Goal: Task Accomplishment & Management: Complete application form

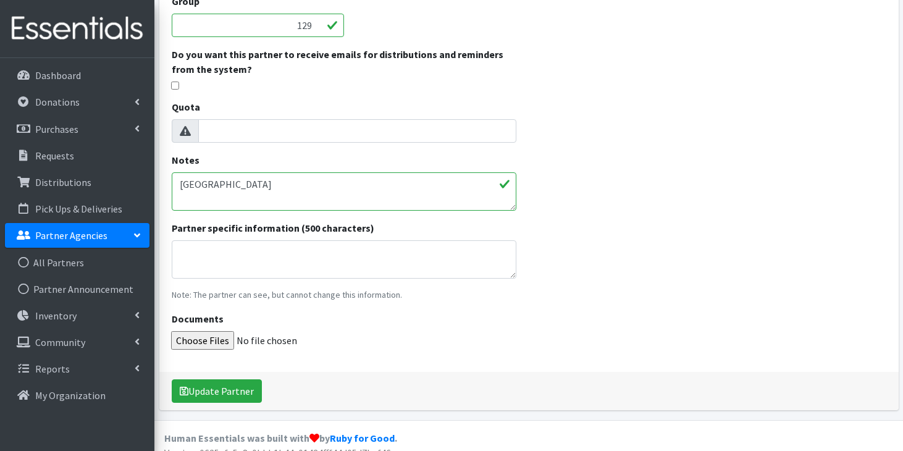
scroll to position [329, 0]
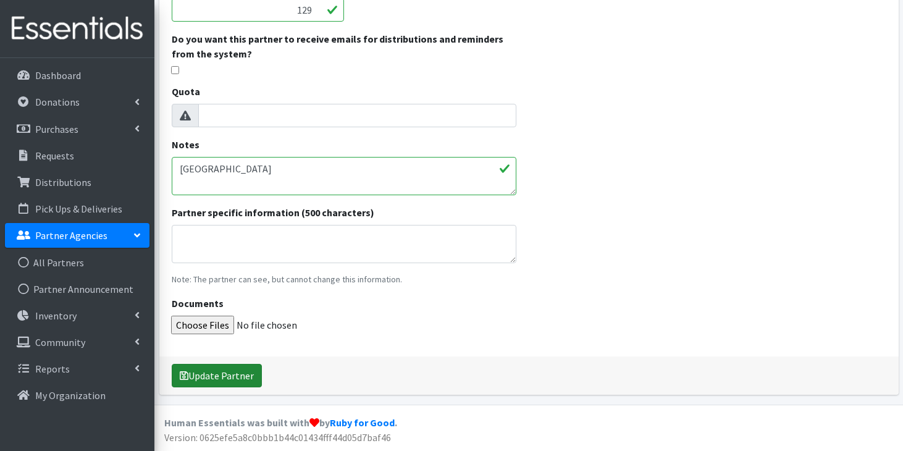
click at [233, 371] on button "Update Partner" at bounding box center [217, 375] width 90 height 23
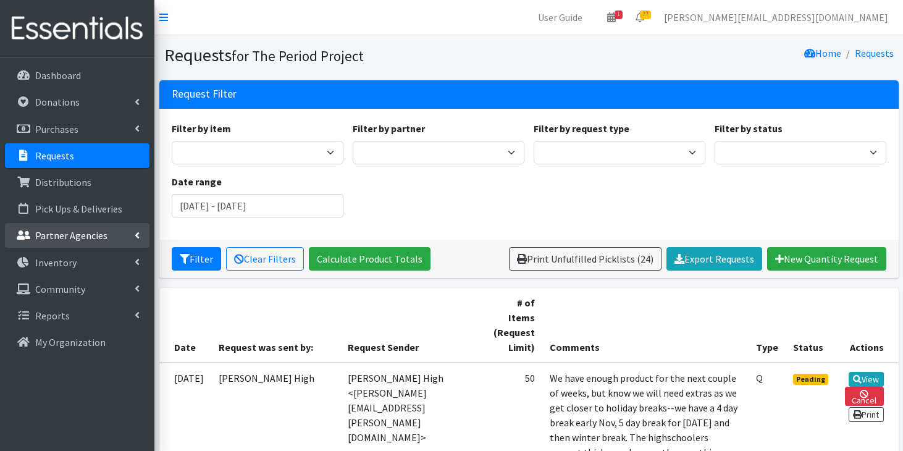
scroll to position [1964, 0]
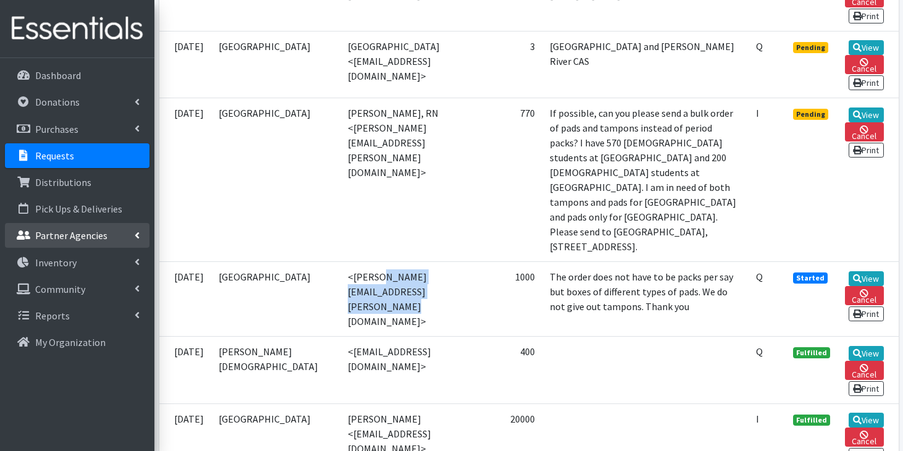
click at [99, 230] on p "Partner Agencies" at bounding box center [71, 235] width 72 height 12
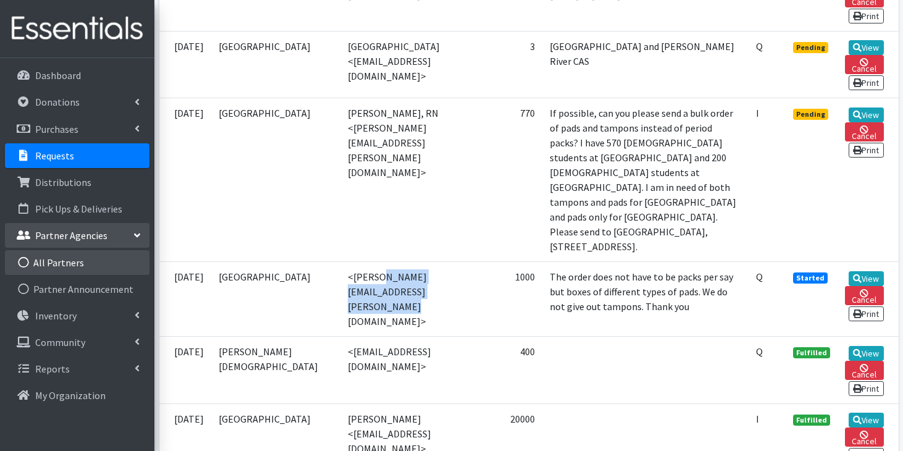
click at [100, 272] on link "All Partners" at bounding box center [77, 262] width 144 height 25
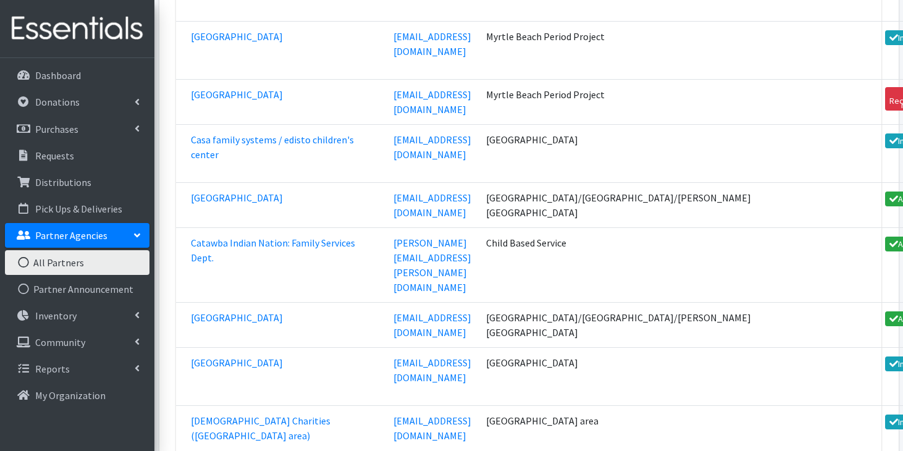
scroll to position [18880, 0]
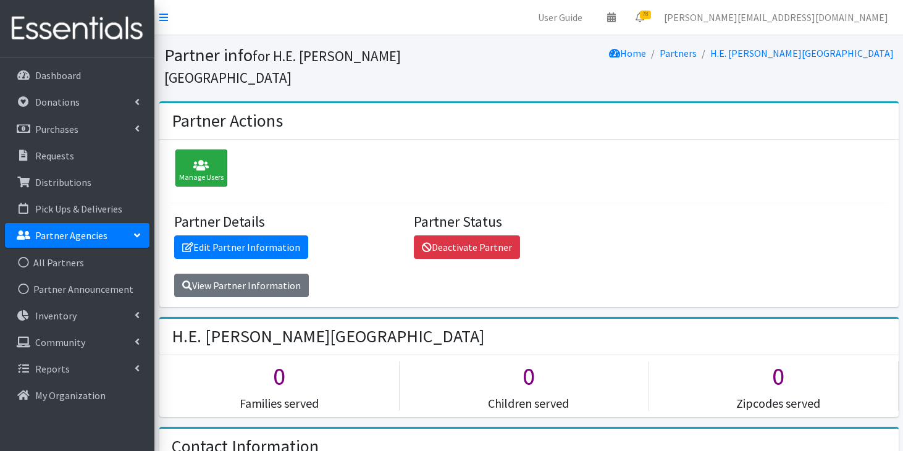
click at [206, 151] on div "Manage Users" at bounding box center [201, 167] width 52 height 37
click at [242, 238] on div "Partner Details Edit Partner Information View Partner Information" at bounding box center [289, 255] width 240 height 85
click at [243, 235] on link "Edit Partner Information" at bounding box center [241, 246] width 134 height 23
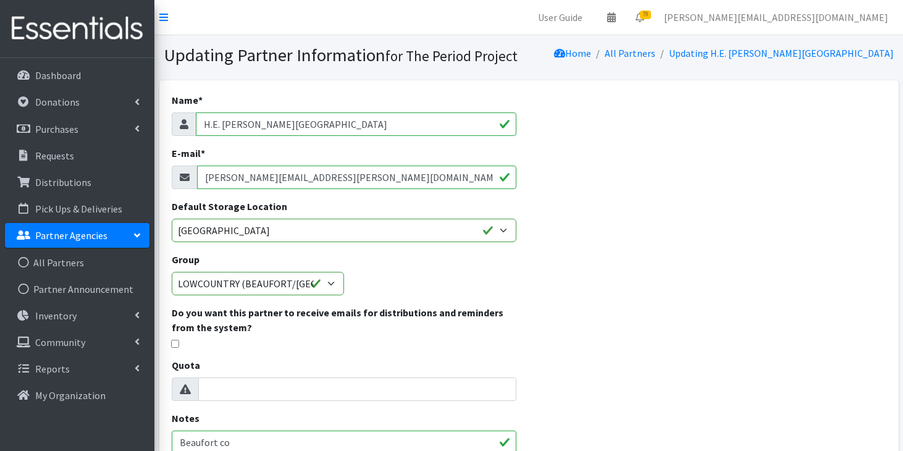
drag, startPoint x: 366, startPoint y: 182, endPoint x: 169, endPoint y: 172, distance: 197.2
click at [169, 172] on div "Name * H.E. [PERSON_NAME][GEOGRAPHIC_DATA] E-mail * [PERSON_NAME][EMAIL_ADDRESS…" at bounding box center [344, 355] width 370 height 550
paste input "mailto:[PERSON_NAME][EMAIL_ADDRESS][PERSON_NAME][DOMAIN_NAME]"
drag, startPoint x: 234, startPoint y: 177, endPoint x: 181, endPoint y: 170, distance: 53.5
click at [181, 170] on div "mailto:[PERSON_NAME][EMAIL_ADDRESS][PERSON_NAME][DOMAIN_NAME]" at bounding box center [344, 176] width 345 height 23
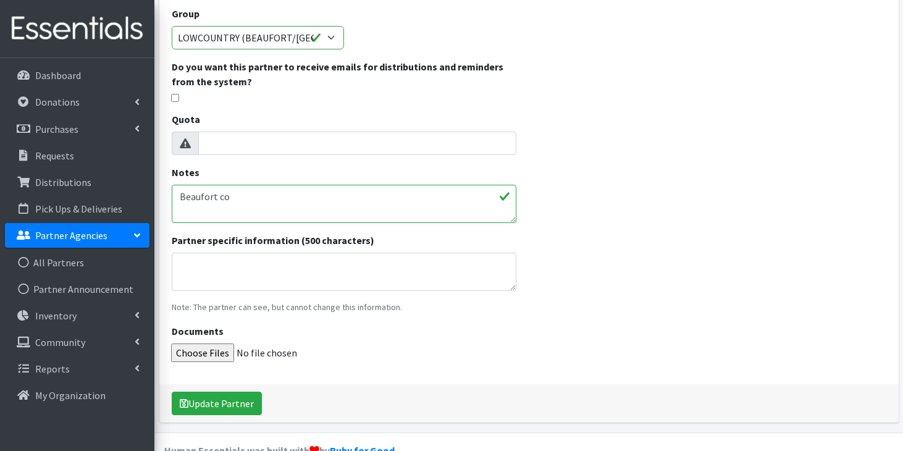
scroll to position [273, 0]
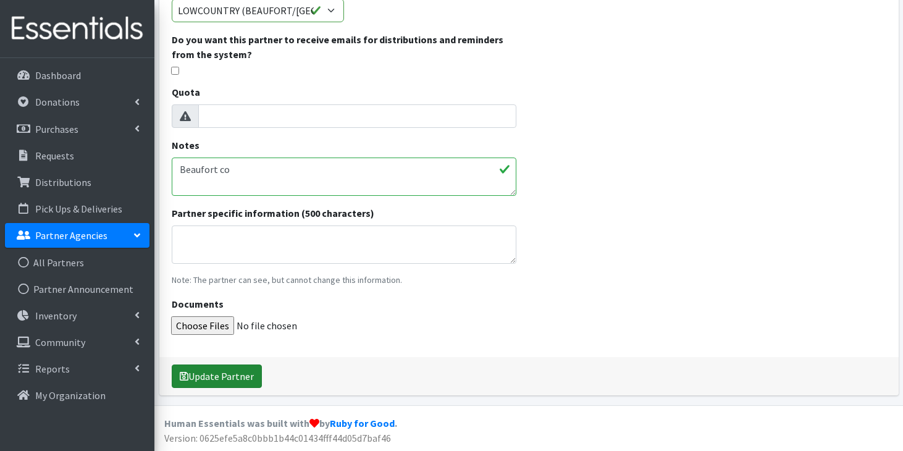
type input "[PERSON_NAME][EMAIL_ADDRESS][PERSON_NAME][DOMAIN_NAME]"
click at [222, 380] on button "Update Partner" at bounding box center [217, 375] width 90 height 23
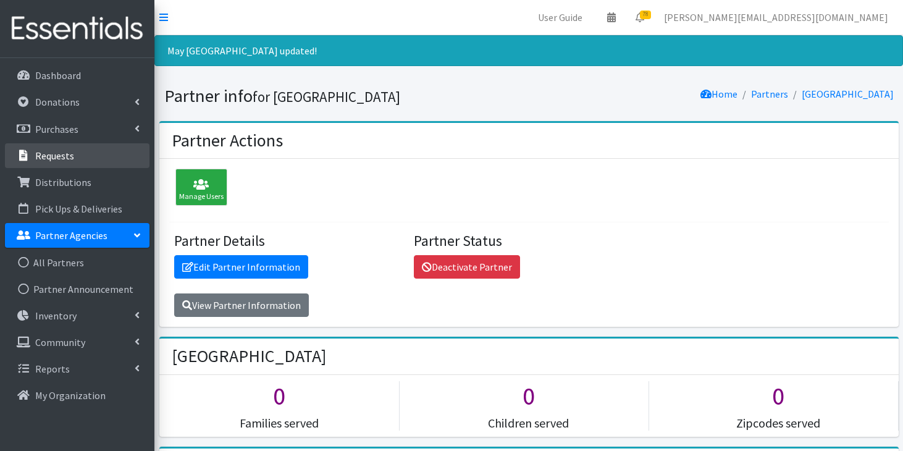
click at [71, 163] on link "Requests" at bounding box center [77, 155] width 144 height 25
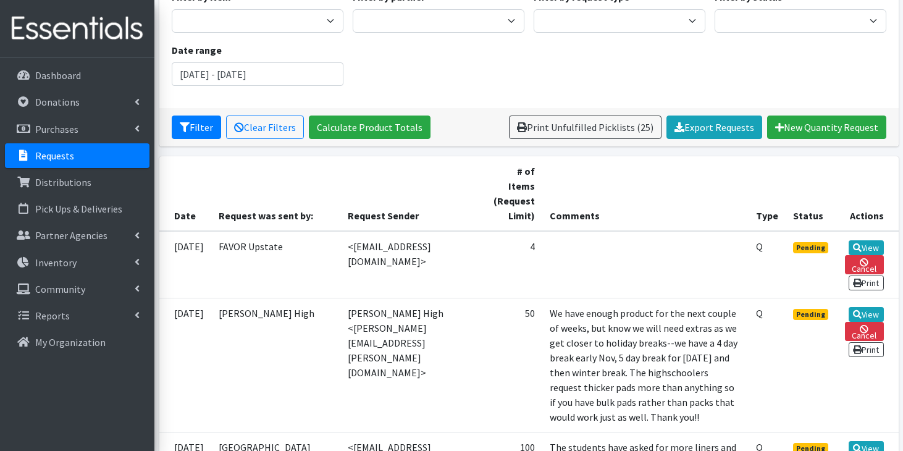
scroll to position [133, 0]
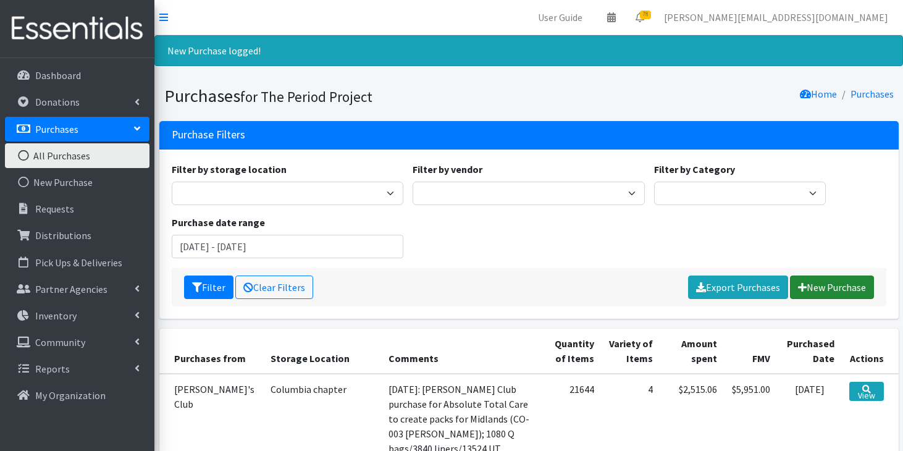
click at [818, 285] on link "New Purchase" at bounding box center [832, 286] width 84 height 23
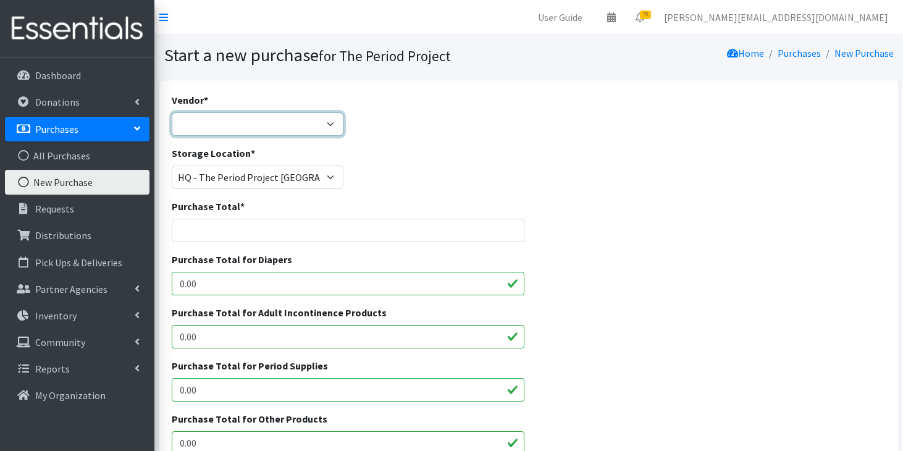
click at [327, 122] on select "ALLIANCE/KOTEX Amazon Costco Dollar Days PEP (Period Education Project) Rhino M…" at bounding box center [258, 123] width 172 height 23
select select "254"
click at [172, 112] on select "ALLIANCE/KOTEX Amazon Costco Dollar Days PEP (Period Education Project) Rhino M…" at bounding box center [258, 123] width 172 height 23
click at [301, 233] on input "Purchase Total *" at bounding box center [348, 230] width 353 height 23
paste input "$1,397.20"
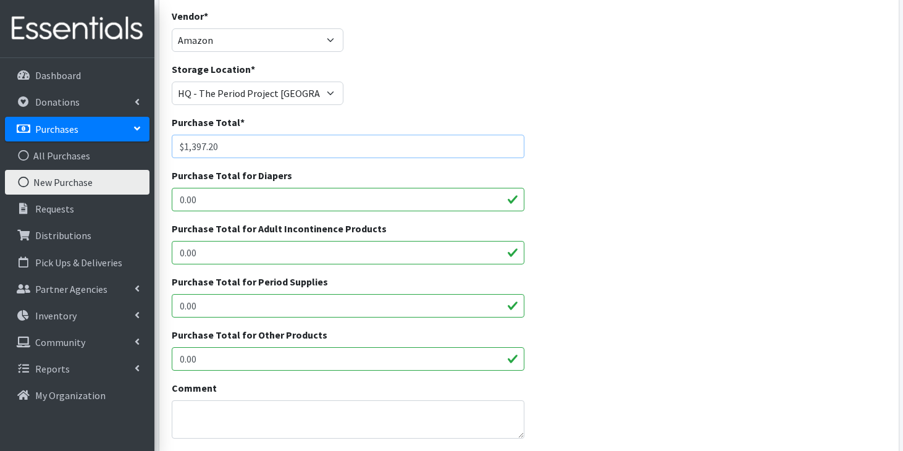
scroll to position [85, 0]
type input "$1,397.20"
click at [243, 303] on input "0.00" at bounding box center [348, 304] width 353 height 23
type input "0"
click at [219, 359] on input "0.00" at bounding box center [348, 357] width 353 height 23
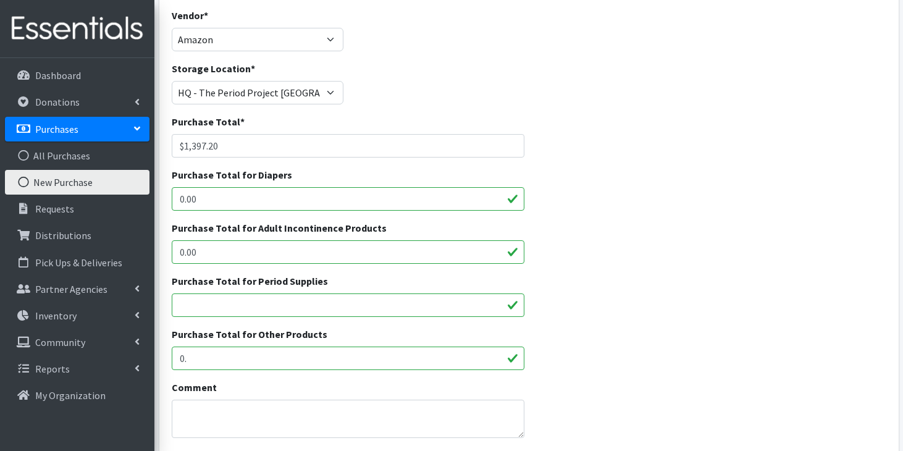
type input "0"
type input "1"
type input "11.68"
click at [255, 312] on input "Purchase Total for Period Supplies" at bounding box center [348, 304] width 353 height 23
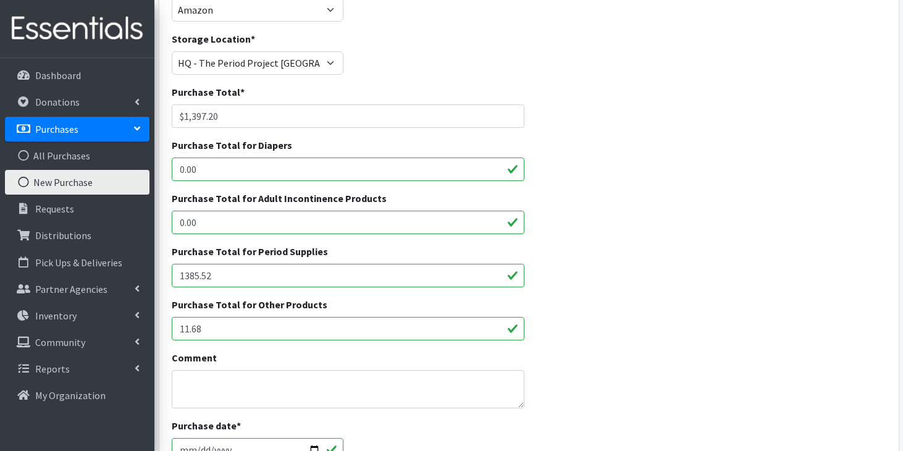
scroll to position [123, 0]
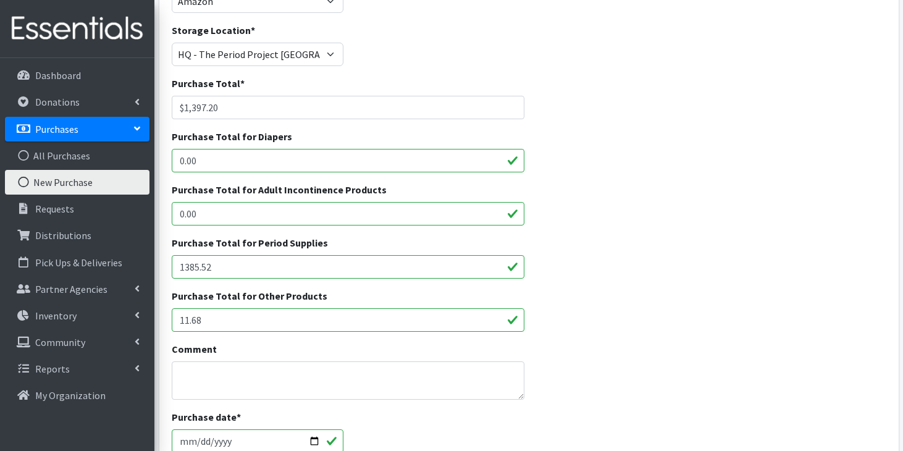
type input "1385.52"
click at [290, 379] on textarea "Comment" at bounding box center [348, 380] width 353 height 38
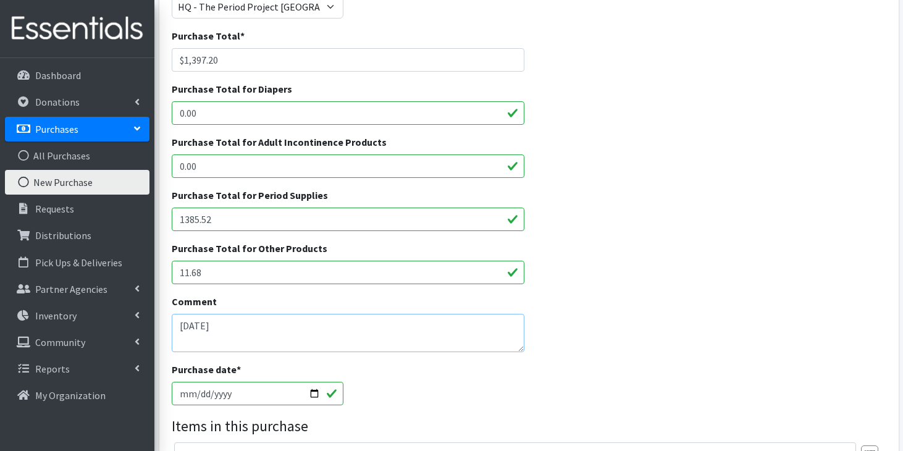
scroll to position [178, 0]
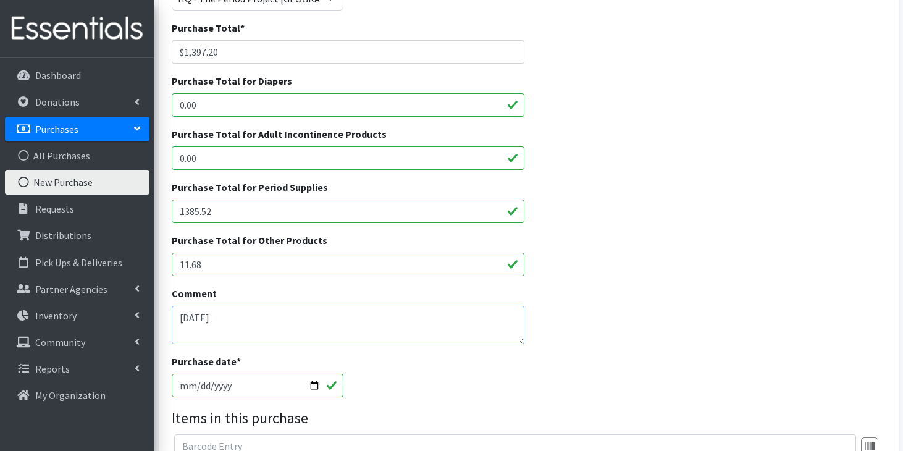
type textarea "08/05/25"
click at [184, 387] on input "[DATE]" at bounding box center [258, 385] width 172 height 23
type input "2025-08-14"
type input "2025-08-05"
click at [245, 326] on textarea "08/05/25" at bounding box center [348, 325] width 353 height 38
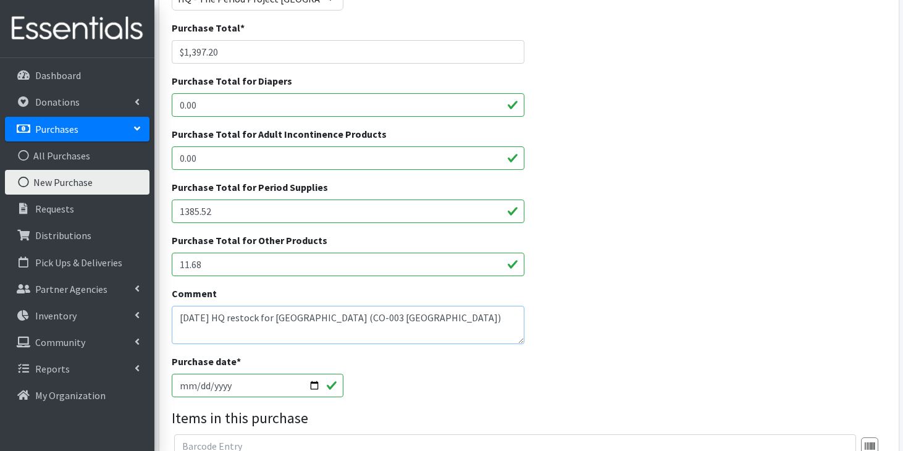
click at [245, 326] on textarea "08/05/25 HQ restock for Midlands (CO-003 Lipscomb)" at bounding box center [348, 325] width 353 height 38
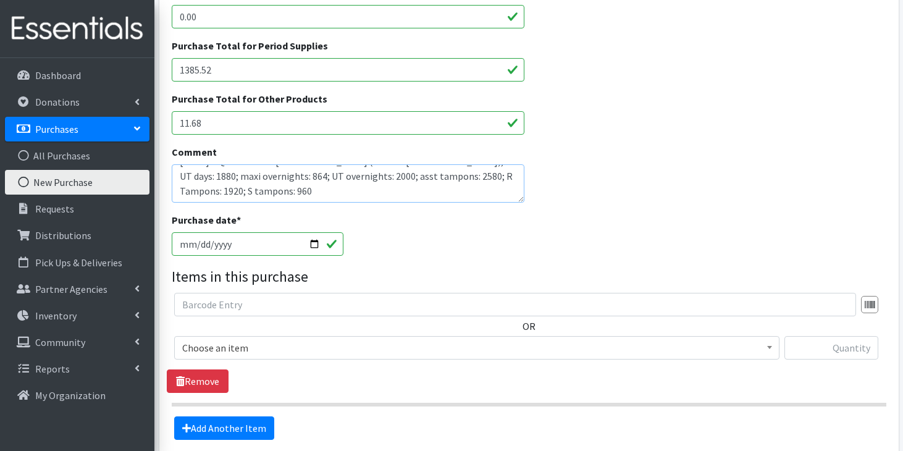
scroll to position [359, 0]
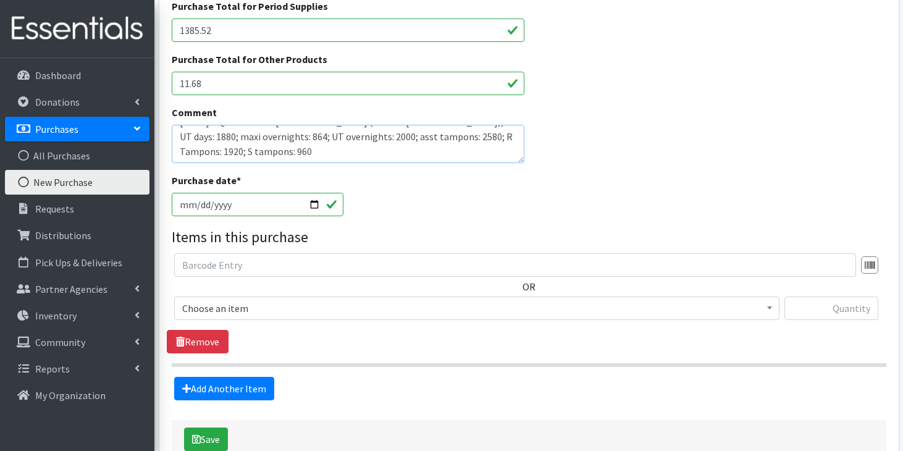
type textarea "08/05/25 HQ restock for Midlands (CO-003 Lipscomb); UT days: 1880; maxi overnig…"
click at [417, 308] on span "Choose an item" at bounding box center [476, 307] width 589 height 17
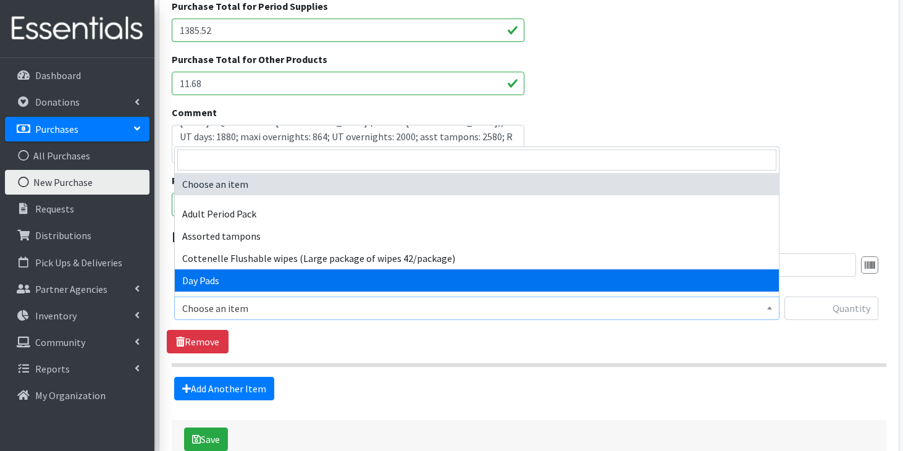
select select "7759"
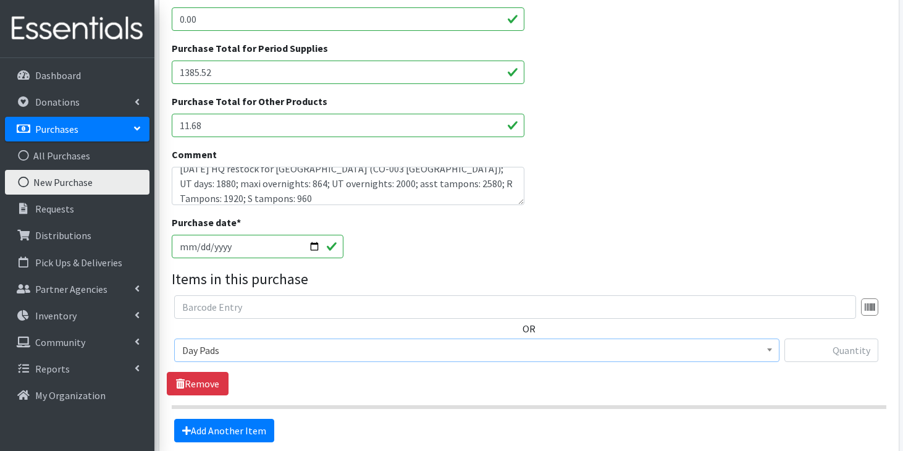
scroll to position [11, 0]
click at [842, 359] on input "text" at bounding box center [831, 349] width 94 height 23
type input "1880"
click at [251, 429] on link "Add Another Item" at bounding box center [224, 430] width 100 height 23
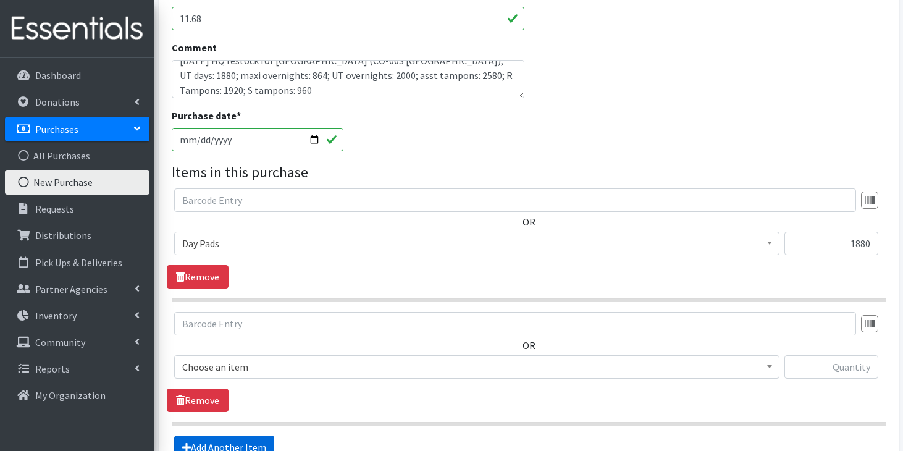
scroll to position [425, 0]
click at [484, 364] on span "Choose an item" at bounding box center [476, 365] width 589 height 17
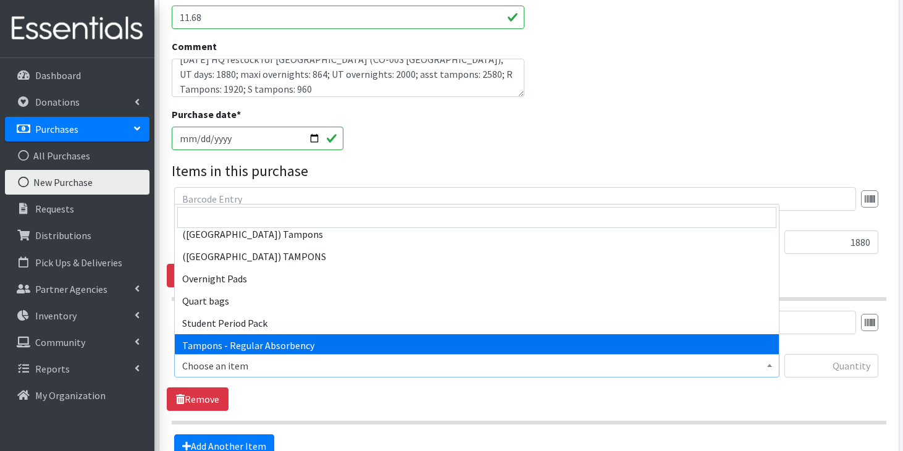
scroll to position [1124, 0]
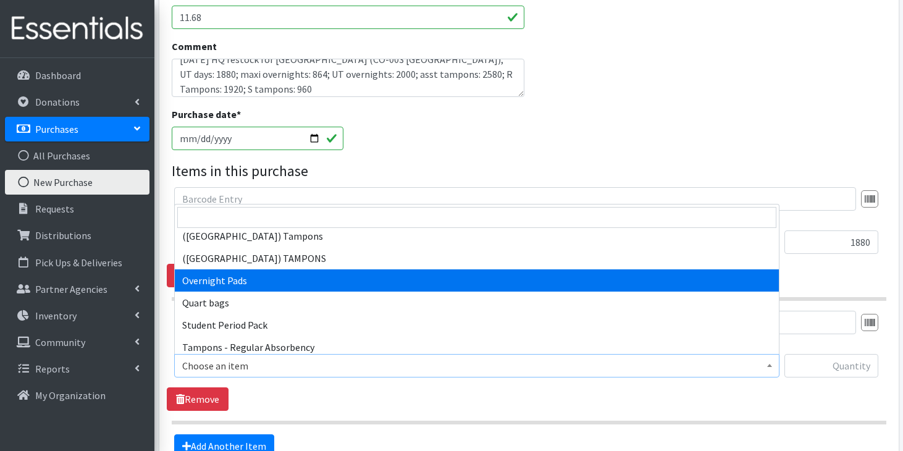
select select "7593"
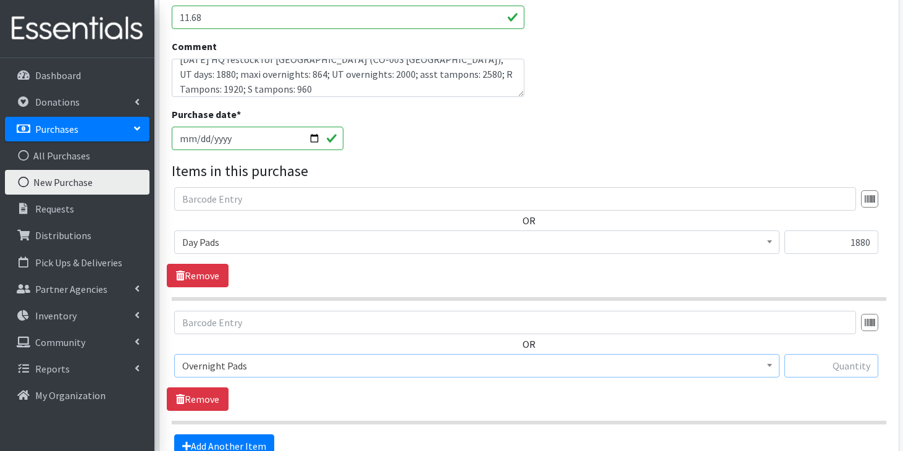
click at [818, 367] on input "text" at bounding box center [831, 365] width 94 height 23
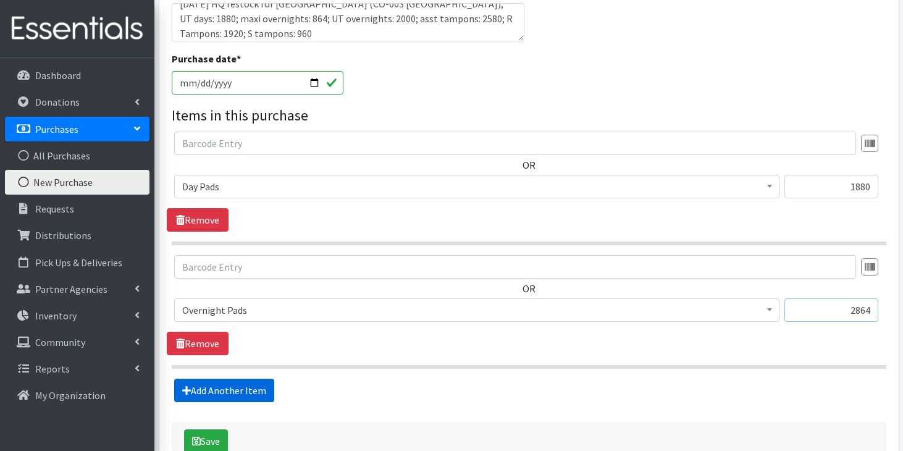
type input "2864"
click at [266, 394] on link "Add Another Item" at bounding box center [224, 390] width 100 height 23
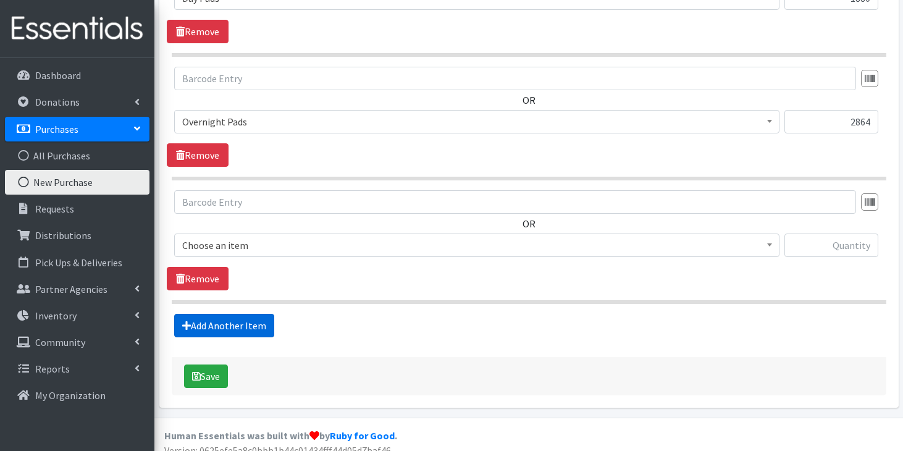
scroll to position [682, 0]
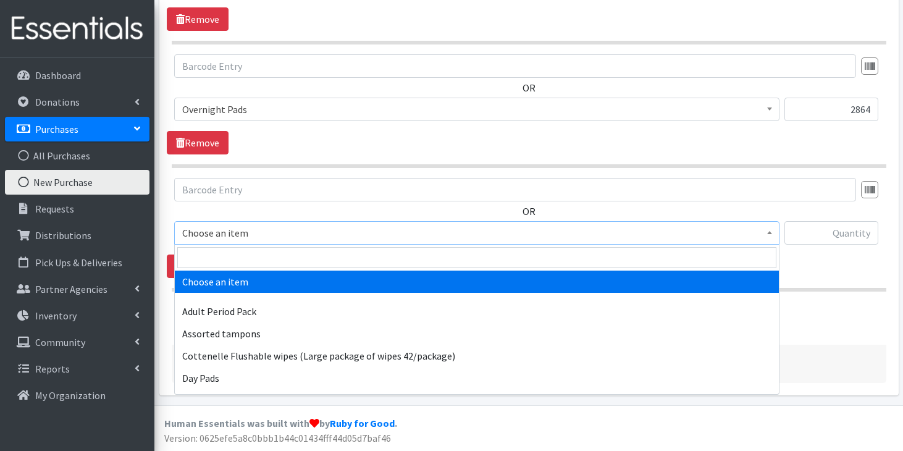
click at [375, 241] on span "Choose an item" at bounding box center [476, 232] width 589 height 17
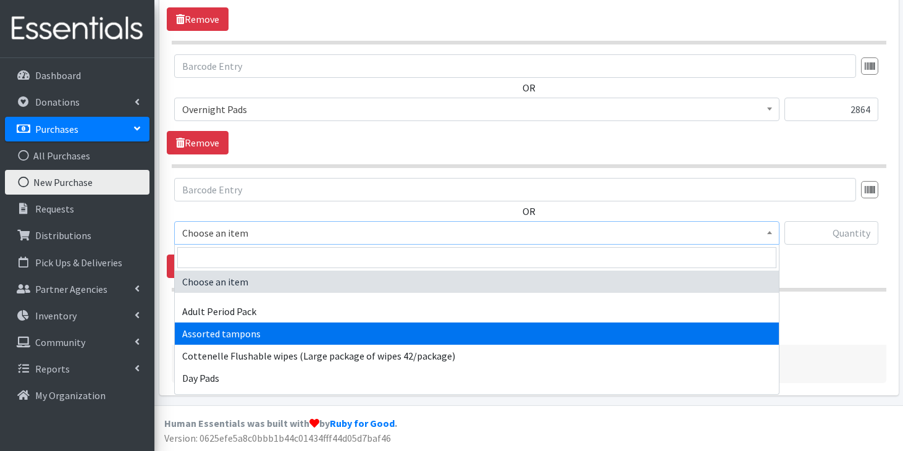
select select "14370"
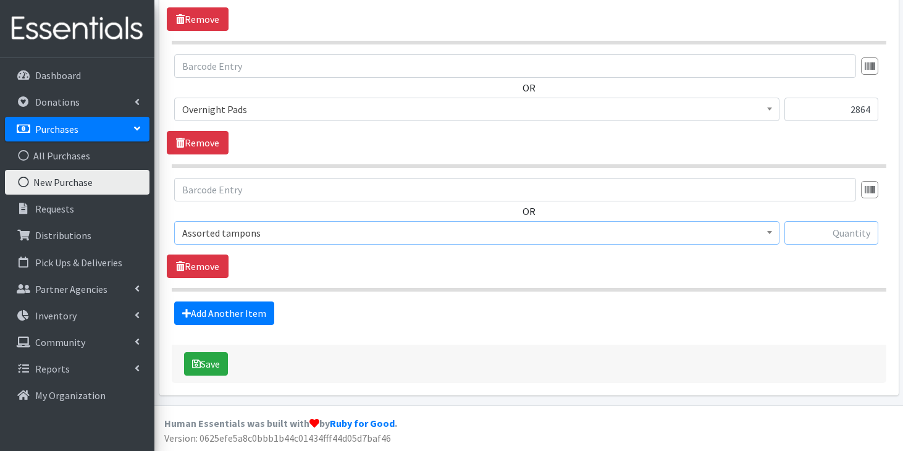
click at [846, 237] on input "text" at bounding box center [831, 232] width 94 height 23
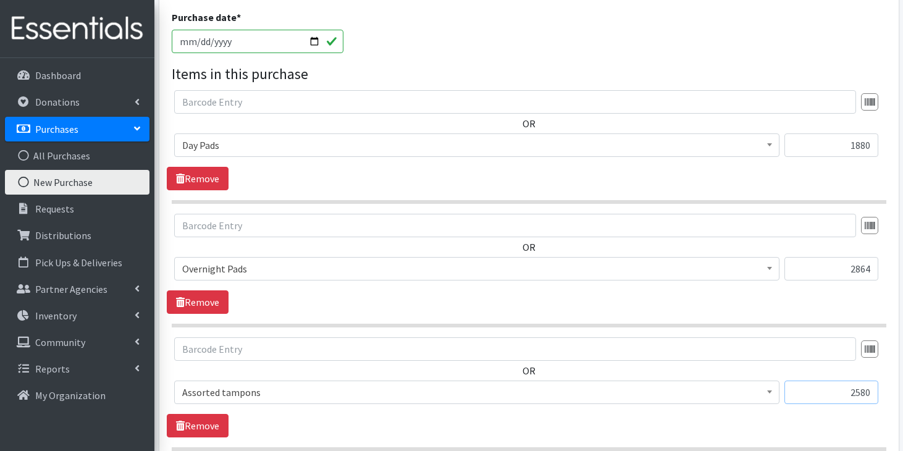
scroll to position [527, 0]
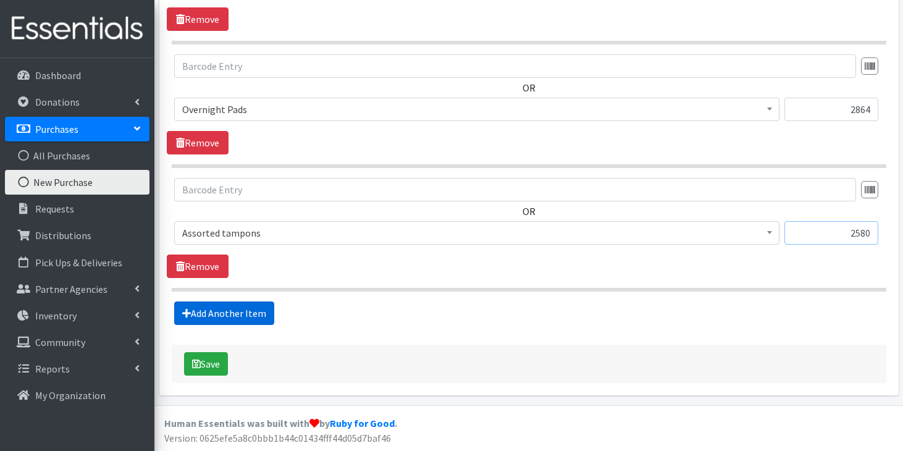
type input "2580"
click at [248, 320] on link "Add Another Item" at bounding box center [224, 312] width 100 height 23
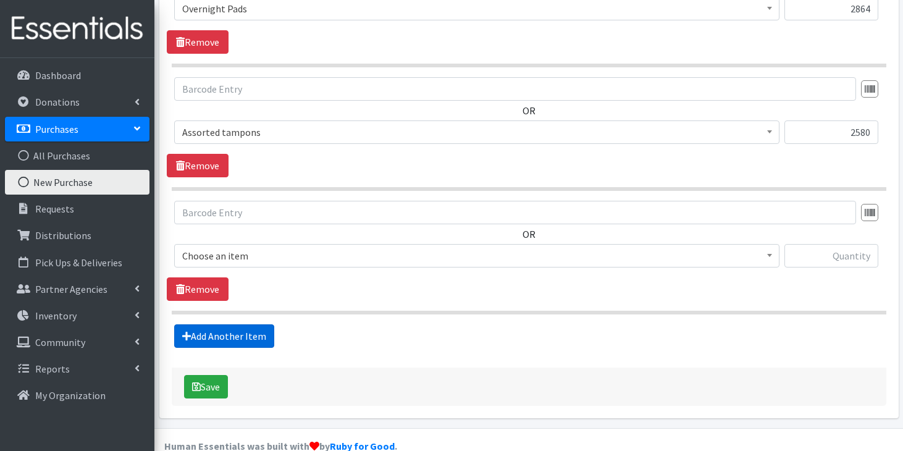
scroll to position [805, 0]
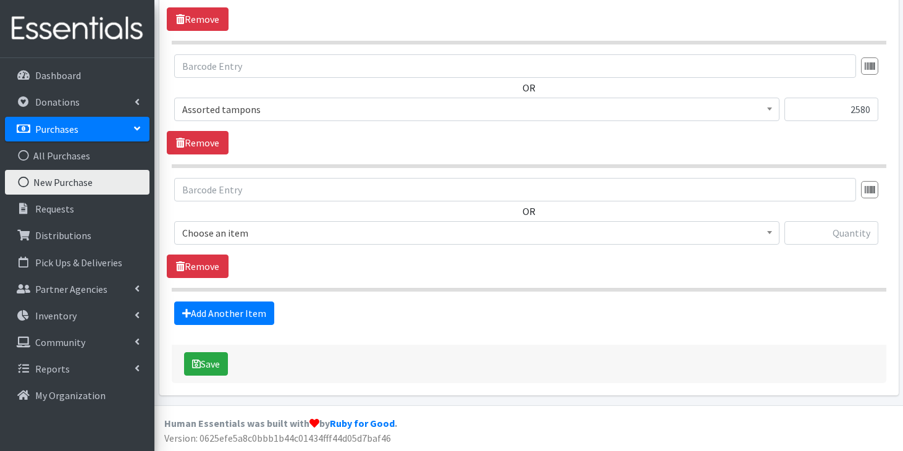
click at [332, 233] on span "Choose an item" at bounding box center [476, 232] width 589 height 17
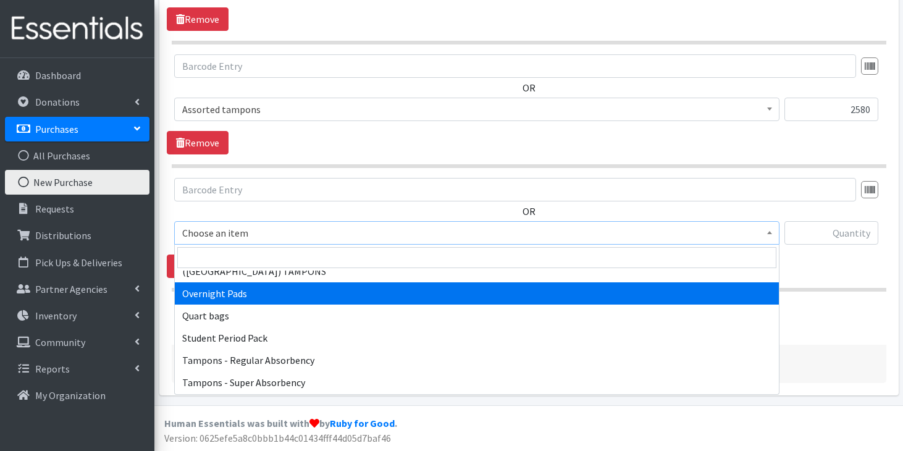
scroll to position [1162, 0]
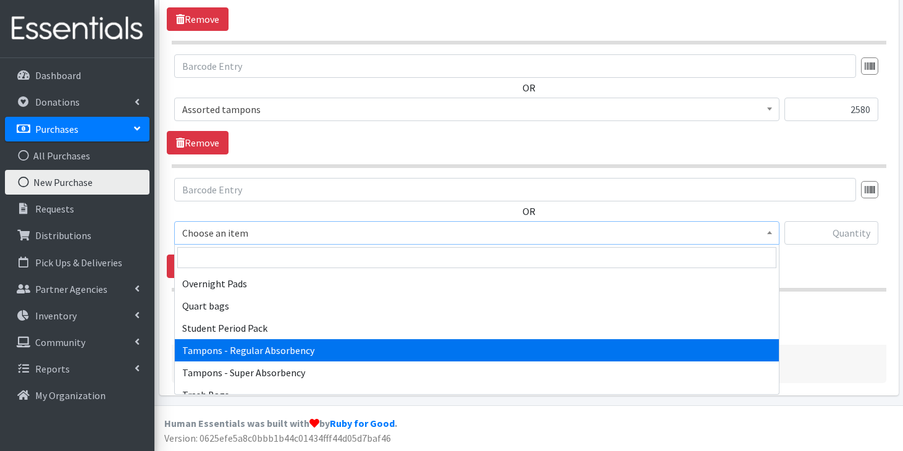
select select "8937"
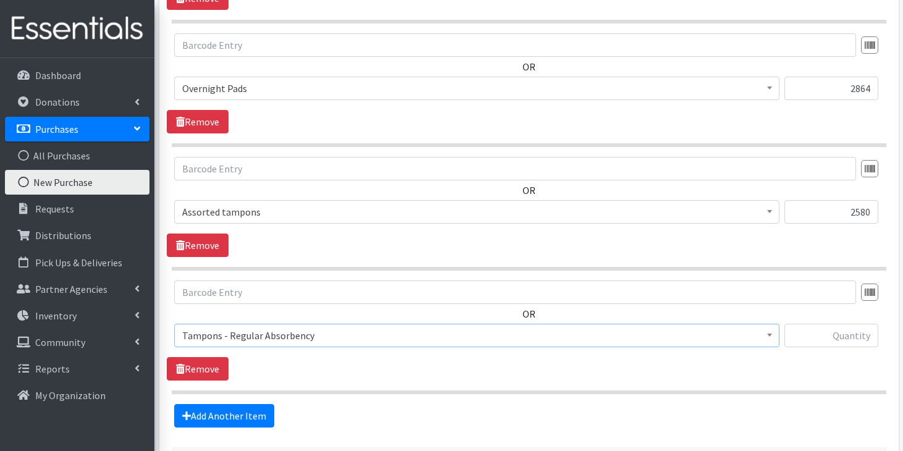
scroll to position [703, 0]
click at [832, 338] on input "text" at bounding box center [831, 334] width 94 height 23
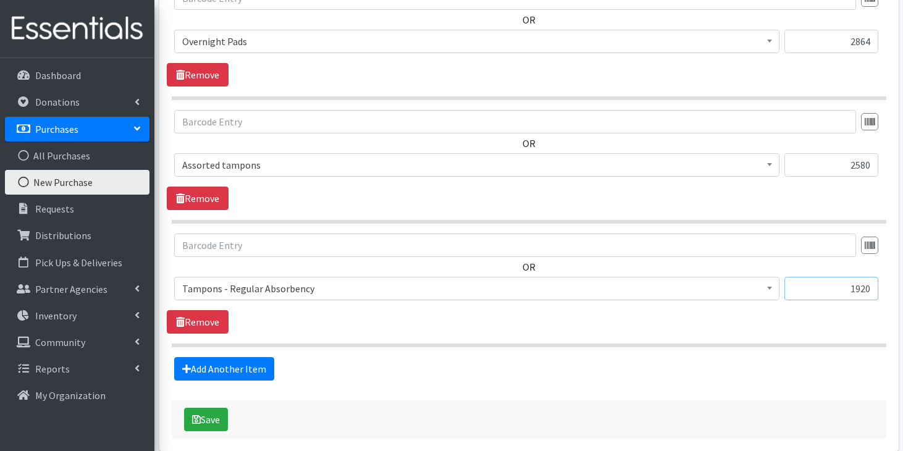
scroll to position [768, 0]
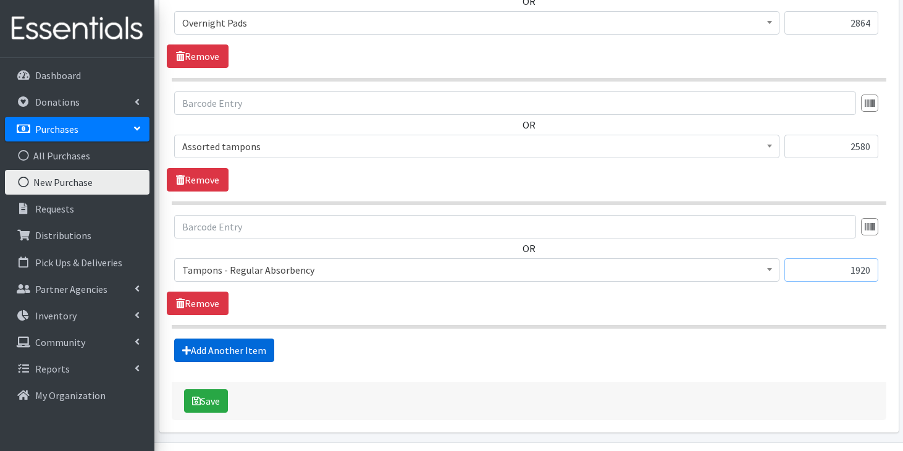
type input "1920"
click at [268, 345] on link "Add Another Item" at bounding box center [224, 349] width 100 height 23
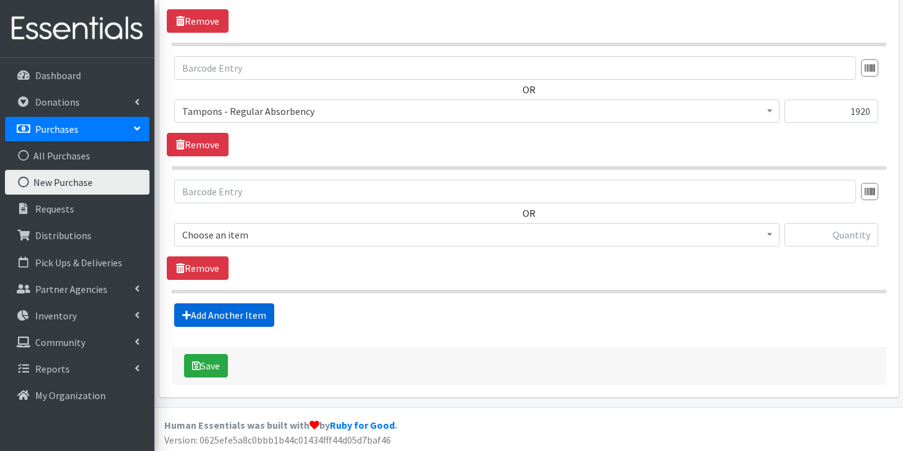
scroll to position [929, 0]
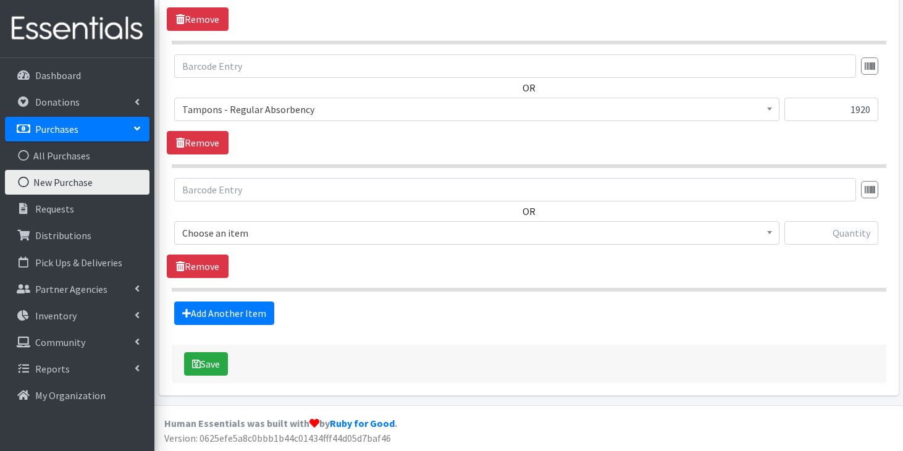
click at [324, 238] on span "Choose an item" at bounding box center [476, 232] width 589 height 17
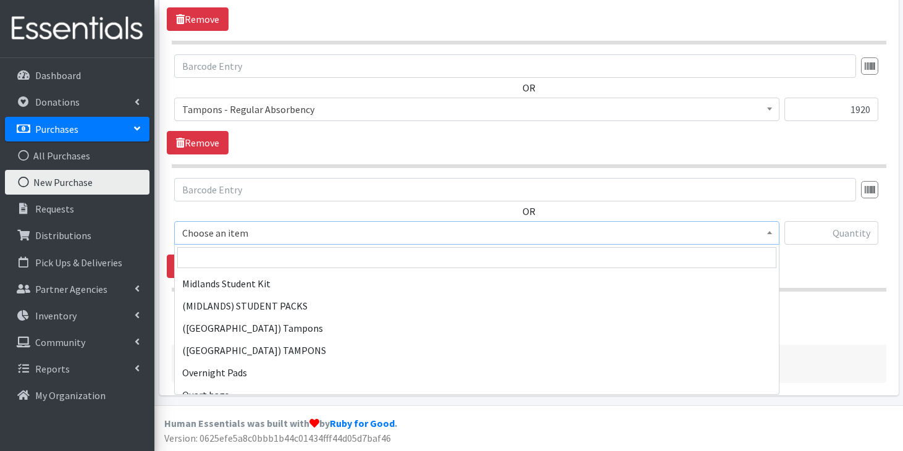
scroll to position [1195, 0]
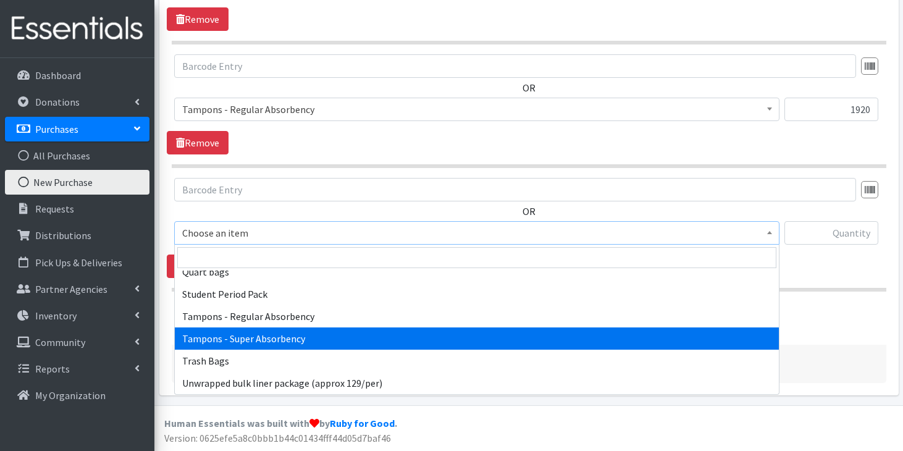
select select "7603"
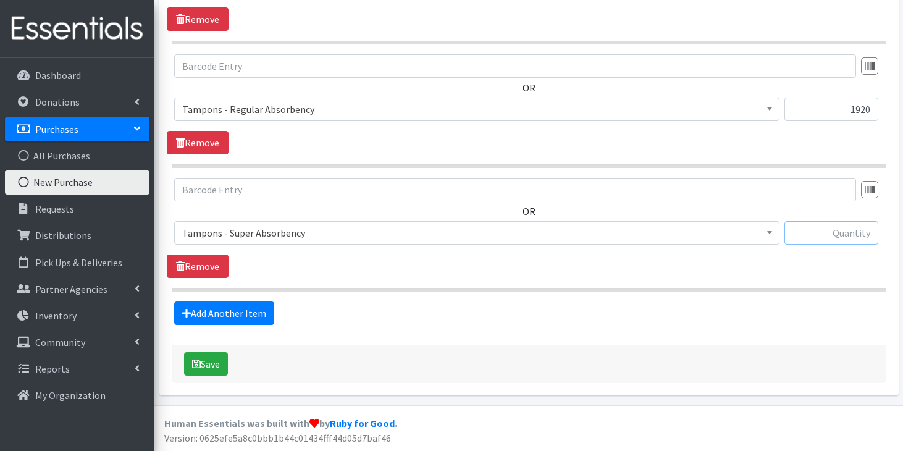
click at [851, 232] on input "text" at bounding box center [831, 232] width 94 height 23
type input "960"
click at [200, 362] on button "Save" at bounding box center [206, 363] width 44 height 23
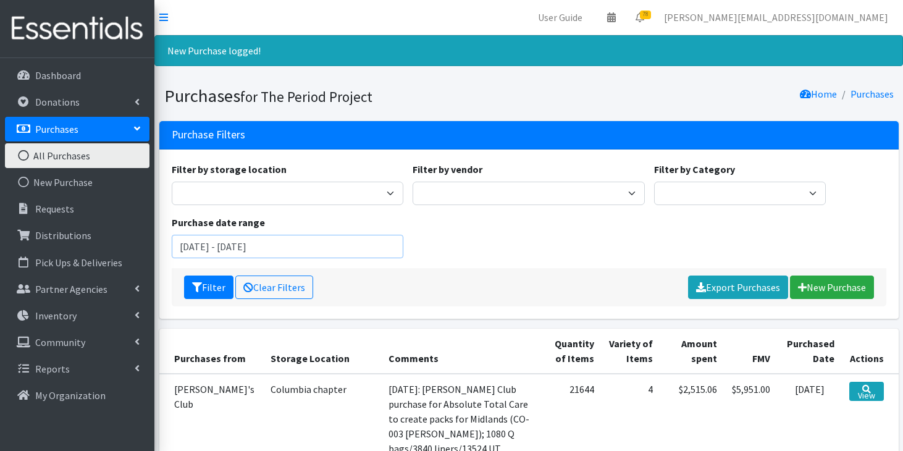
click at [214, 246] on input "[DATE] - [DATE]" at bounding box center [288, 246] width 232 height 23
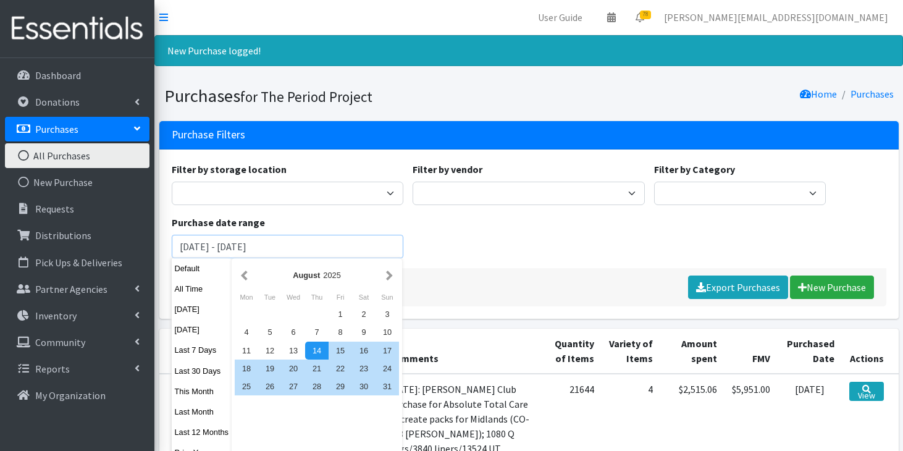
click at [219, 246] on input "[DATE] - [DATE]" at bounding box center [288, 246] width 232 height 23
type input "[DATE] - [DATE]"
click at [184, 275] on button "Filter" at bounding box center [208, 286] width 49 height 23
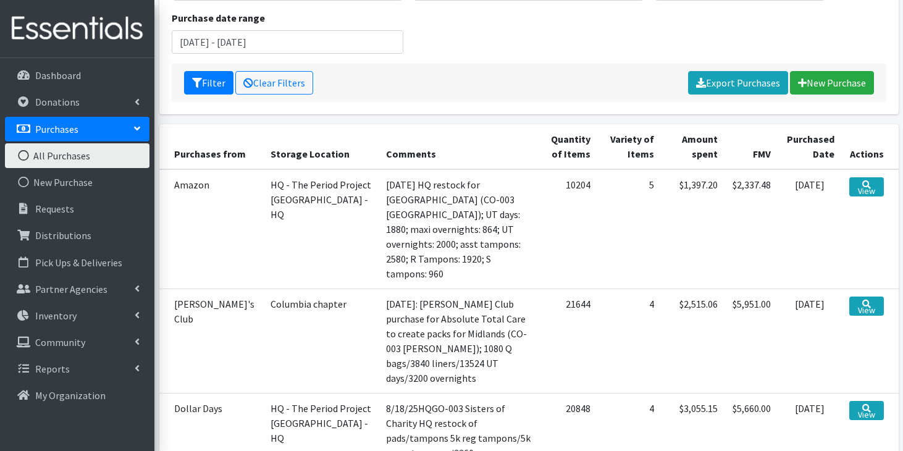
scroll to position [203, 0]
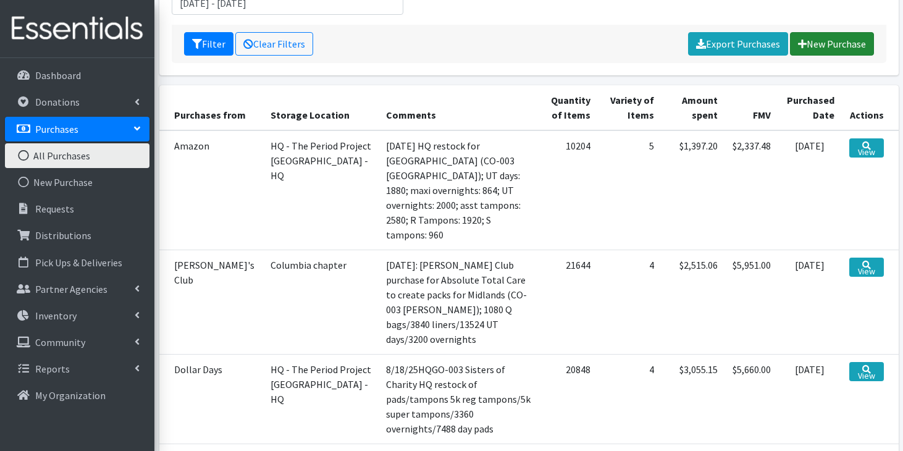
click at [828, 47] on link "New Purchase" at bounding box center [832, 43] width 84 height 23
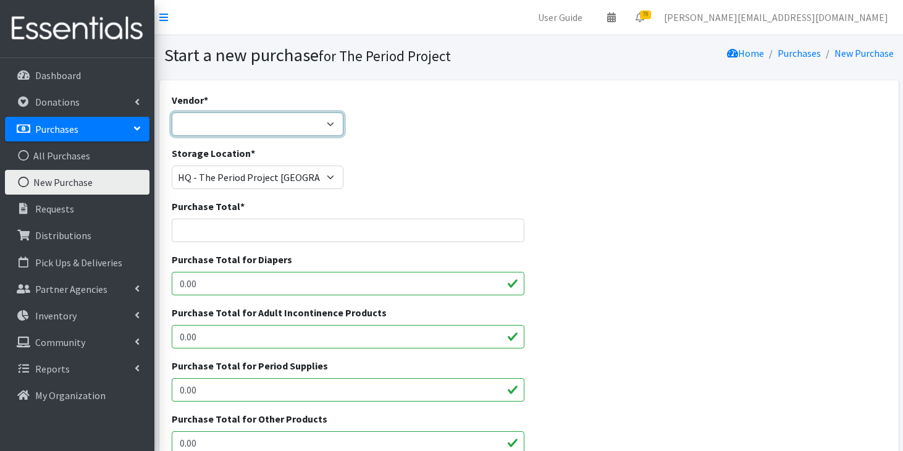
click at [312, 132] on select "ALLIANCE/KOTEX Amazon Costco Dollar Days PEP (Period Education Project) Rhino M…" at bounding box center [258, 123] width 172 height 23
select select "254"
click at [172, 112] on select "ALLIANCE/KOTEX Amazon Costco Dollar Days PEP (Period Education Project) Rhino M…" at bounding box center [258, 123] width 172 height 23
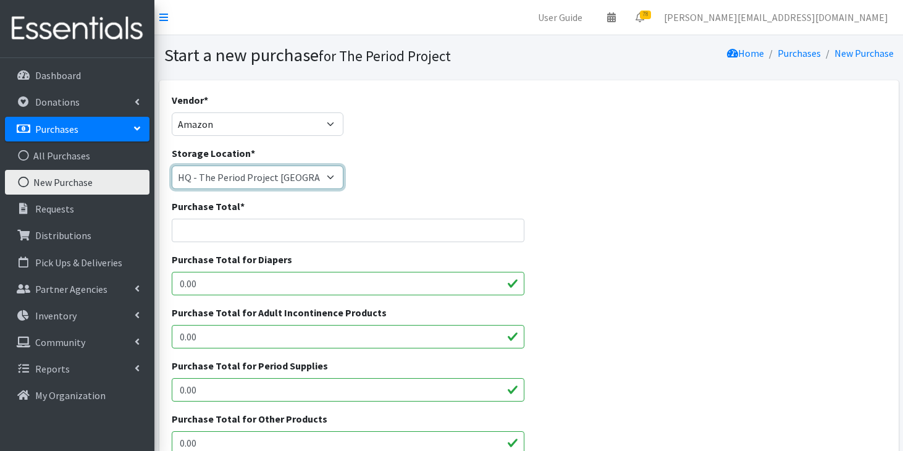
click at [333, 175] on select "Anderson HPP Atlanta, GA Charleston Charlotte Clemson University Columbia chapt…" at bounding box center [258, 176] width 172 height 23
select select "268"
click at [172, 165] on select "Anderson HPP Atlanta, GA Charleston Charlotte Clemson University Columbia chapt…" at bounding box center [258, 176] width 172 height 23
click at [275, 228] on input "Purchase Total *" at bounding box center [348, 230] width 353 height 23
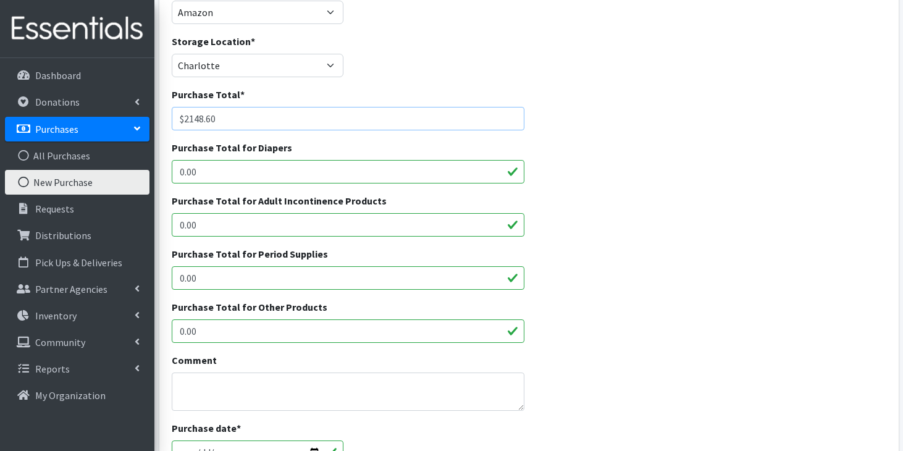
scroll to position [116, 0]
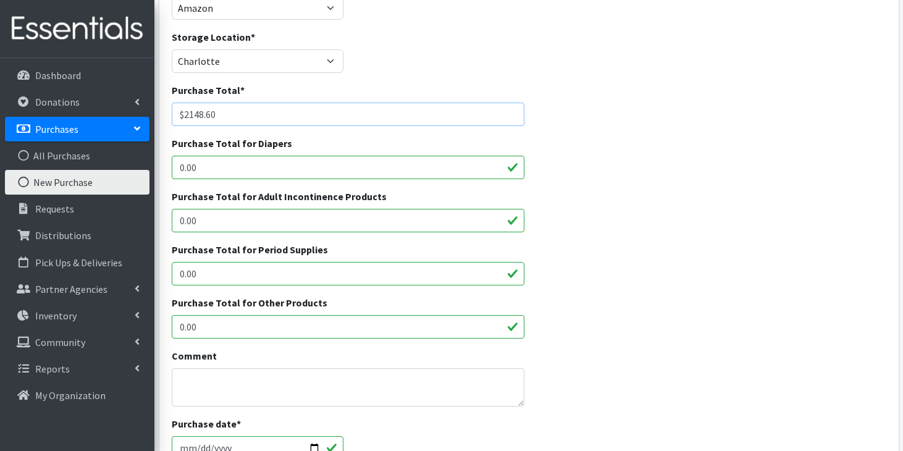
type input "$2148.60"
click at [272, 274] on input "0.00" at bounding box center [348, 273] width 353 height 23
type input "0"
type input "2061.20"
click at [224, 330] on input "0.00" at bounding box center [348, 326] width 353 height 23
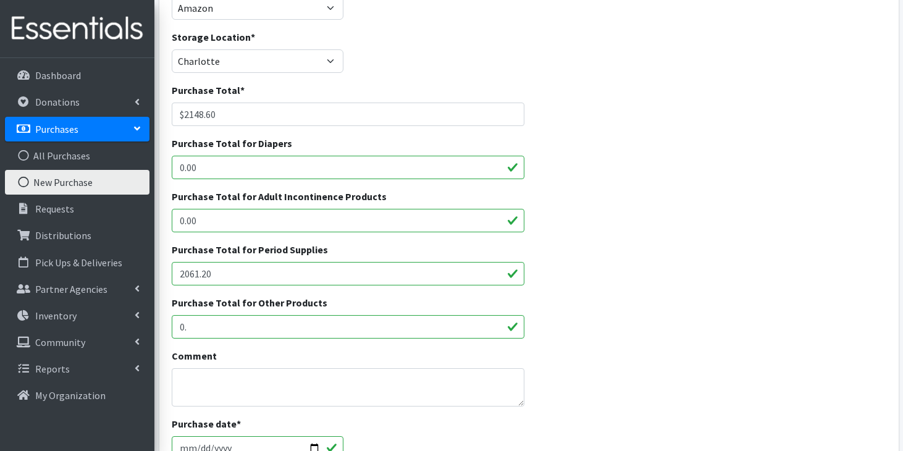
type input "0"
click at [223, 227] on input "0.00" at bounding box center [348, 220] width 353 height 23
click at [203, 322] on input "Purchase Total for Other Products" at bounding box center [348, 326] width 353 height 23
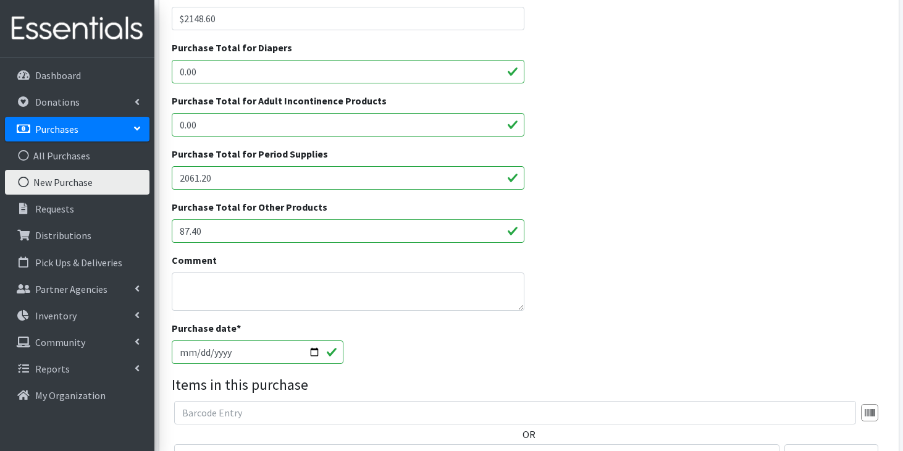
scroll to position [215, 0]
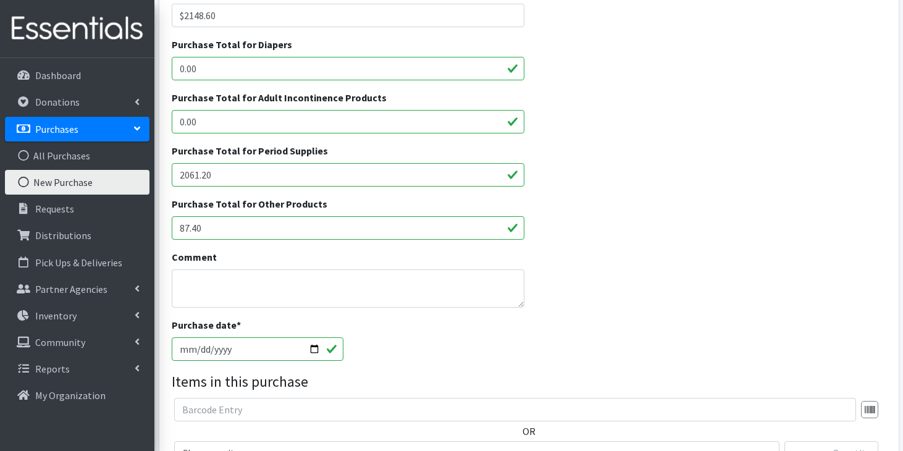
type input "87.40"
click at [318, 288] on textarea "Comment" at bounding box center [348, 288] width 353 height 38
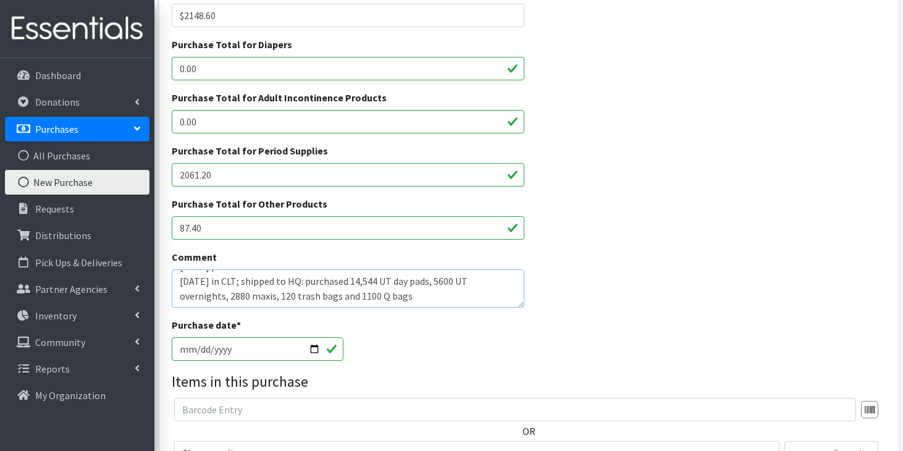
scroll to position [14, 0]
type textarea "9/3/25 purchase via funds from Carolina's Credit Union Foundation for event on …"
click at [184, 347] on input "[DATE]" at bounding box center [258, 348] width 172 height 23
type input "[DATE]"
type input "2025-09-03"
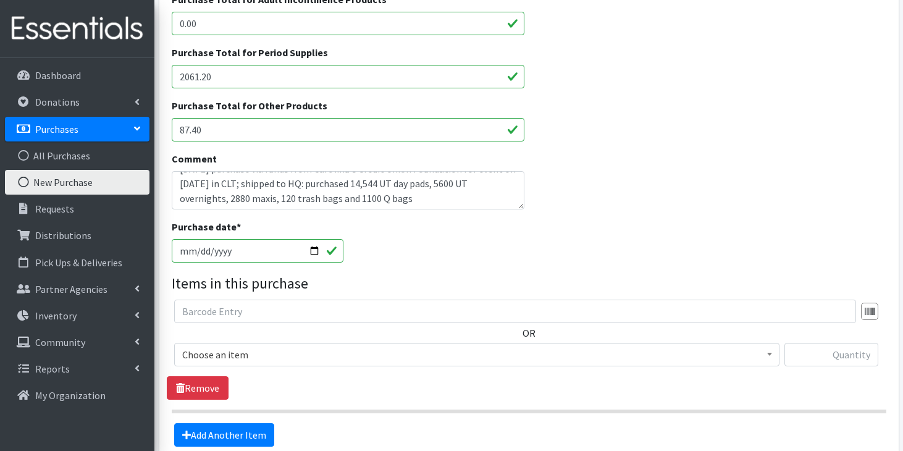
scroll to position [363, 0]
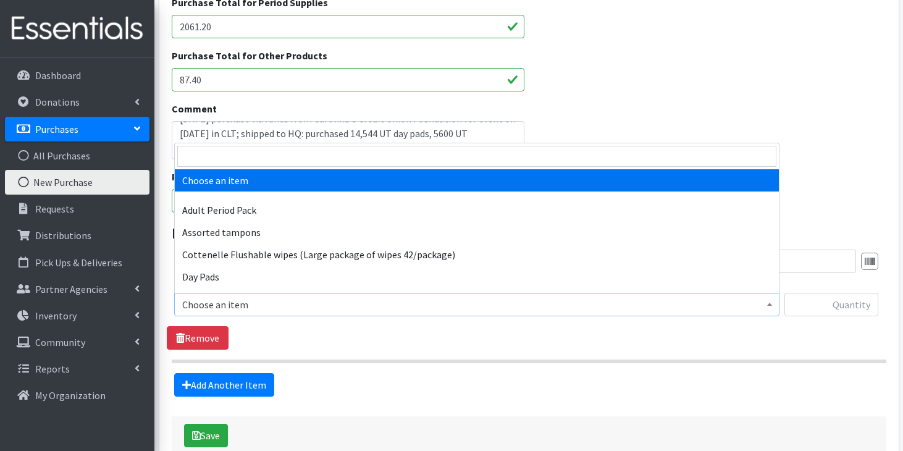
click at [371, 307] on span "Choose an item" at bounding box center [476, 304] width 589 height 17
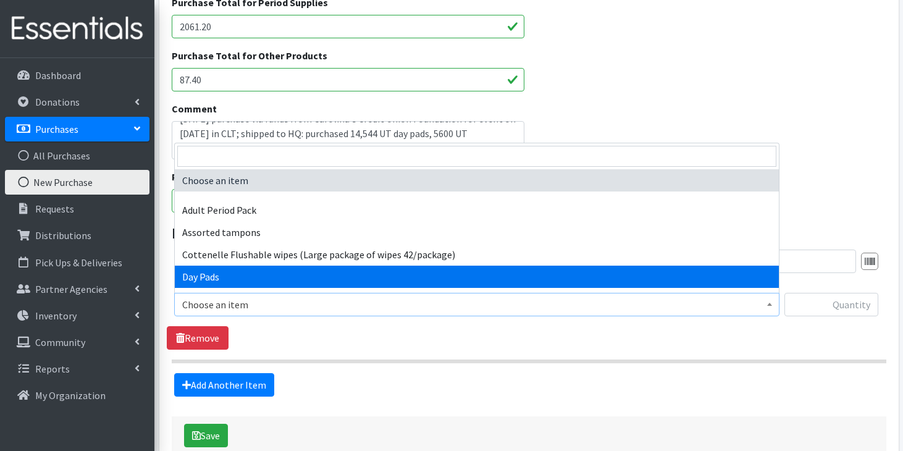
select select "7759"
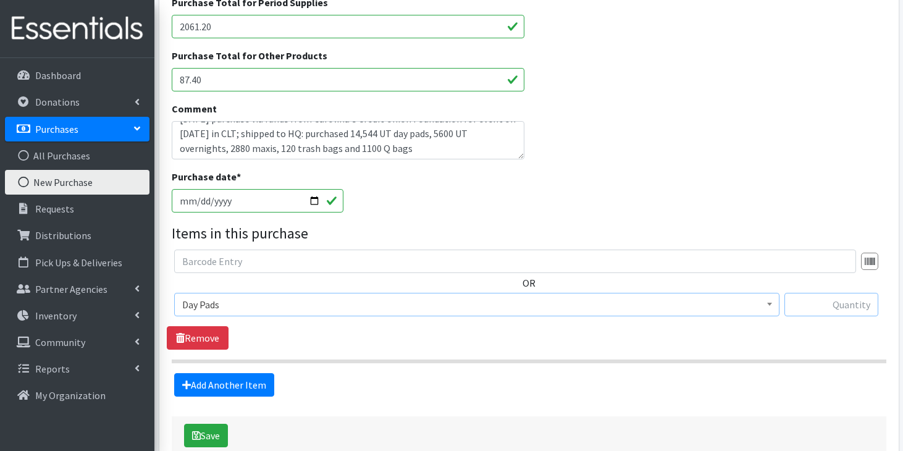
click at [837, 309] on input "text" at bounding box center [831, 304] width 94 height 23
type input "14544"
click at [230, 383] on link "Add Another Item" at bounding box center [224, 384] width 100 height 23
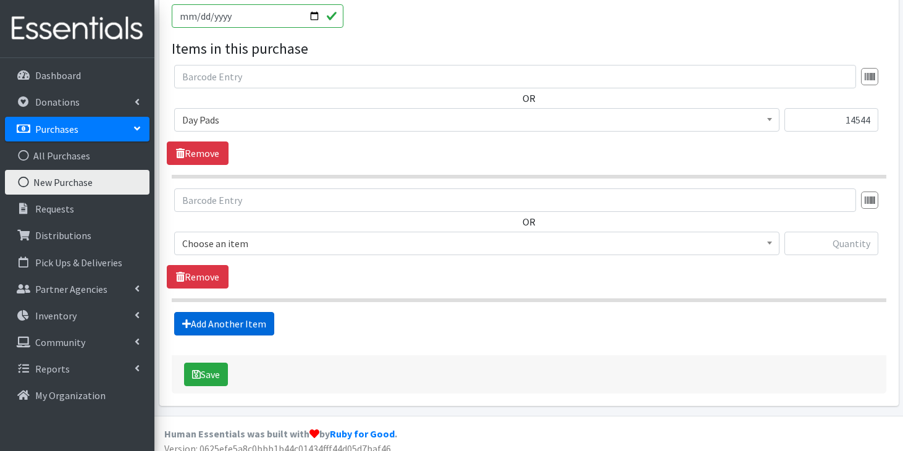
scroll to position [558, 0]
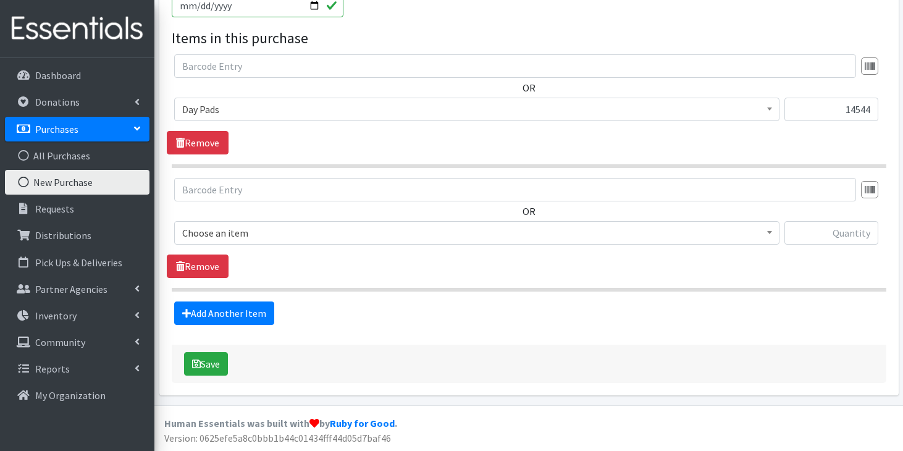
click at [341, 230] on span "Choose an item" at bounding box center [476, 232] width 589 height 17
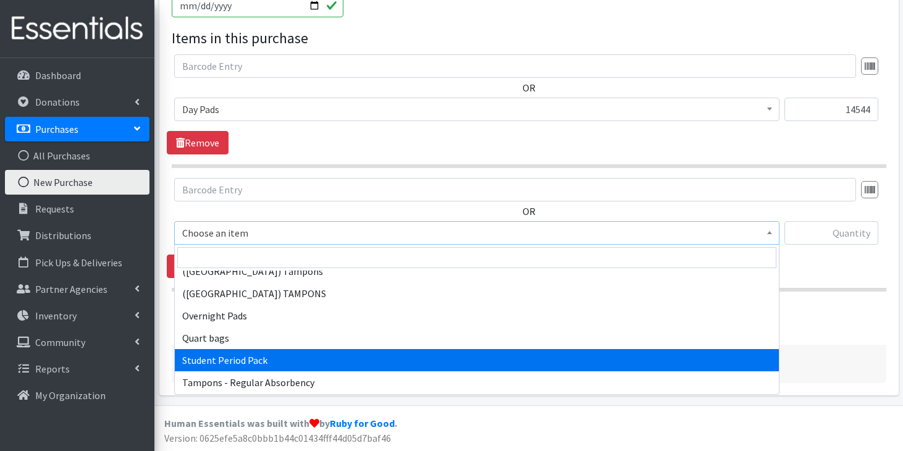
scroll to position [1126, 0]
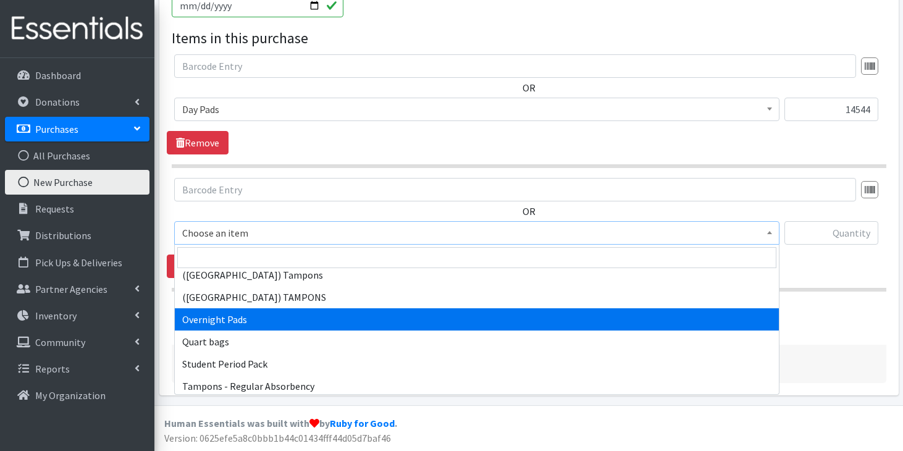
select select "7593"
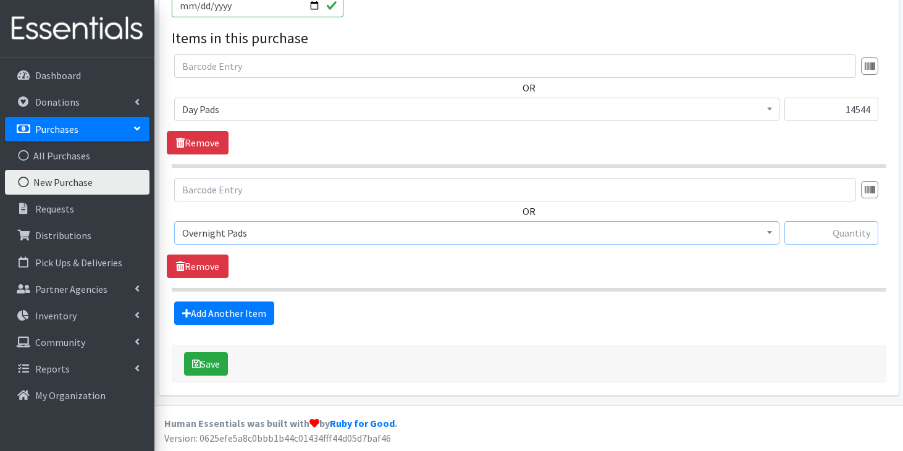
click at [826, 235] on input "text" at bounding box center [831, 232] width 94 height 23
type input "5600"
click at [250, 312] on link "Add Another Item" at bounding box center [224, 312] width 100 height 23
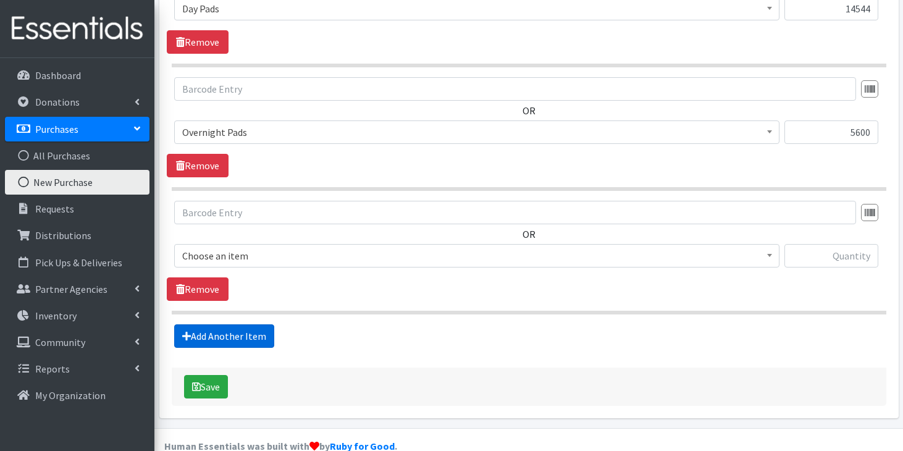
scroll to position [682, 0]
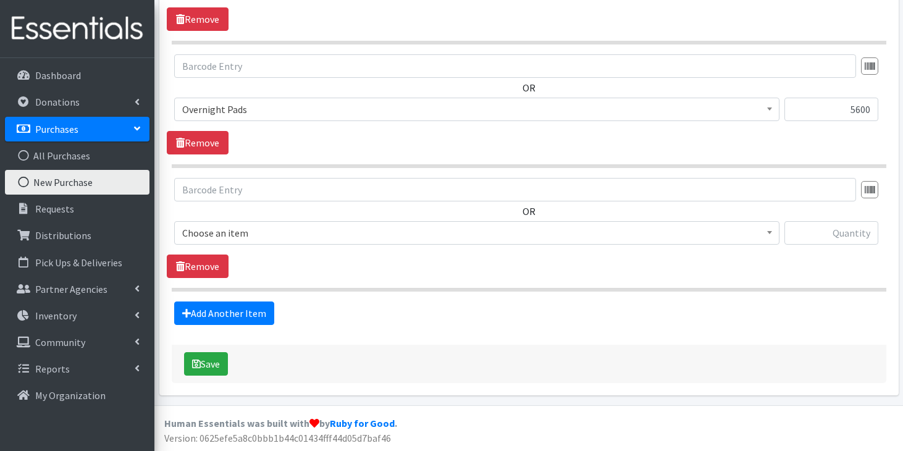
click at [331, 233] on span "Choose an item" at bounding box center [476, 232] width 589 height 17
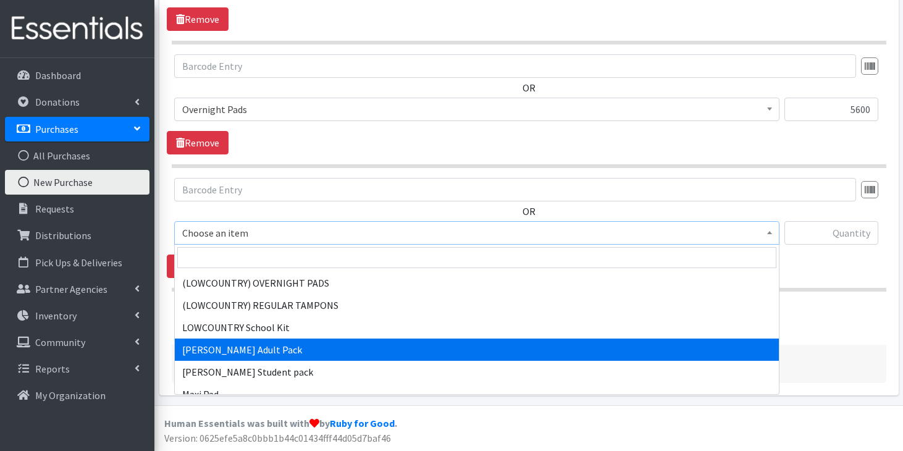
scroll to position [873, 0]
select select "11144"
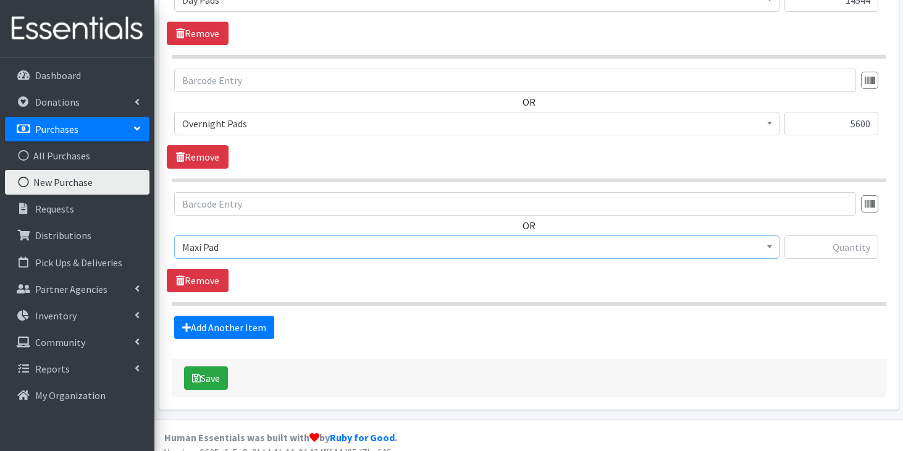
scroll to position [682, 0]
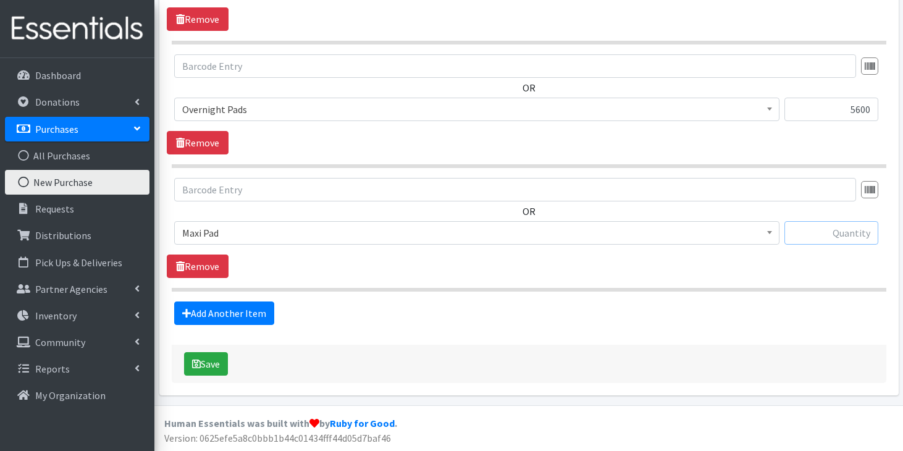
click at [833, 233] on input "text" at bounding box center [831, 232] width 94 height 23
type input "2880"
click at [253, 317] on link "Add Another Item" at bounding box center [224, 312] width 100 height 23
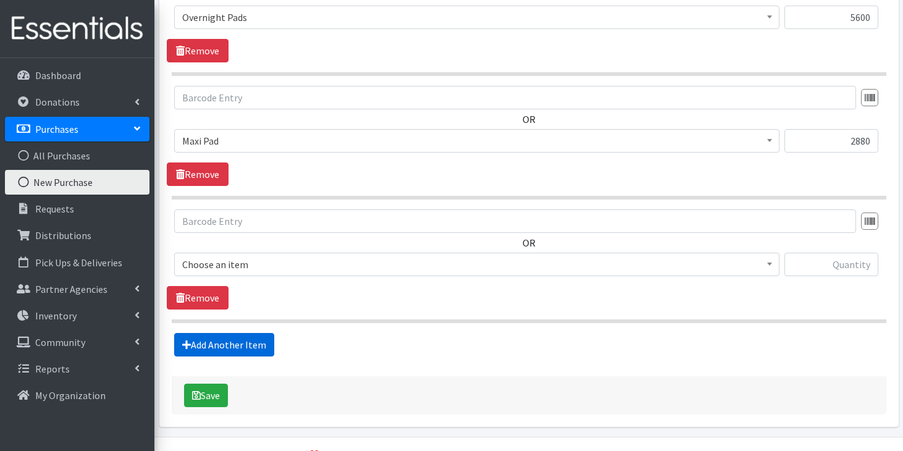
scroll to position [805, 0]
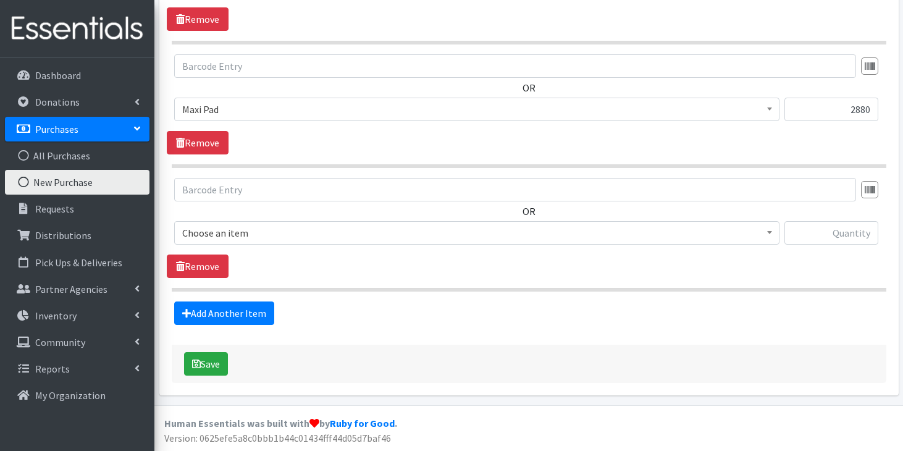
click at [297, 232] on span "Choose an item" at bounding box center [476, 232] width 589 height 17
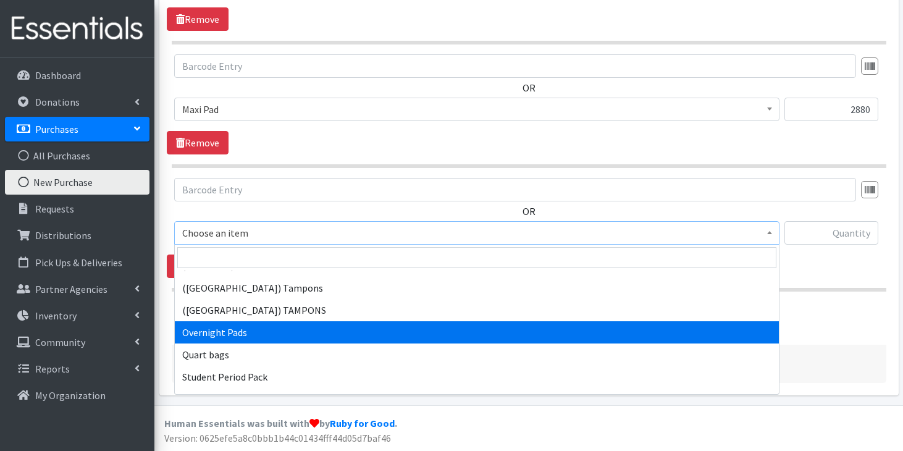
scroll to position [1112, 0]
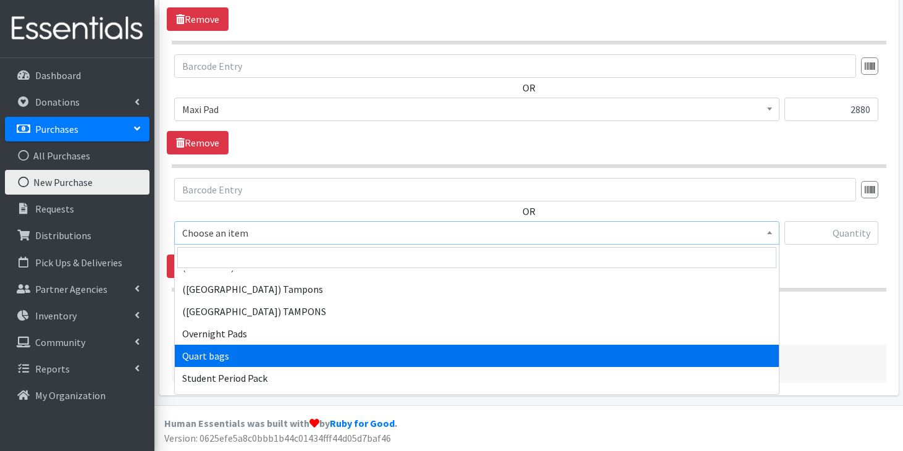
select select "13384"
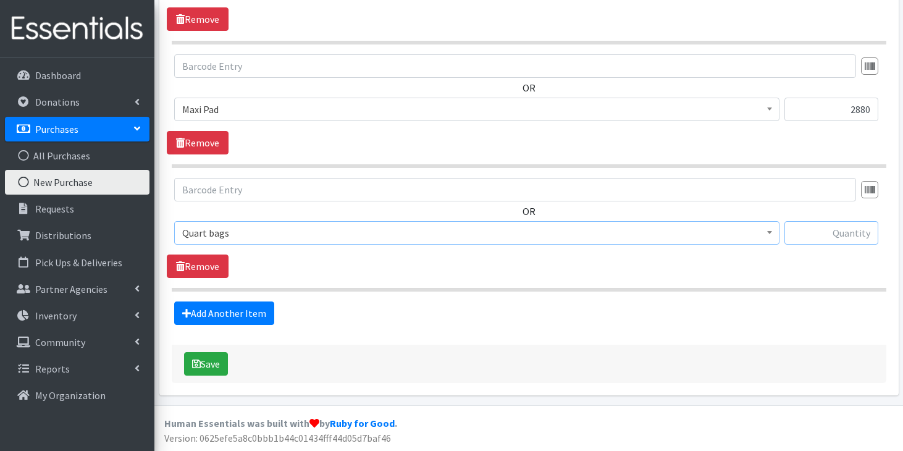
click at [839, 233] on input "text" at bounding box center [831, 232] width 94 height 23
type input "1100"
click at [254, 309] on link "Add Another Item" at bounding box center [224, 312] width 100 height 23
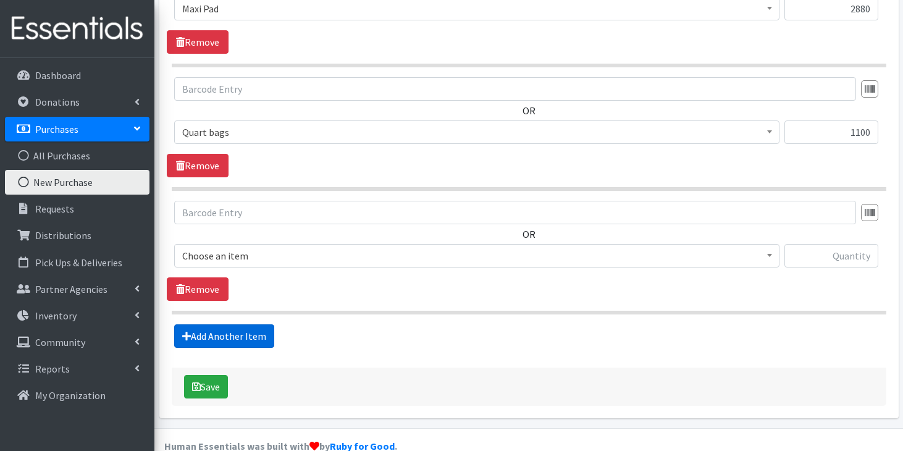
scroll to position [929, 0]
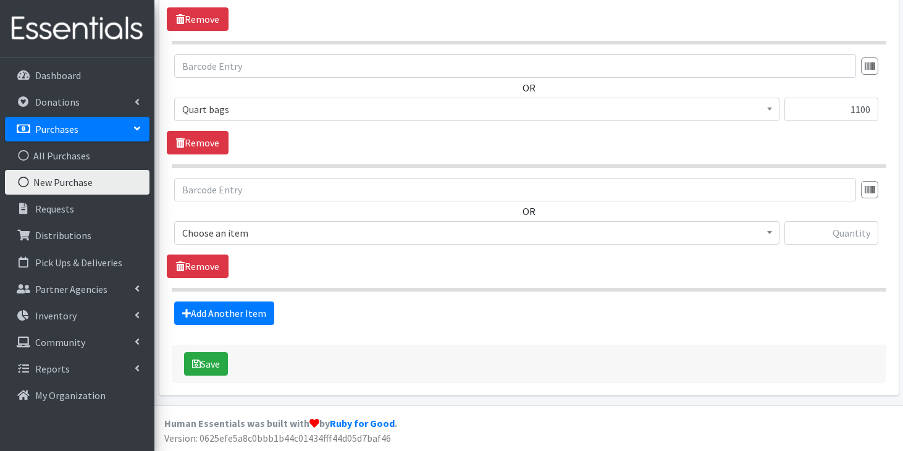
click at [331, 234] on span "Choose an item" at bounding box center [476, 232] width 589 height 17
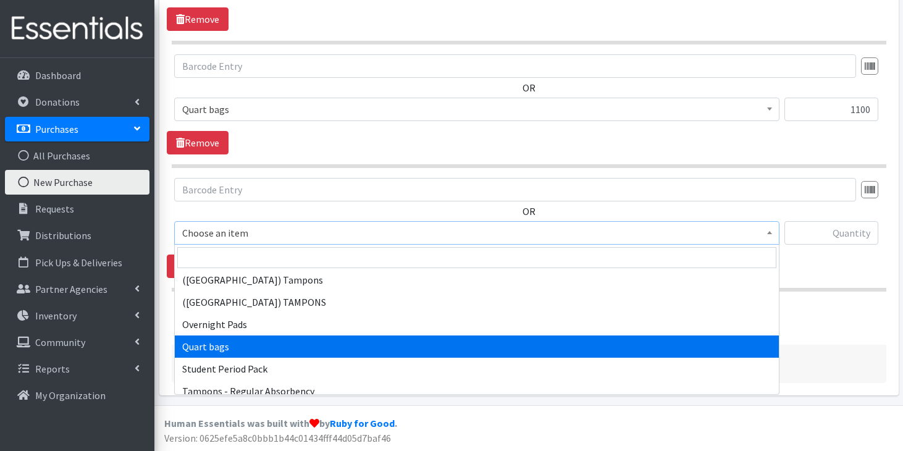
scroll to position [1195, 0]
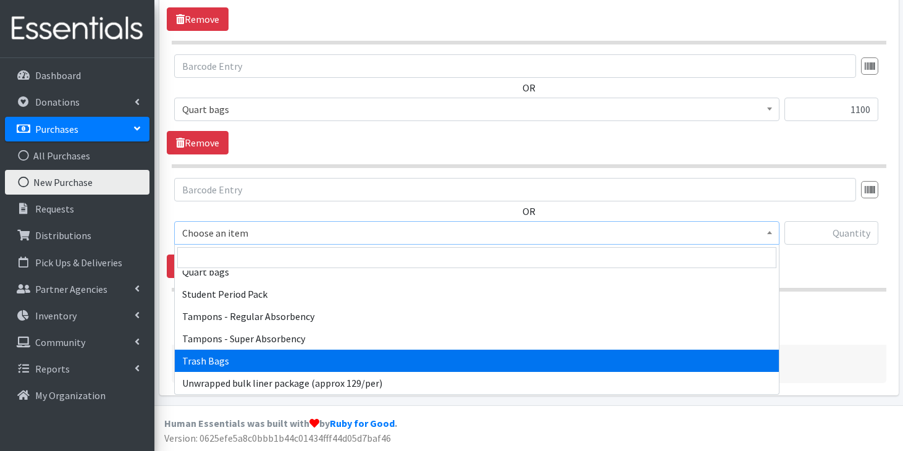
select select "15568"
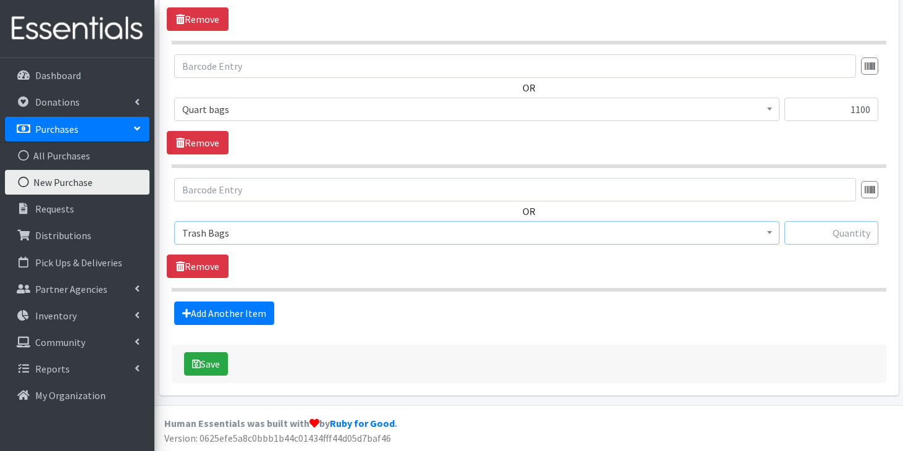
click at [845, 235] on input "text" at bounding box center [831, 232] width 94 height 23
type input "120"
click at [208, 364] on button "Save" at bounding box center [206, 363] width 44 height 23
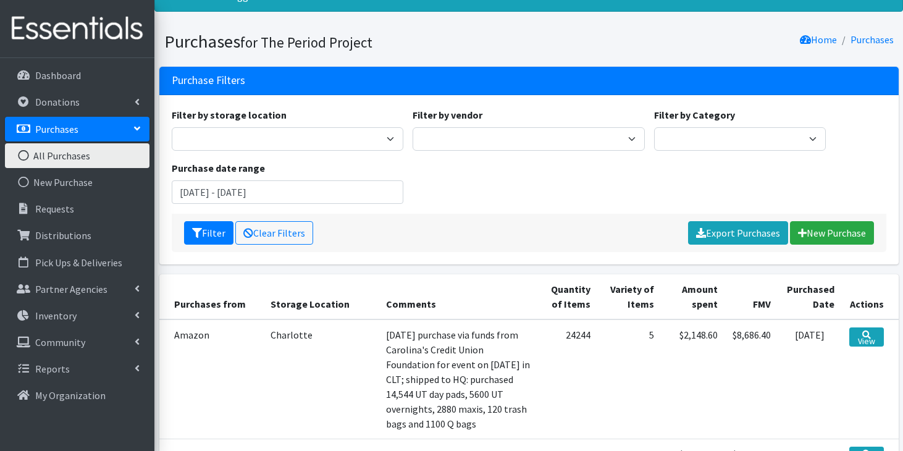
scroll to position [56, 0]
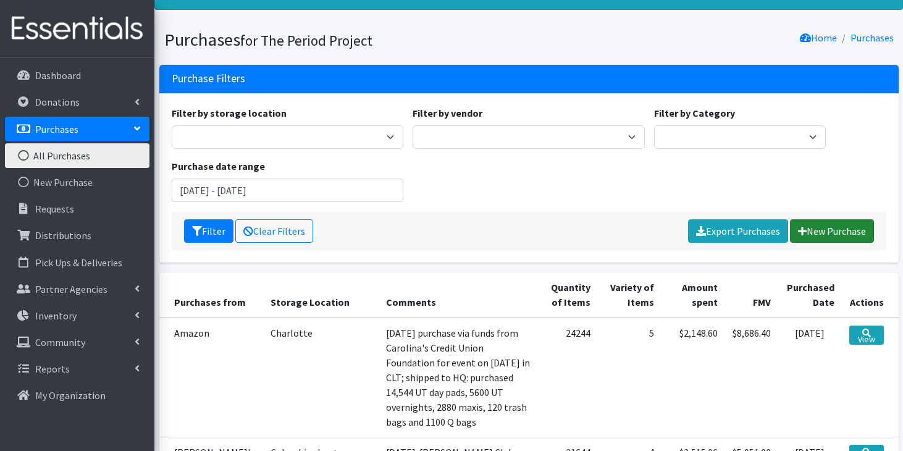
click at [845, 227] on link "New Purchase" at bounding box center [832, 230] width 84 height 23
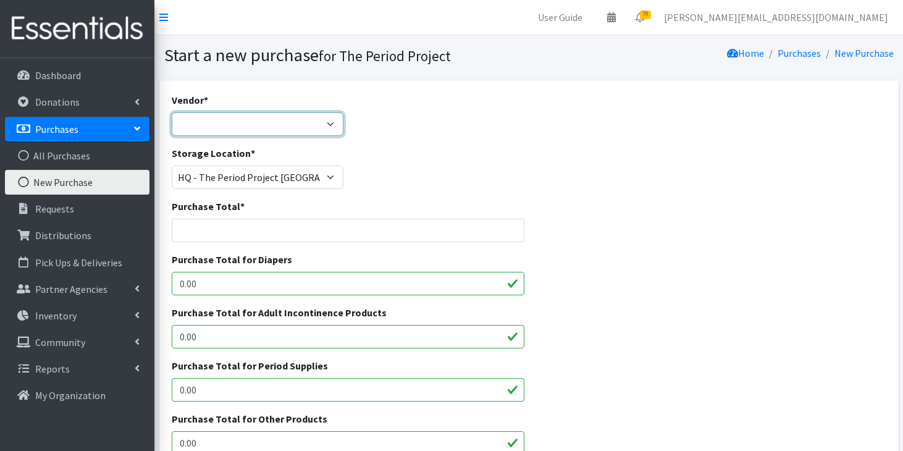
click at [319, 123] on select "ALLIANCE/KOTEX Amazon Costco Dollar Days PEP (Period Education Project) Rhino M…" at bounding box center [258, 123] width 172 height 23
select select "254"
click at [172, 112] on select "ALLIANCE/KOTEX Amazon Costco Dollar Days PEP (Period Education Project) Rhino M…" at bounding box center [258, 123] width 172 height 23
click at [282, 224] on input "Purchase Total *" at bounding box center [348, 230] width 353 height 23
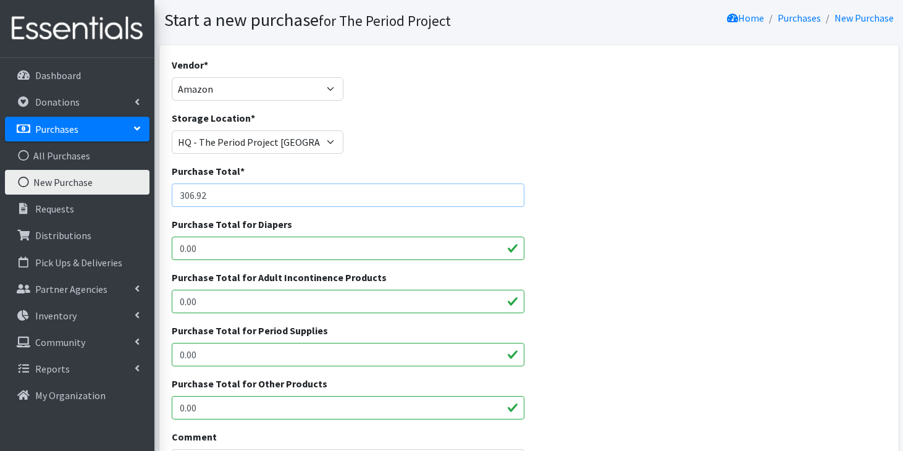
scroll to position [40, 0]
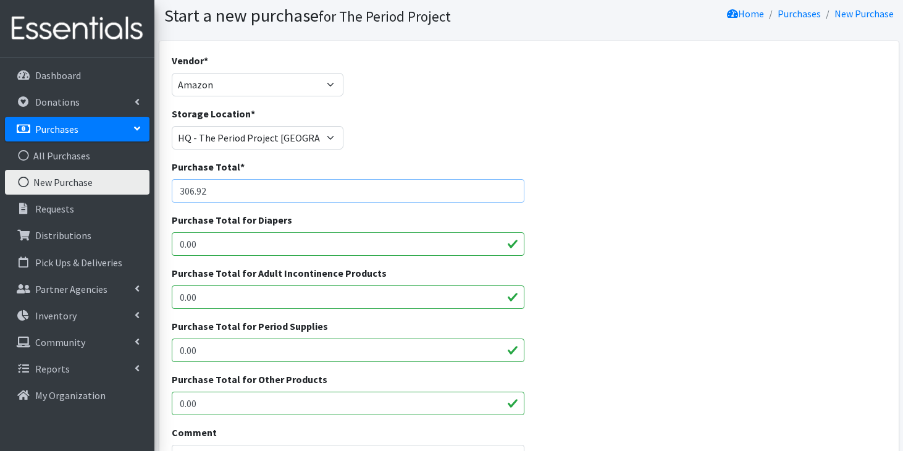
type input "306.92"
click at [238, 354] on input "0.00" at bounding box center [348, 349] width 353 height 23
type input "0"
type input "306.92"
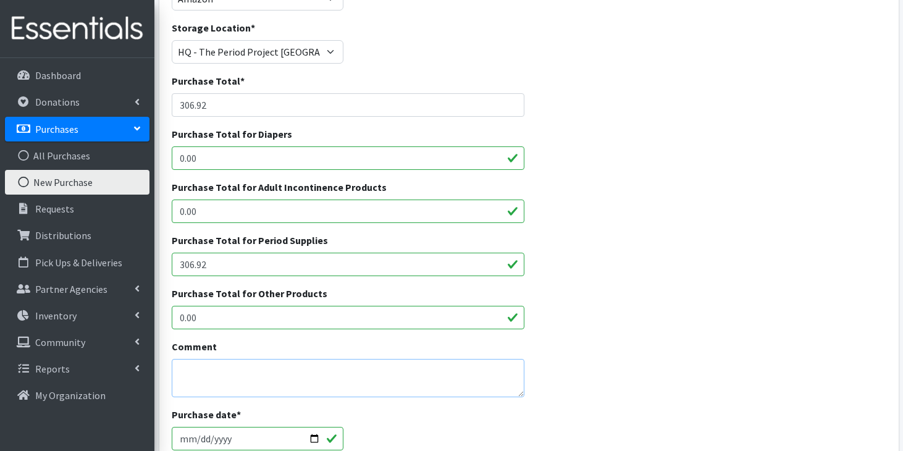
click at [285, 372] on textarea "Comment" at bounding box center [348, 378] width 353 height 38
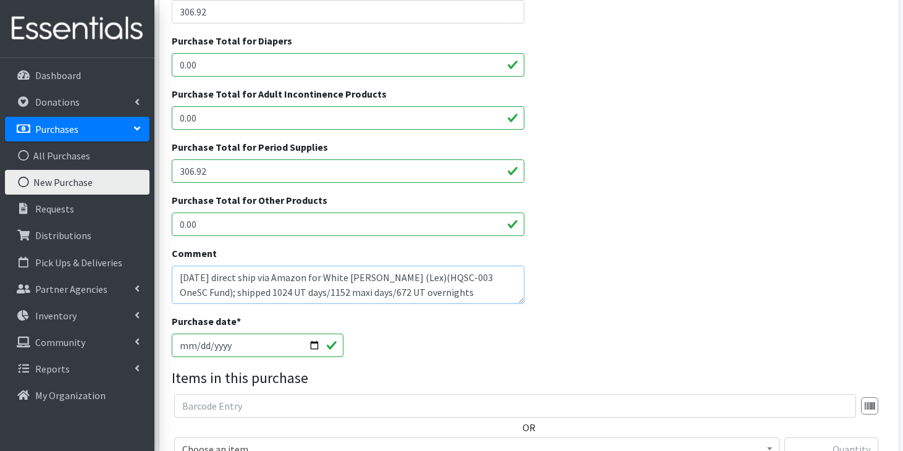
scroll to position [232, 0]
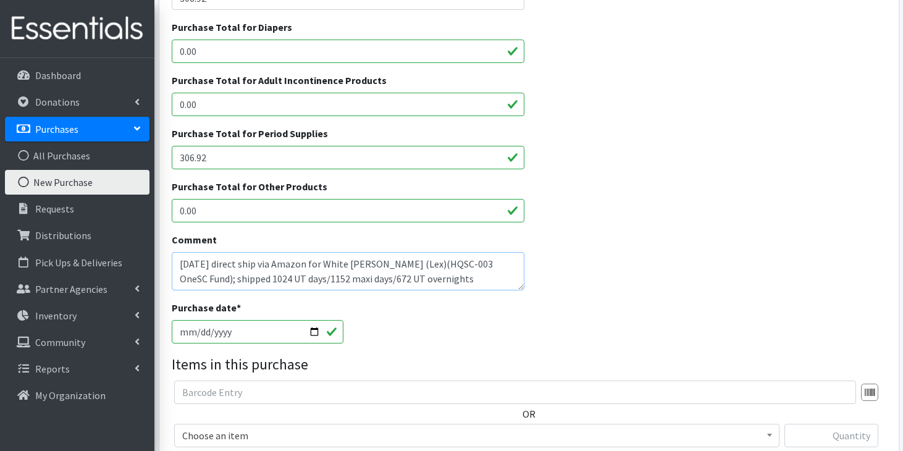
type textarea "[DATE] direct ship via Amazon for White [PERSON_NAME] (Lex)(HQSC-003 OneSC Fund…"
click at [183, 331] on input "[DATE]" at bounding box center [258, 331] width 172 height 23
type input "2025-09-14"
type input "[DATE]"
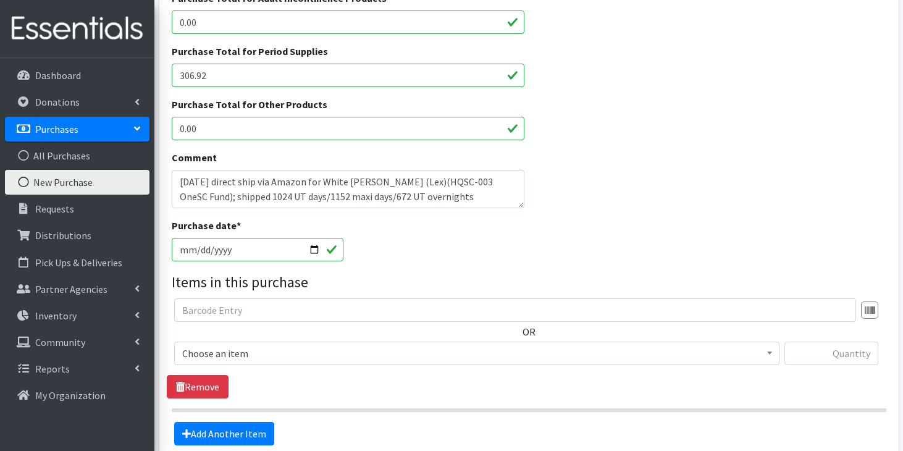
scroll to position [316, 0]
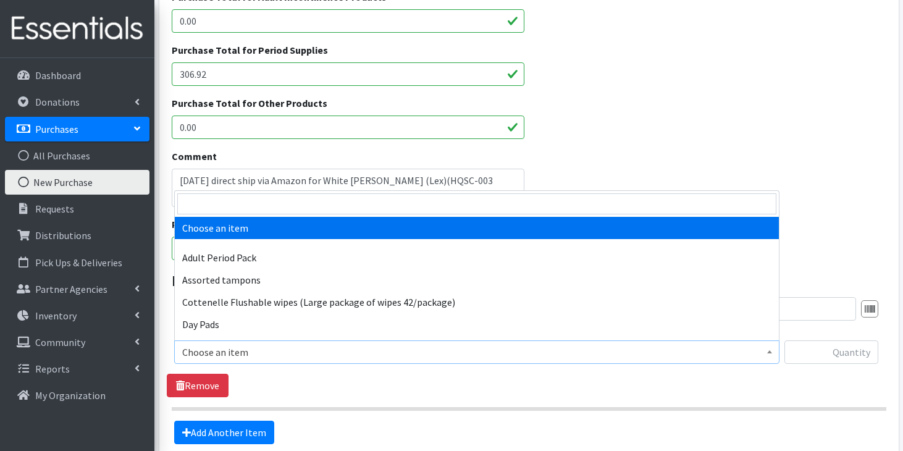
click at [340, 345] on span "Choose an item" at bounding box center [476, 351] width 589 height 17
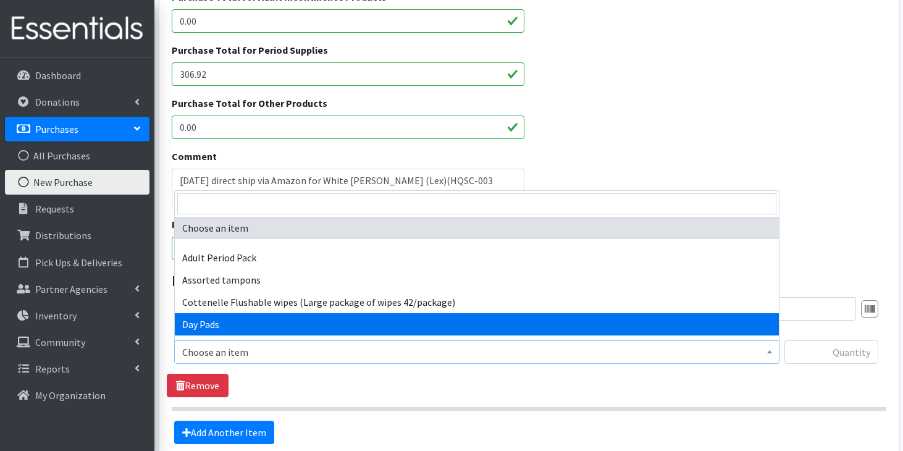
select select "7759"
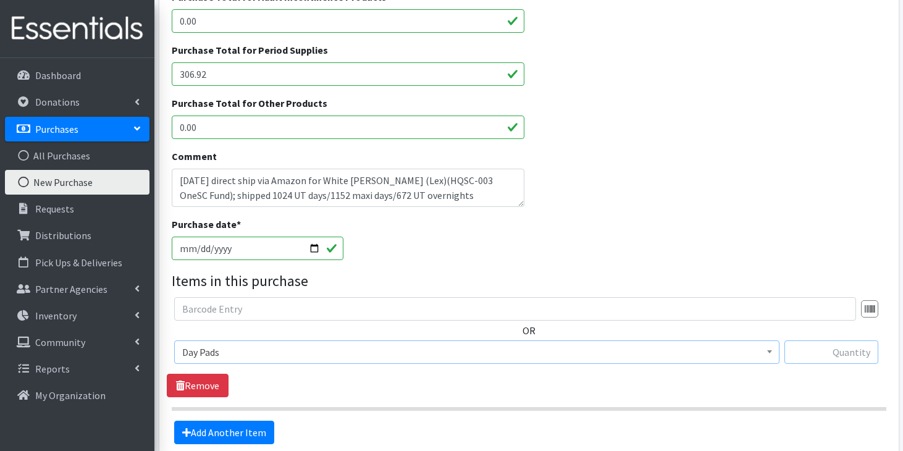
click at [832, 355] on input "text" at bounding box center [831, 351] width 94 height 23
type input "1024"
click at [858, 308] on div at bounding box center [528, 308] width 709 height 23
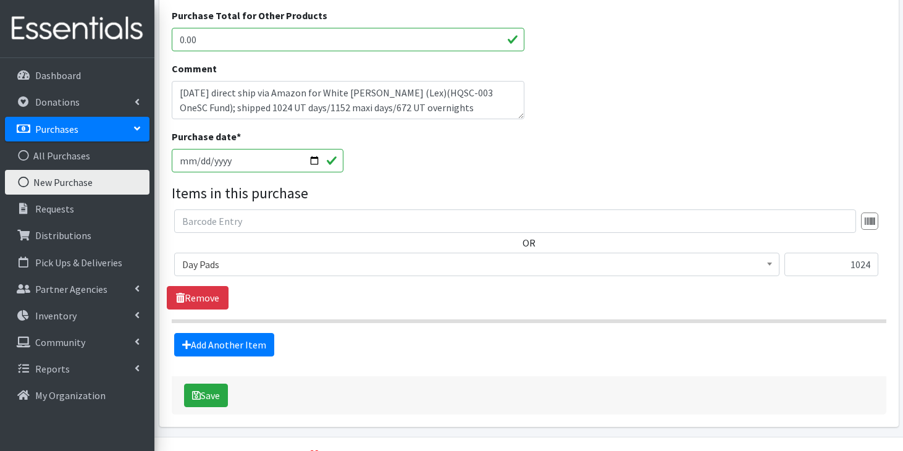
scroll to position [404, 0]
click at [253, 346] on link "Add Another Item" at bounding box center [224, 343] width 100 height 23
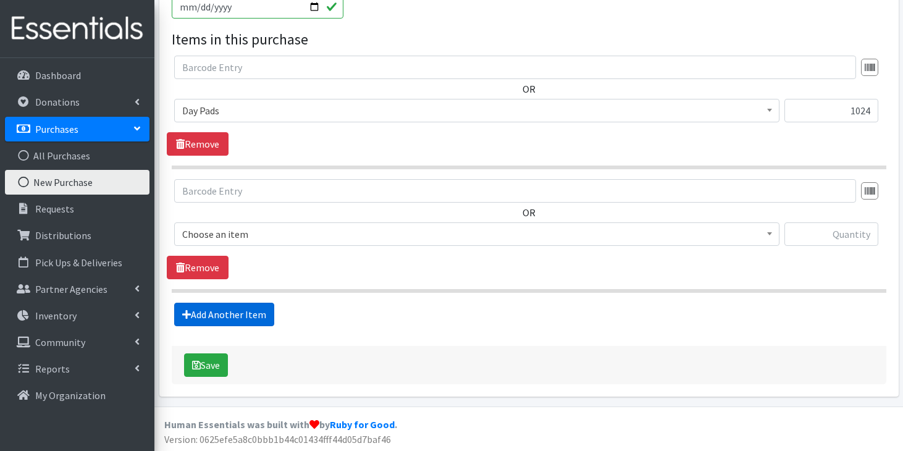
scroll to position [558, 0]
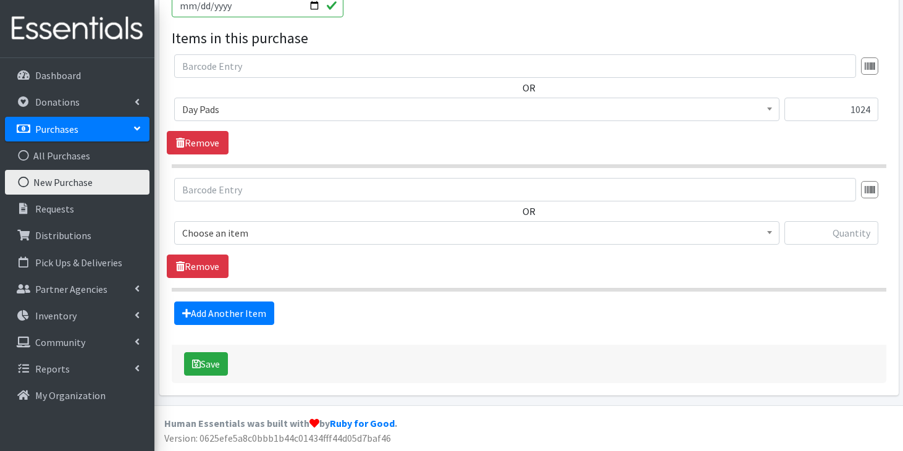
click at [326, 236] on span "Choose an item" at bounding box center [476, 232] width 589 height 17
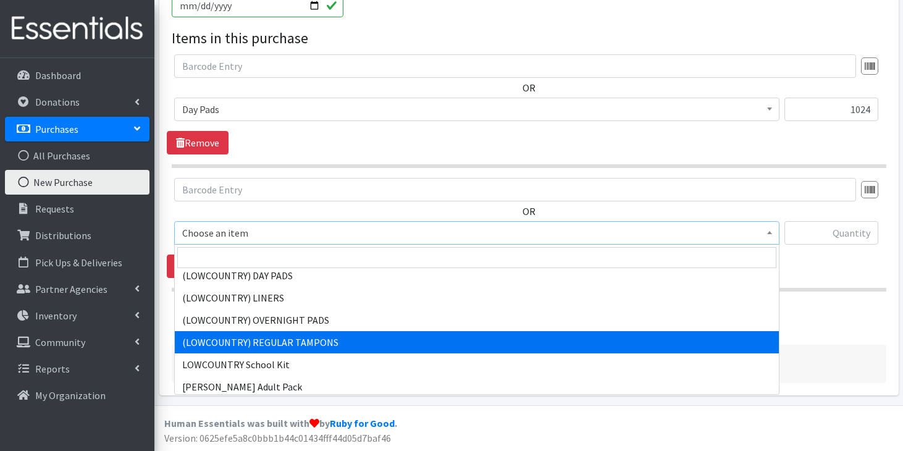
scroll to position [850, 0]
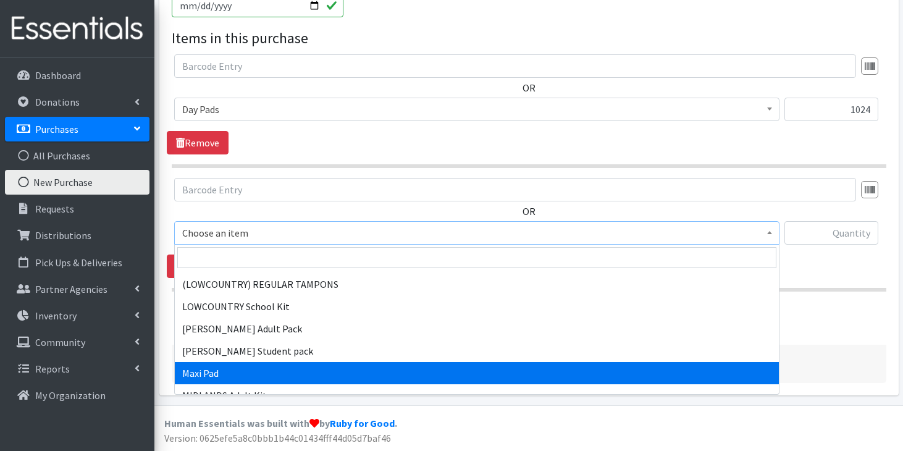
select select "11144"
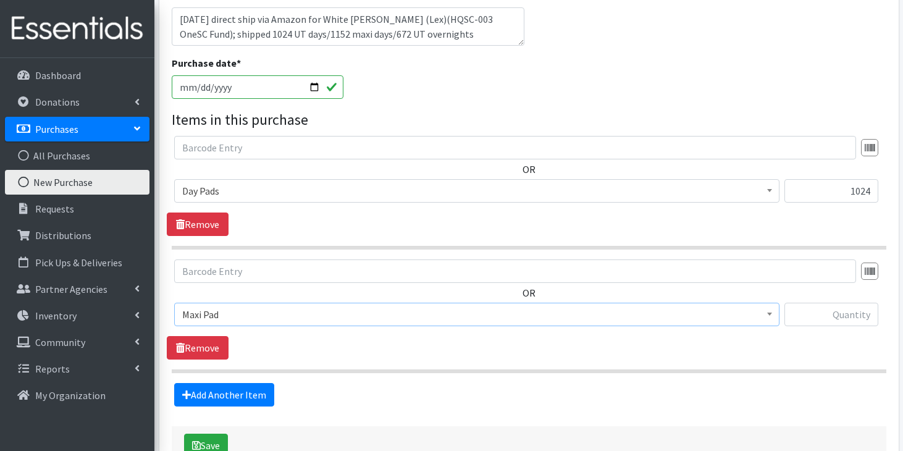
scroll to position [481, 0]
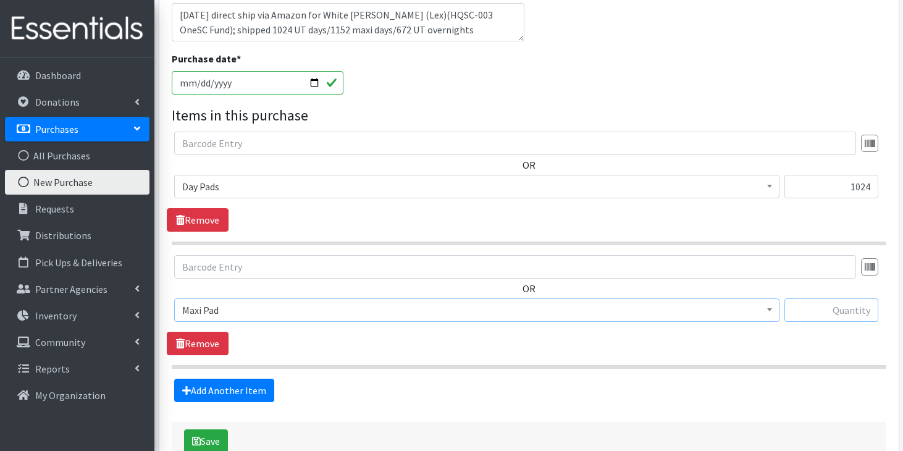
click at [830, 311] on input "text" at bounding box center [831, 309] width 94 height 23
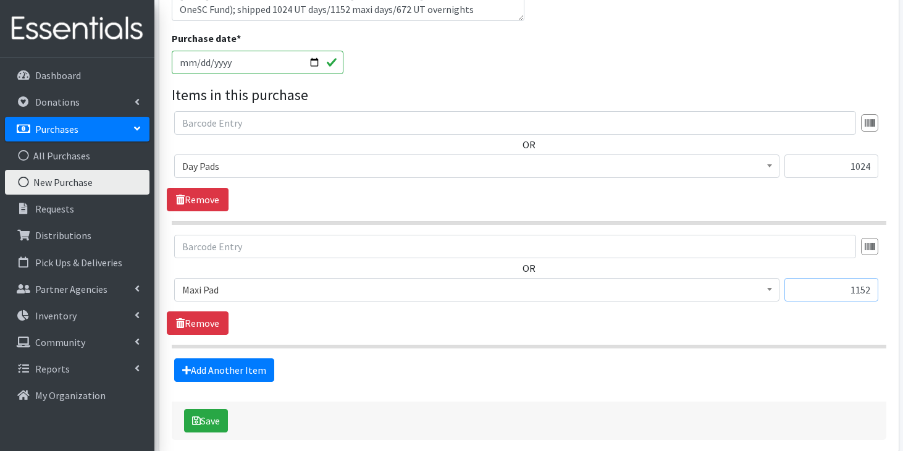
scroll to position [505, 0]
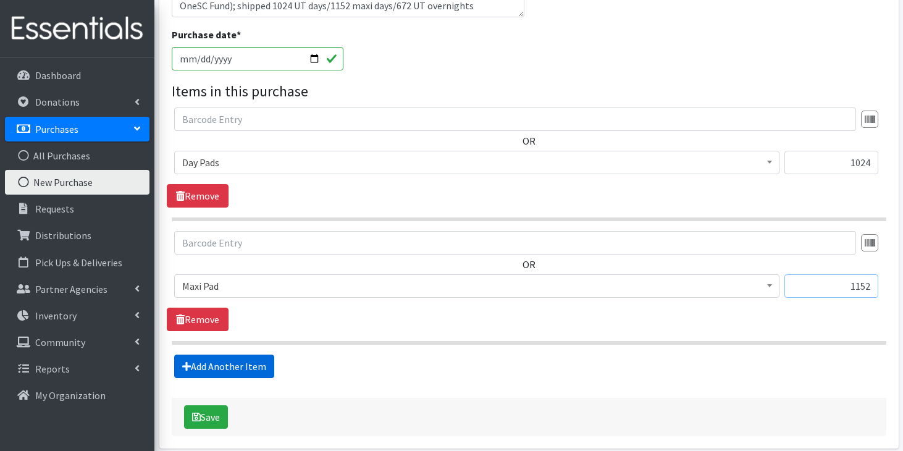
type input "1152"
click at [259, 362] on link "Add Another Item" at bounding box center [224, 365] width 100 height 23
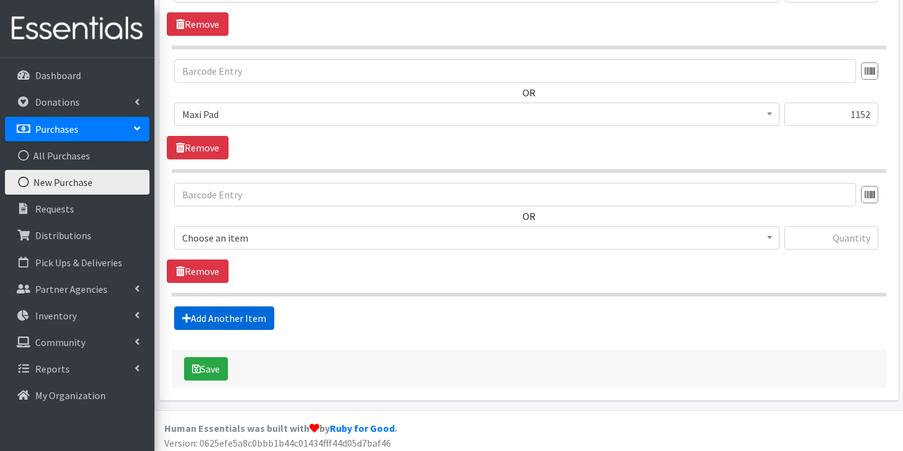
scroll to position [682, 0]
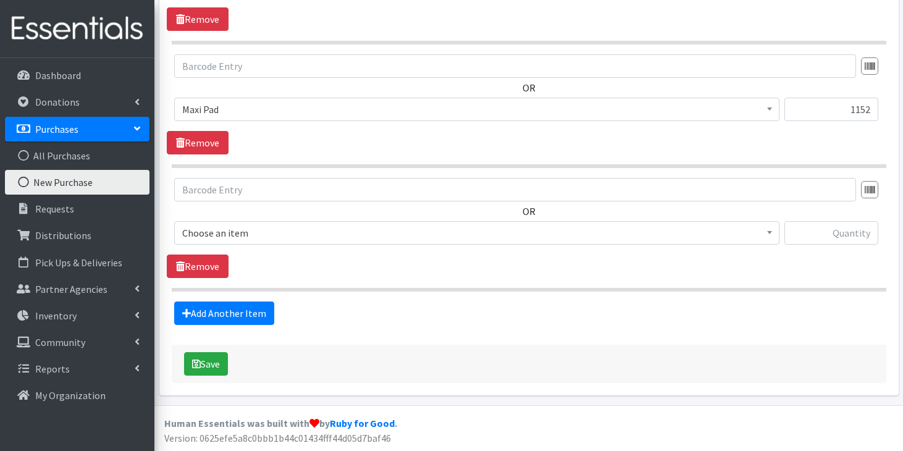
click at [417, 237] on span "Choose an item" at bounding box center [476, 232] width 589 height 17
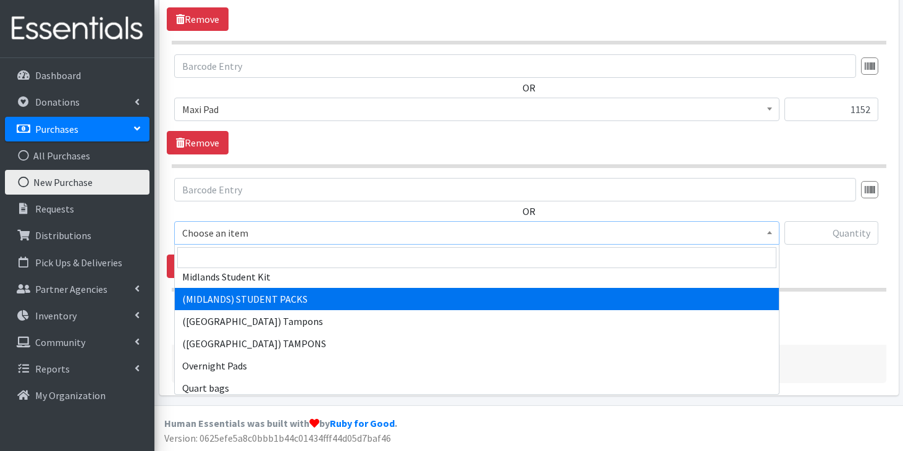
scroll to position [1123, 0]
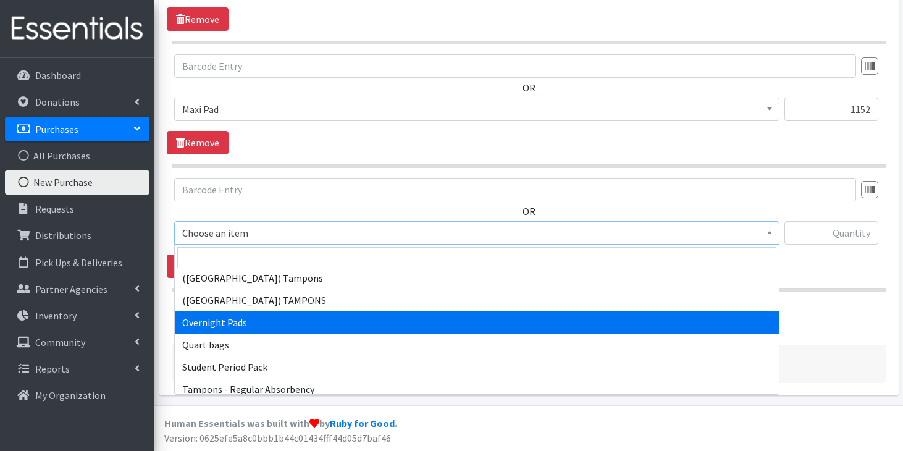
select select "7593"
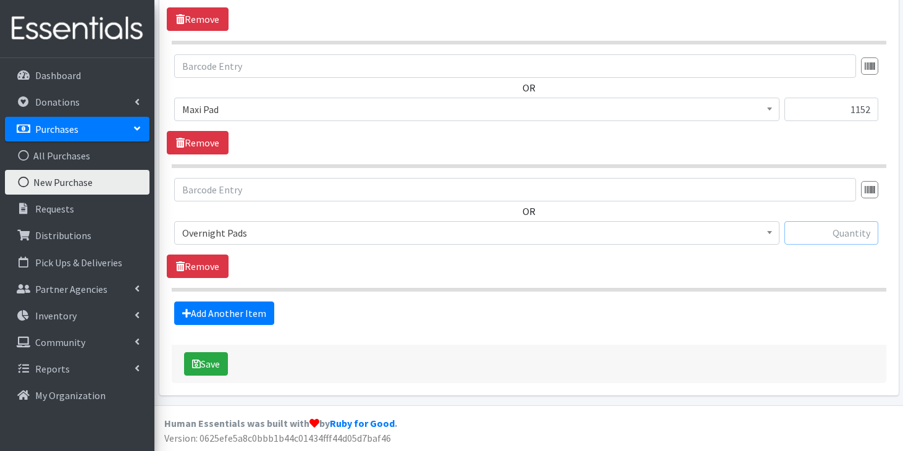
click at [821, 235] on input "text" at bounding box center [831, 232] width 94 height 23
type input "672"
click at [213, 359] on button "Save" at bounding box center [206, 363] width 44 height 23
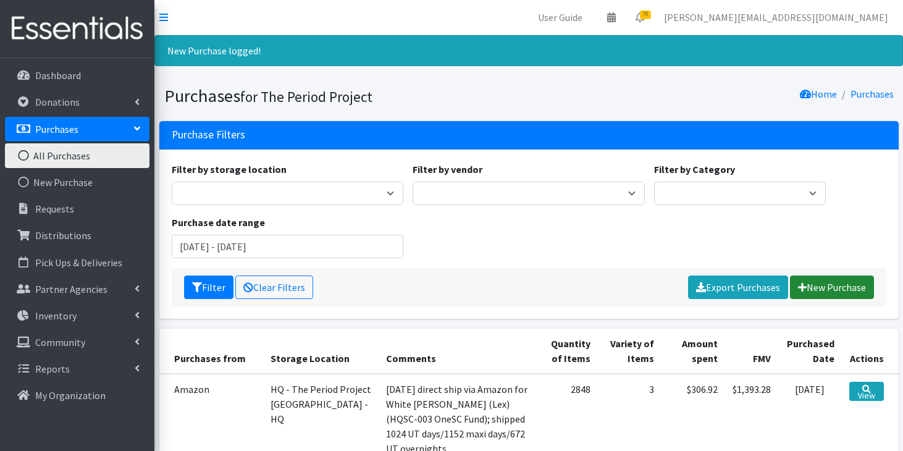
click at [828, 289] on link "New Purchase" at bounding box center [832, 286] width 84 height 23
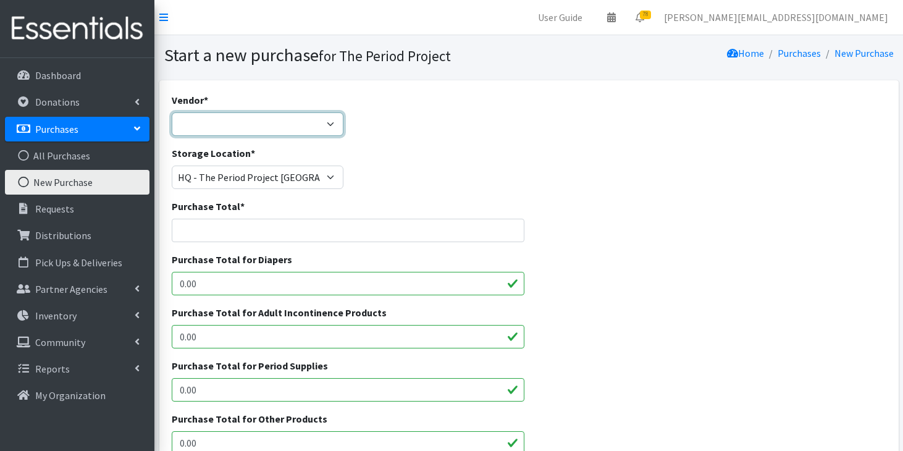
click at [332, 120] on select "ALLIANCE/KOTEX Amazon Costco Dollar Days PEP (Period Education Project) Rhino M…" at bounding box center [258, 123] width 172 height 23
select select "288"
click at [172, 112] on select "ALLIANCE/KOTEX Amazon Costco Dollar Days PEP (Period Education Project) Rhino M…" at bounding box center [258, 123] width 172 height 23
click at [308, 227] on input "Purchase Total *" at bounding box center [348, 230] width 353 height 23
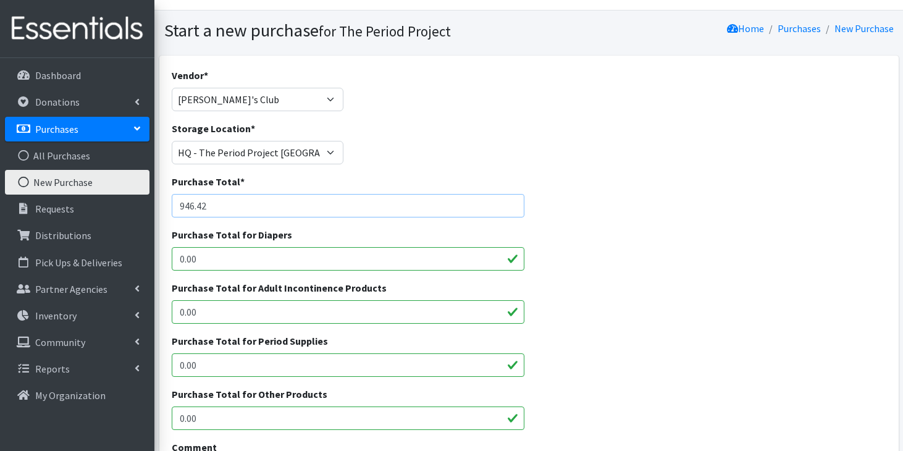
type input "946.42"
click at [198, 416] on input "0.00" at bounding box center [348, 417] width 353 height 23
type input "0"
type input "21.96"
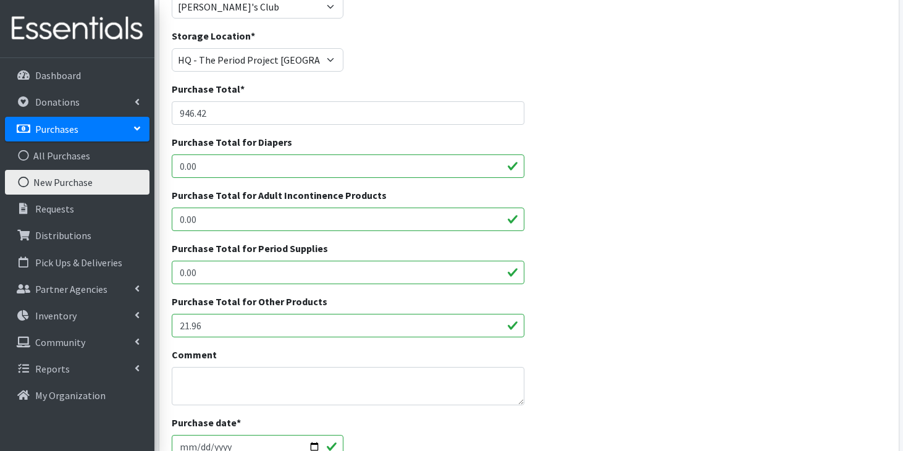
scroll to position [124, 0]
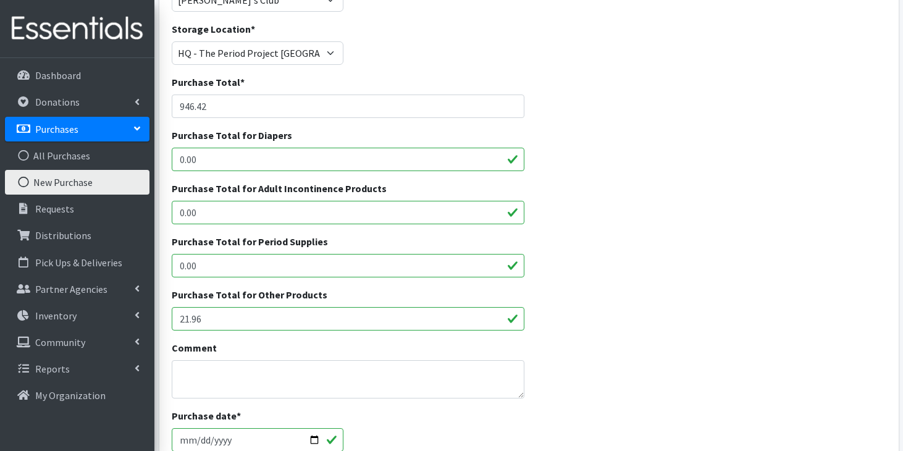
click at [275, 272] on input "0.00" at bounding box center [348, 265] width 353 height 23
type input "0"
type input "924.46"
click at [280, 378] on textarea "Comment" at bounding box center [348, 379] width 353 height 38
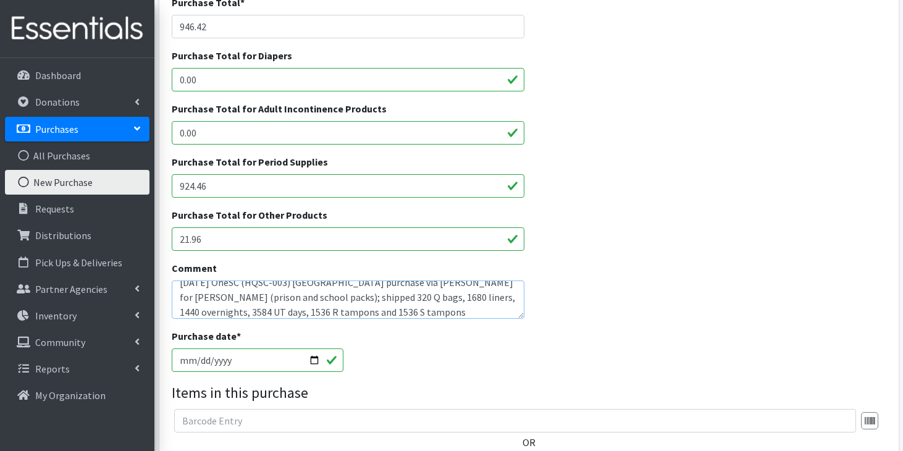
scroll to position [227, 0]
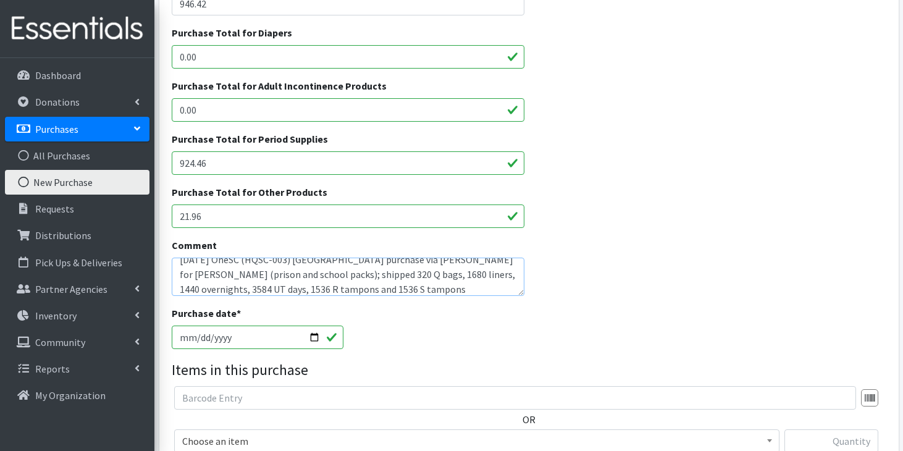
type textarea "9/18/25 OneSC (HQSC-003) Fairfield County purchase via Sams for Yolanda Dodd (p…"
click at [188, 335] on input "[DATE]" at bounding box center [258, 336] width 172 height 23
type input "2025-09-14"
type input "2025-09-18"
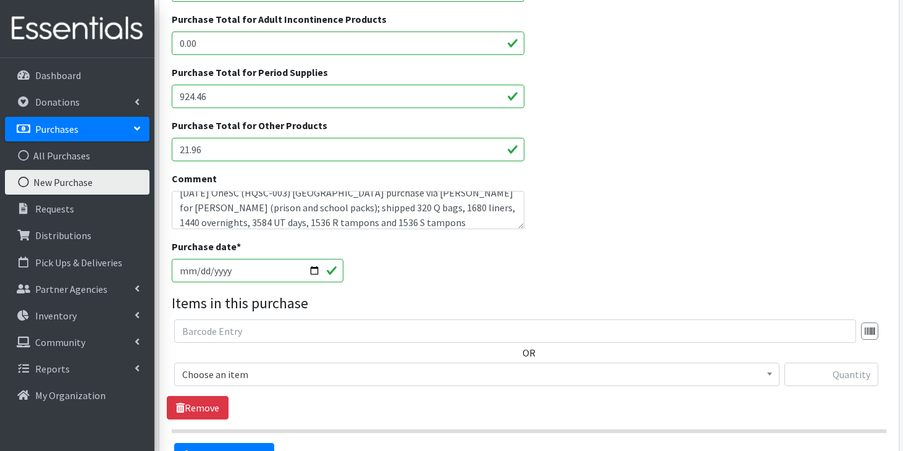
scroll to position [294, 0]
click at [247, 368] on span "Choose an item" at bounding box center [476, 373] width 589 height 17
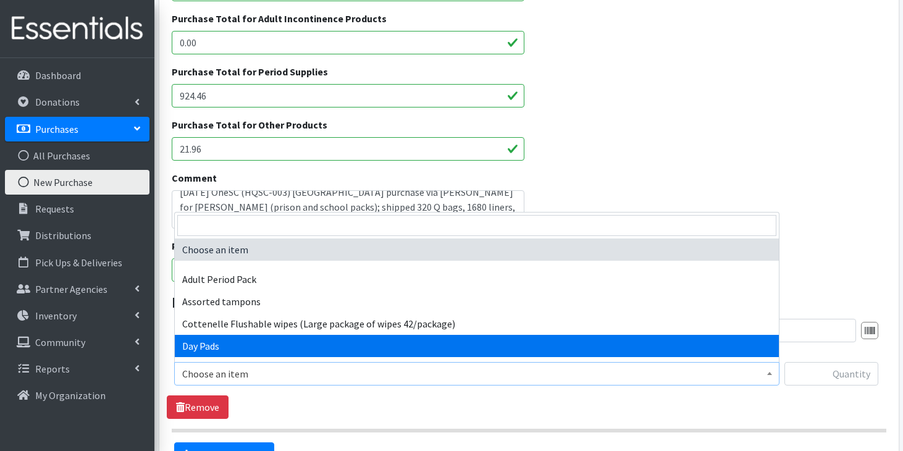
select select "7759"
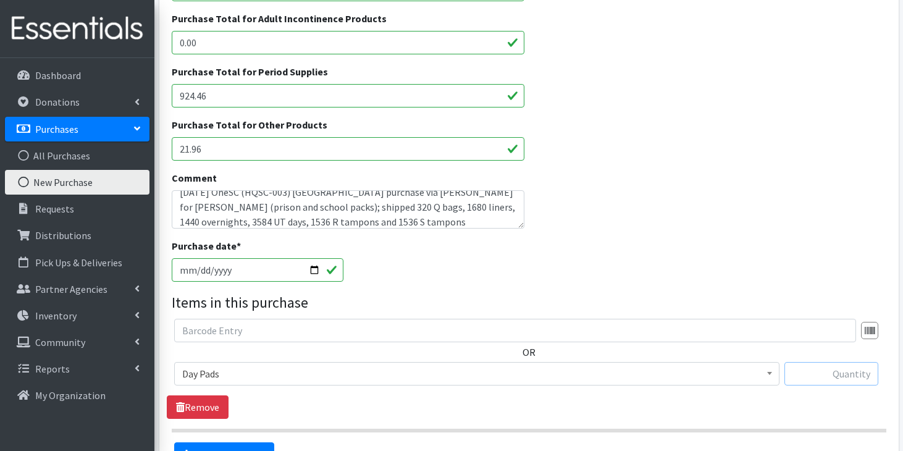
click at [845, 374] on input "text" at bounding box center [831, 373] width 94 height 23
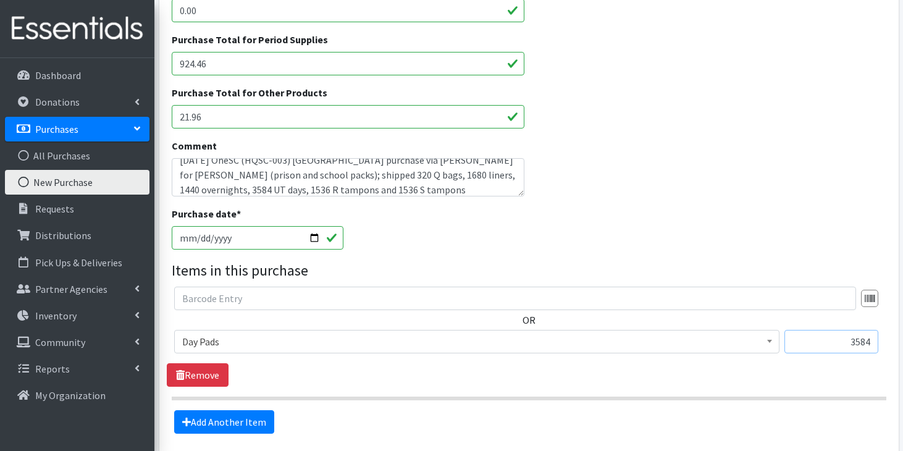
scroll to position [332, 0]
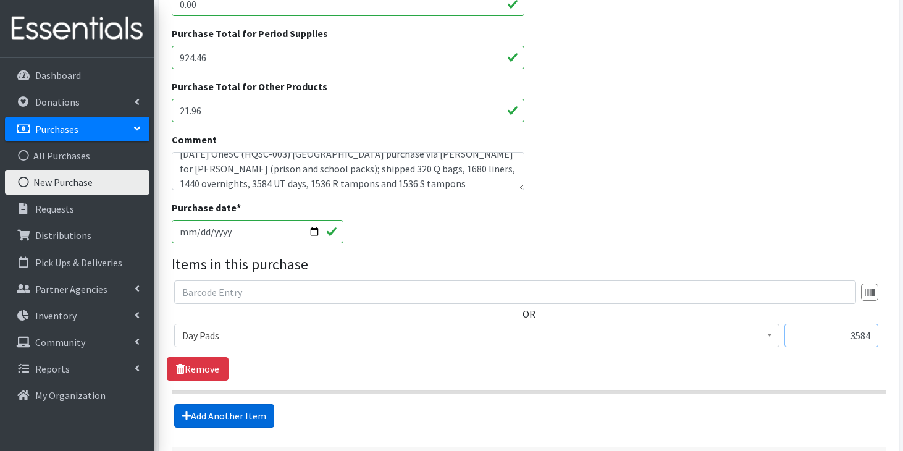
type input "3584"
click at [245, 417] on link "Add Another Item" at bounding box center [224, 415] width 100 height 23
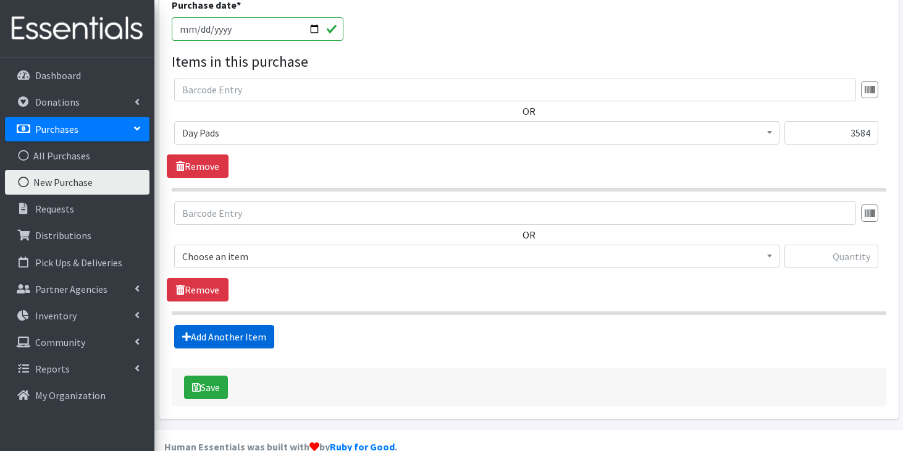
scroll to position [558, 0]
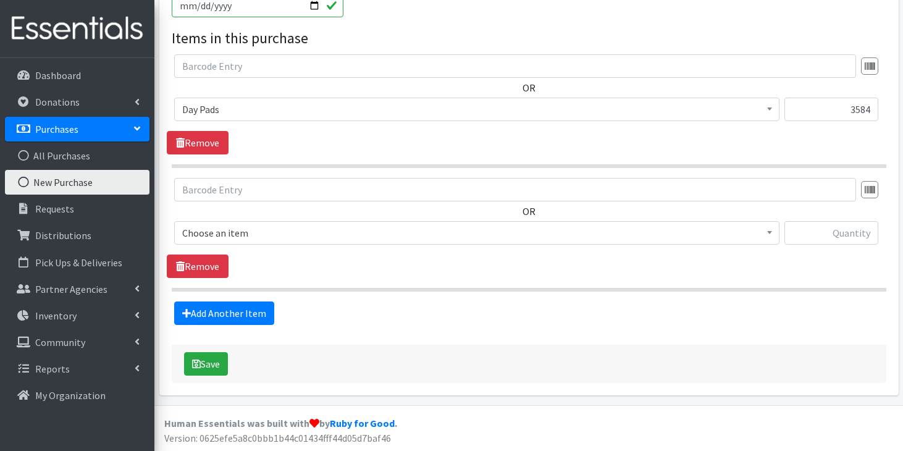
click at [377, 229] on span "Choose an item" at bounding box center [476, 232] width 589 height 17
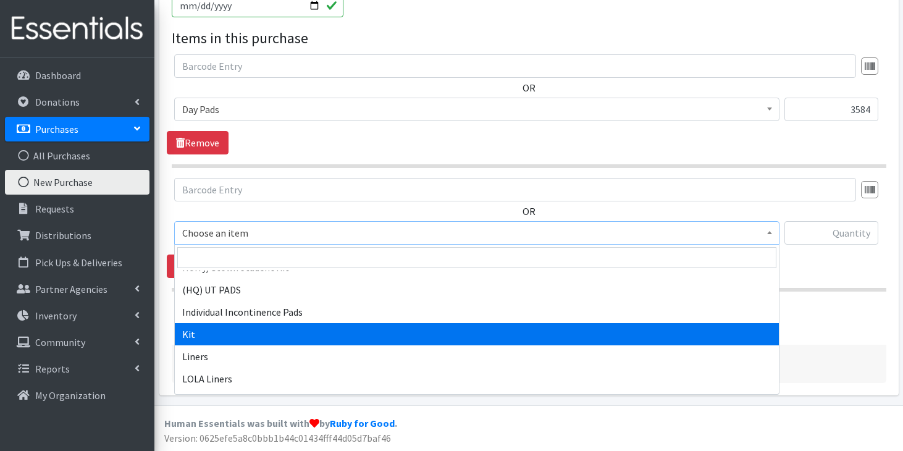
scroll to position [679, 0]
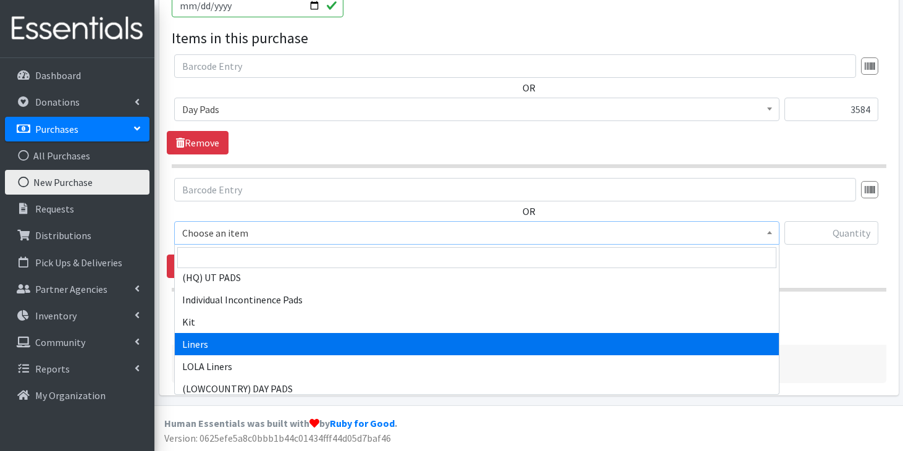
select select "7758"
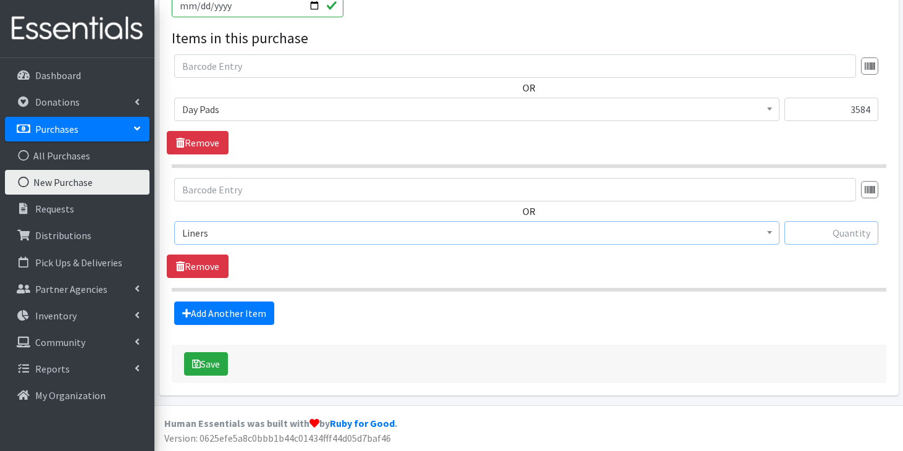
click at [839, 231] on input "text" at bounding box center [831, 232] width 94 height 23
type input "1680"
click at [238, 304] on link "Add Another Item" at bounding box center [224, 312] width 100 height 23
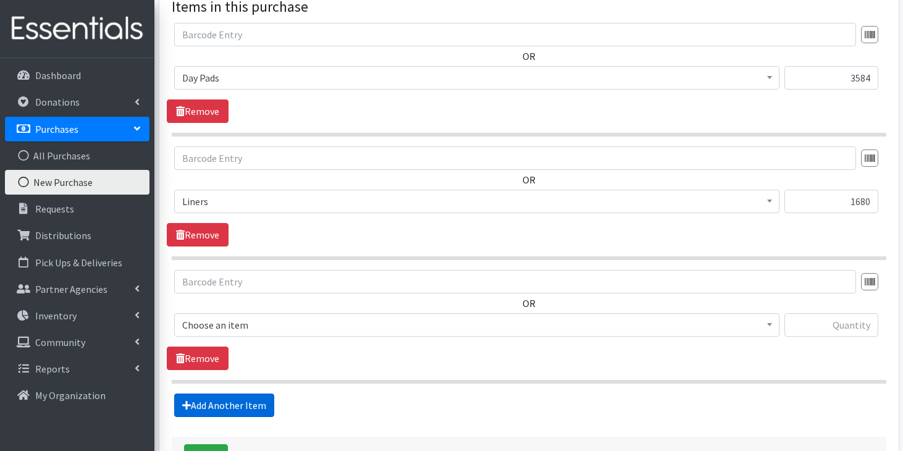
scroll to position [682, 0]
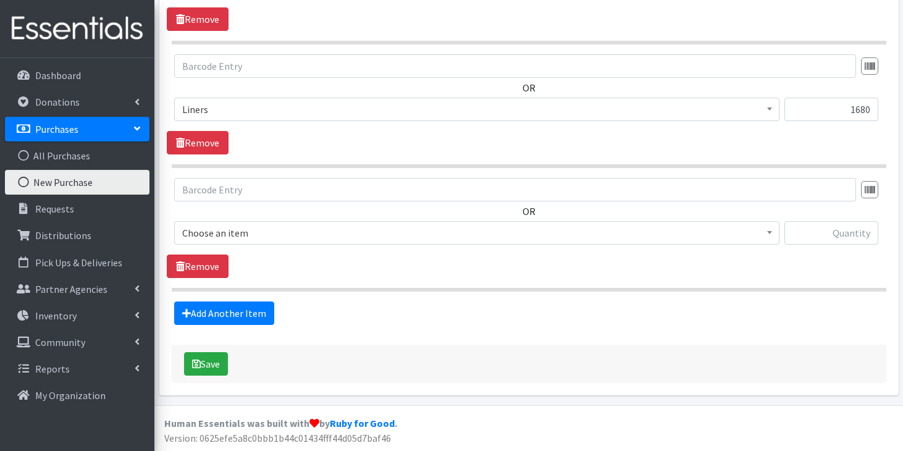
click at [314, 238] on span "Choose an item" at bounding box center [476, 232] width 589 height 17
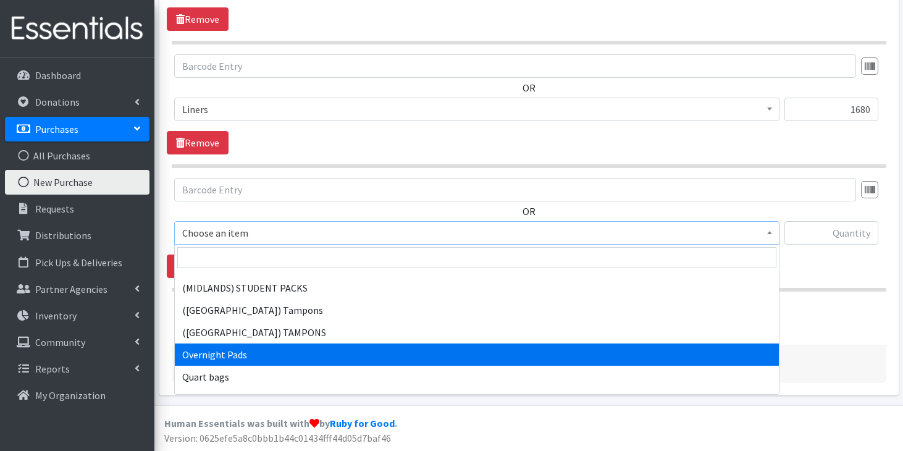
scroll to position [1142, 0]
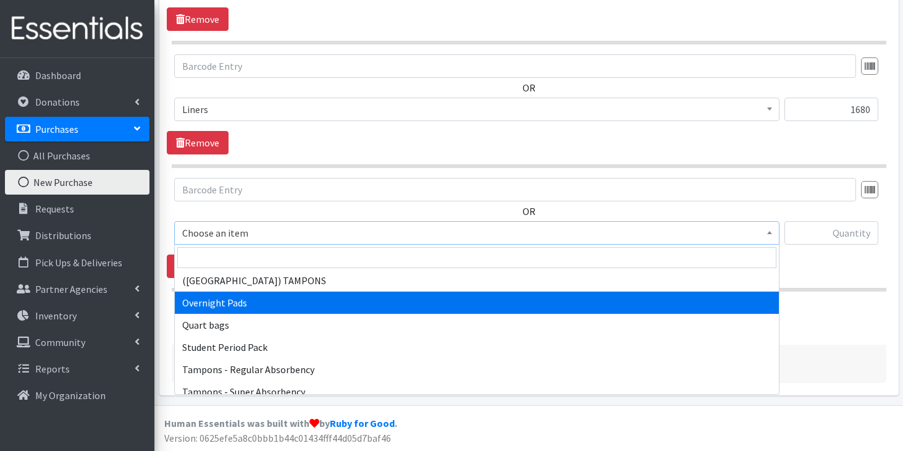
select select "7593"
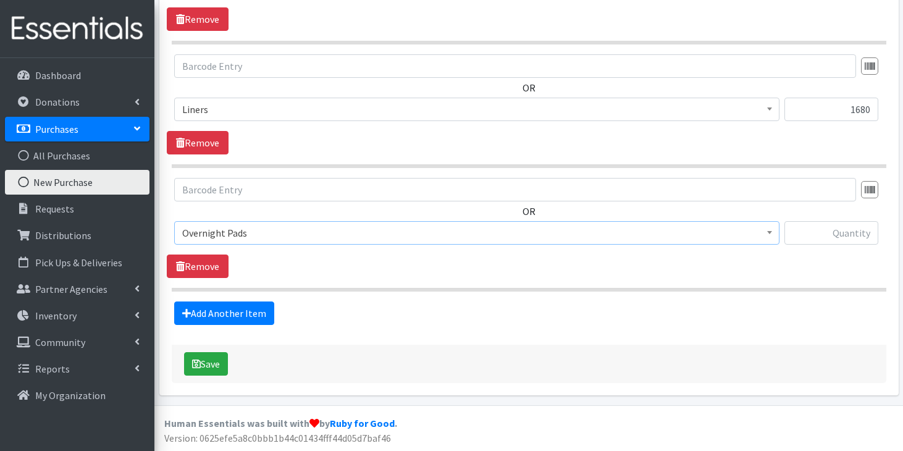
scroll to position [661, 0]
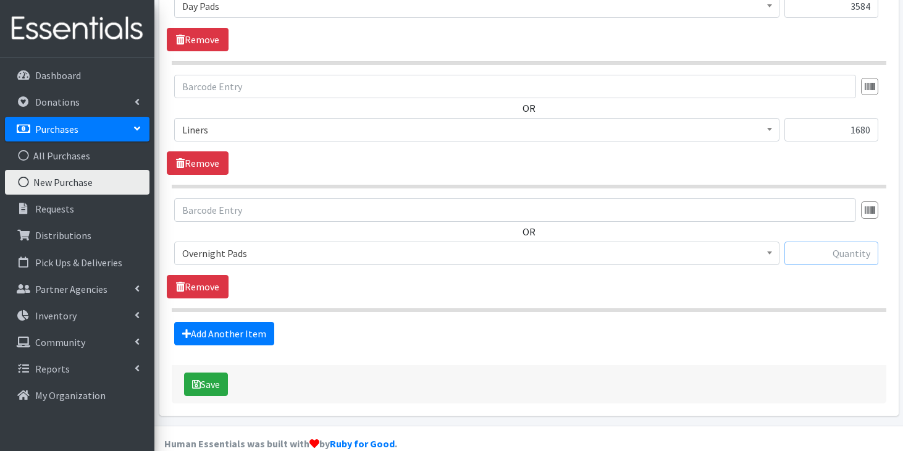
click at [839, 258] on input "text" at bounding box center [831, 252] width 94 height 23
type input "1440"
click at [257, 331] on link "Add Another Item" at bounding box center [224, 333] width 100 height 23
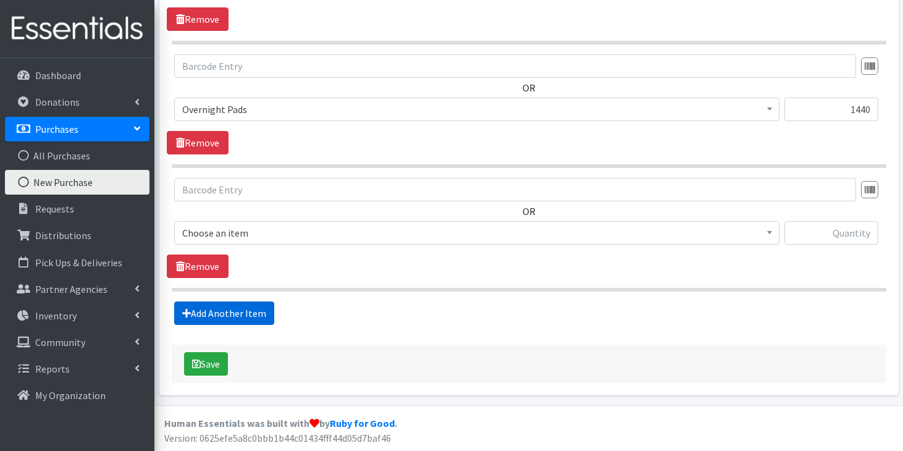
scroll to position [805, 0]
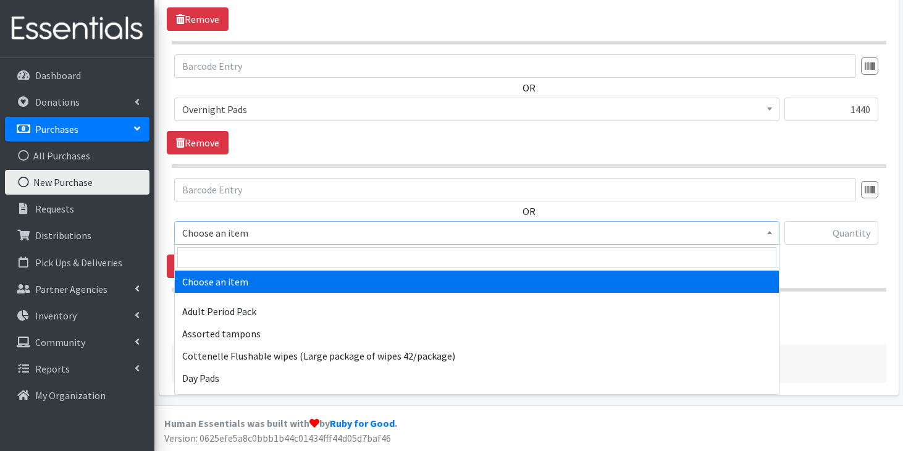
click at [405, 232] on span "Choose an item" at bounding box center [476, 232] width 589 height 17
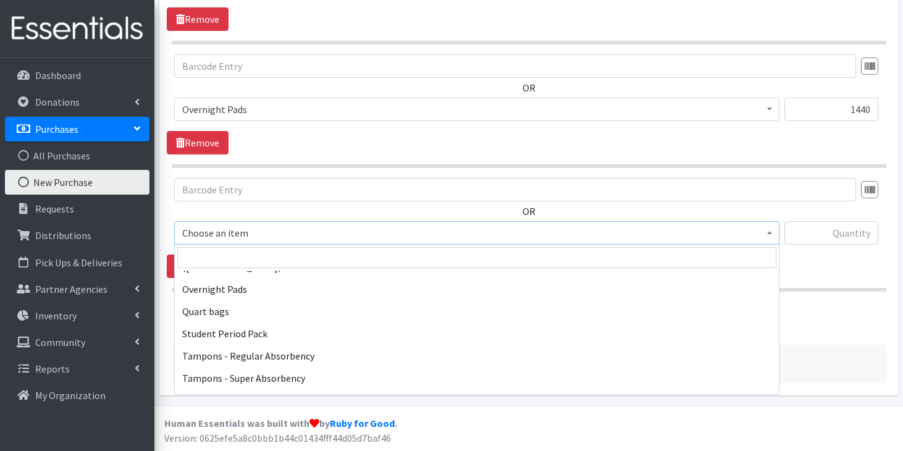
scroll to position [1195, 0]
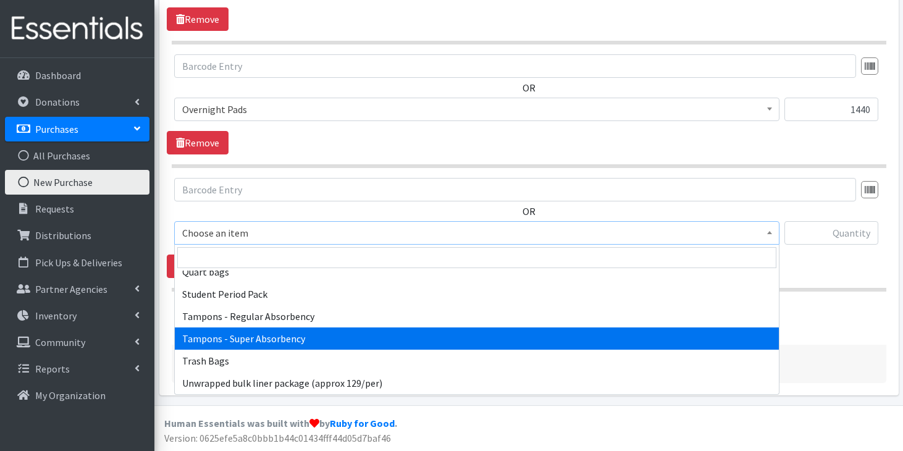
select select "7603"
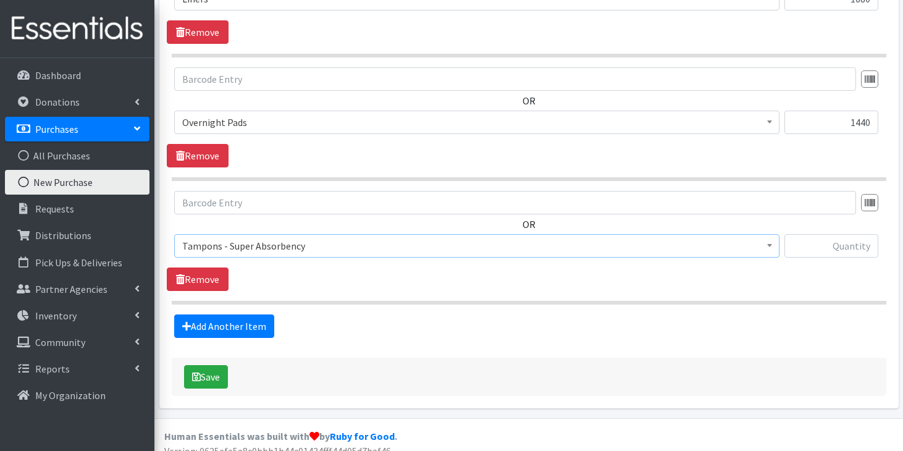
scroll to position [805, 0]
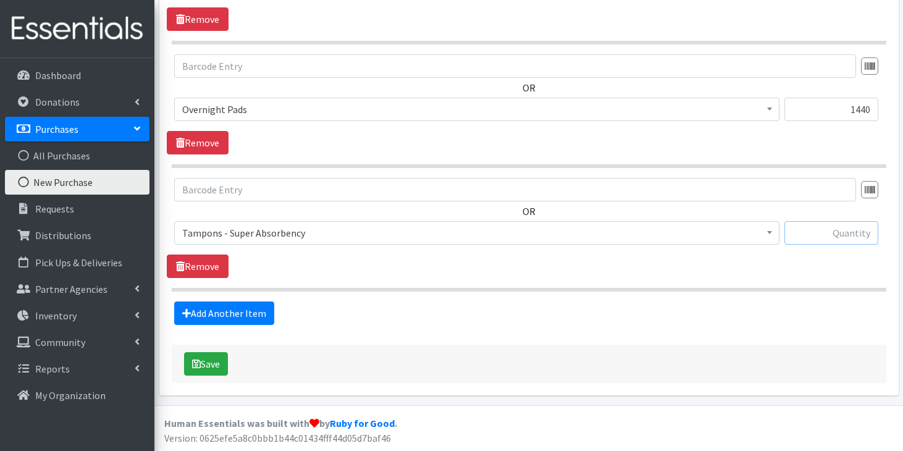
click at [825, 238] on input "text" at bounding box center [831, 232] width 94 height 23
type input "1536"
click at [246, 301] on fieldset "Items in this purchase OR Choose an item Adult Period Pack Assorted tampons Cot…" at bounding box center [529, 52] width 714 height 545
click at [248, 309] on link "Add Another Item" at bounding box center [224, 312] width 100 height 23
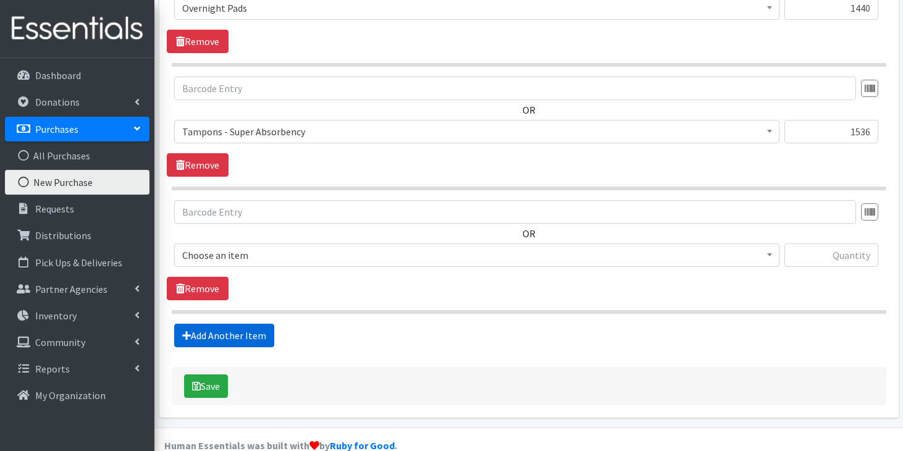
scroll to position [929, 0]
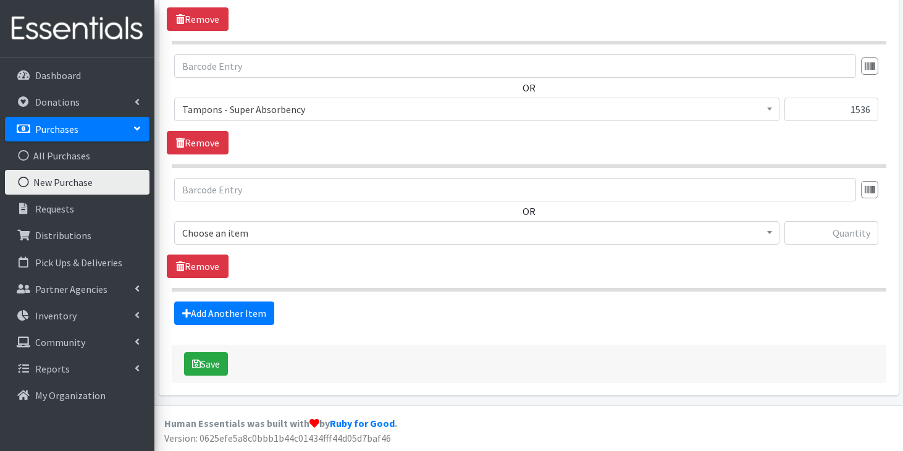
click at [309, 233] on span "Choose an item" at bounding box center [476, 232] width 589 height 17
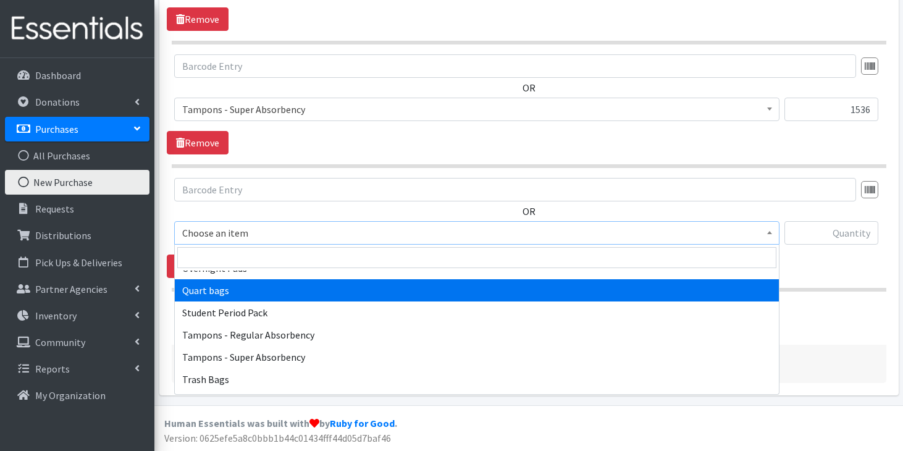
scroll to position [1178, 0]
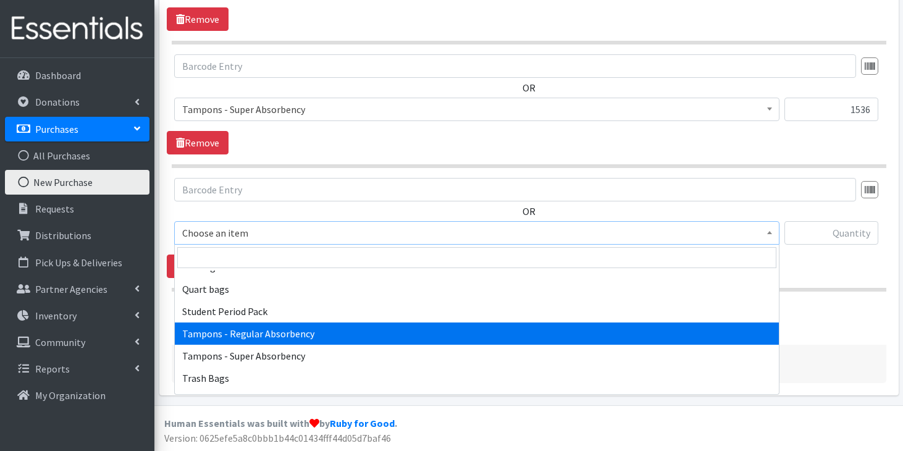
select select "8937"
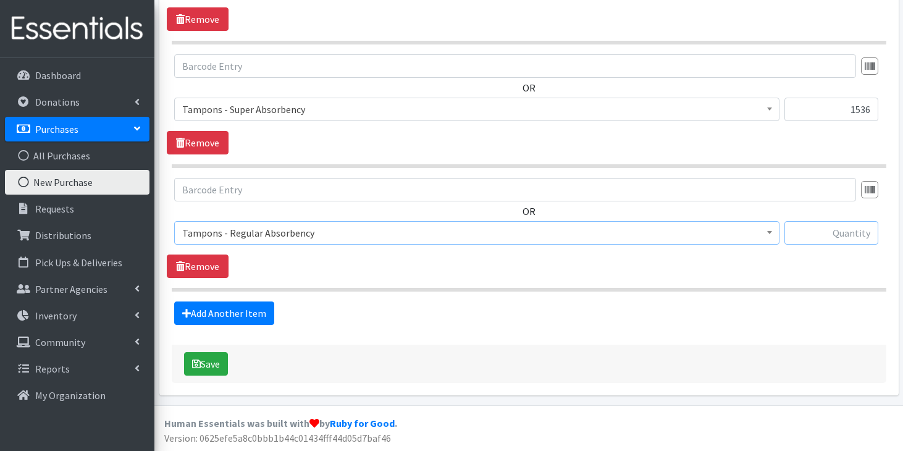
click at [820, 239] on input "text" at bounding box center [831, 232] width 94 height 23
type input "1536"
click at [267, 309] on link "Add Another Item" at bounding box center [224, 312] width 100 height 23
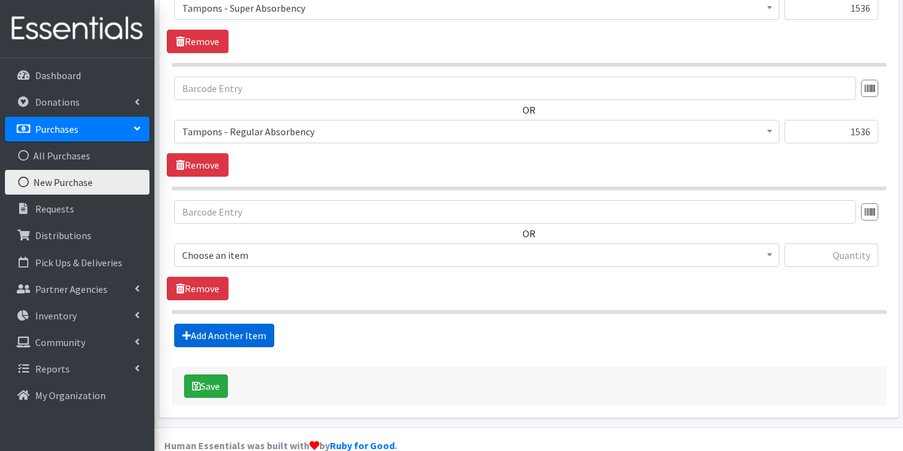
scroll to position [1052, 0]
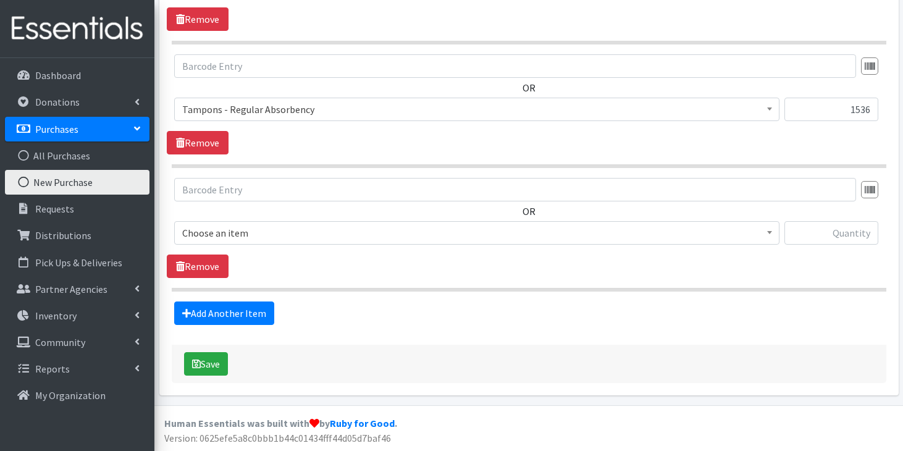
click at [352, 237] on span "Choose an item" at bounding box center [476, 232] width 589 height 17
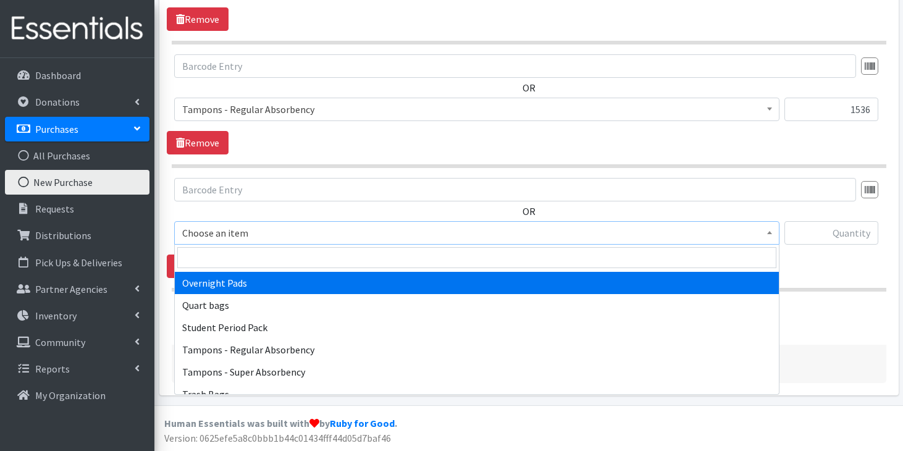
scroll to position [1168, 0]
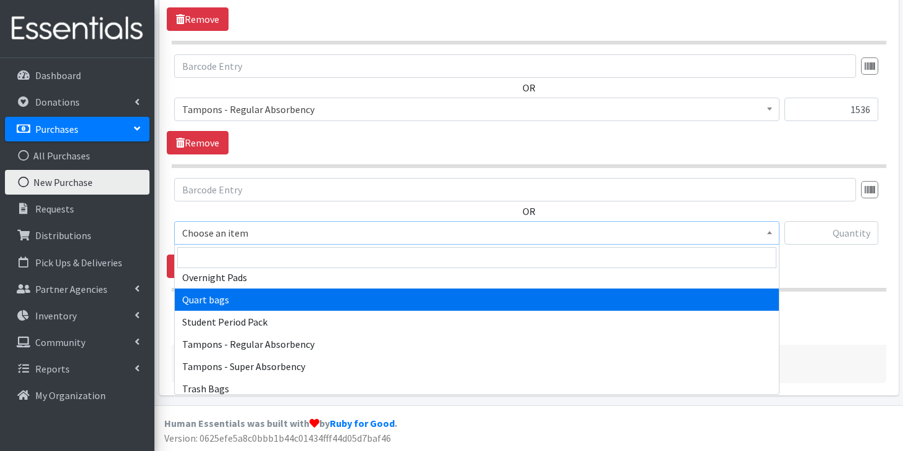
select select "13384"
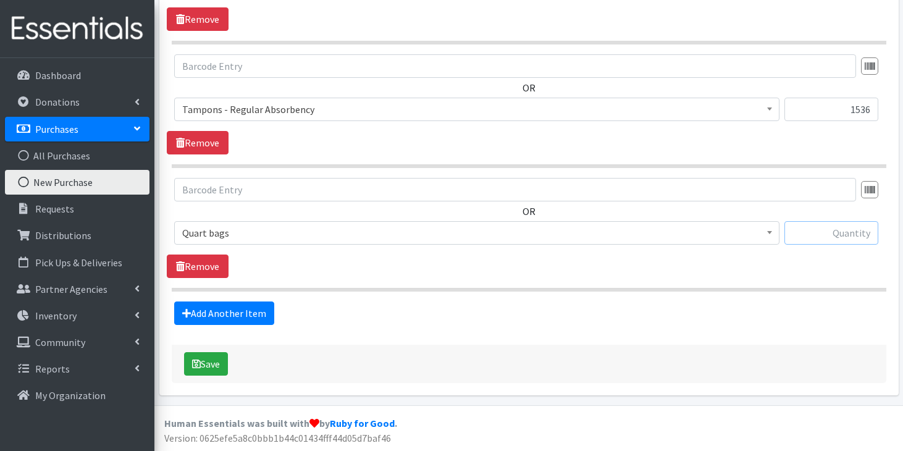
click at [824, 237] on input "text" at bounding box center [831, 232] width 94 height 23
type input "1"
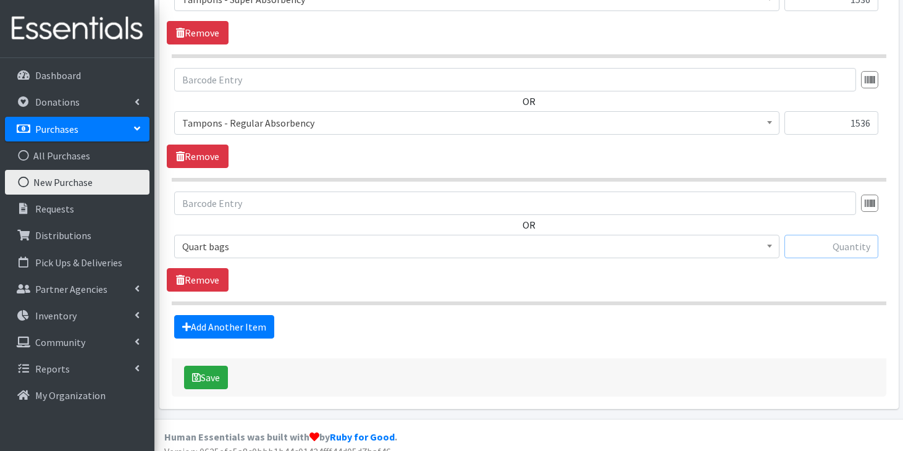
scroll to position [1046, 0]
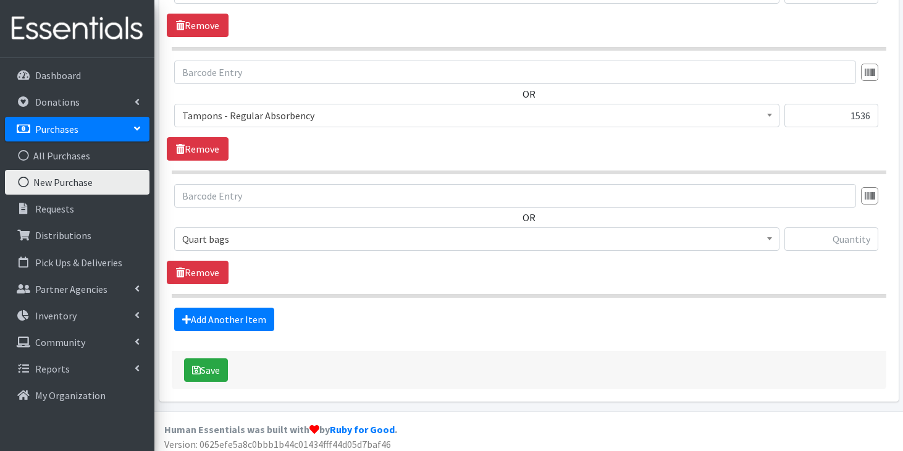
click at [858, 216] on div "OR Choose an item Adult Period Pack Assorted tampons Cottenelle Flushable wipes…" at bounding box center [529, 222] width 724 height 77
click at [850, 240] on input "text" at bounding box center [831, 238] width 94 height 23
type input "320"
click at [211, 368] on button "Save" at bounding box center [206, 369] width 44 height 23
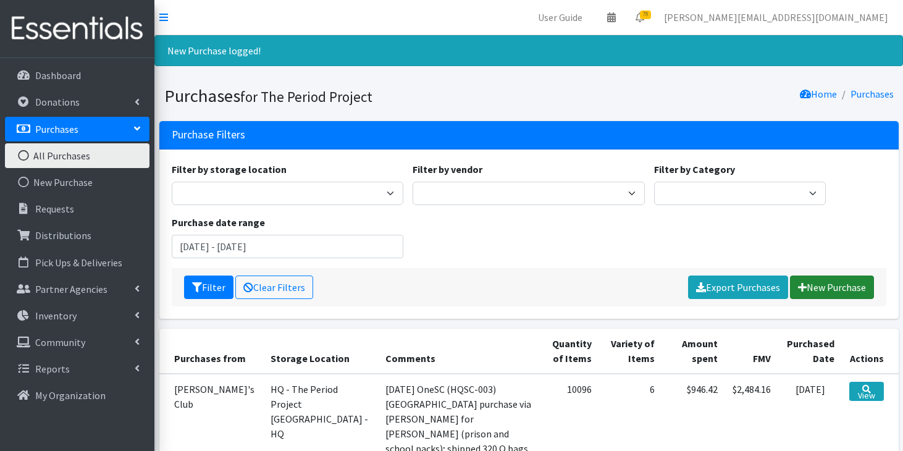
click at [830, 291] on link "New Purchase" at bounding box center [832, 286] width 84 height 23
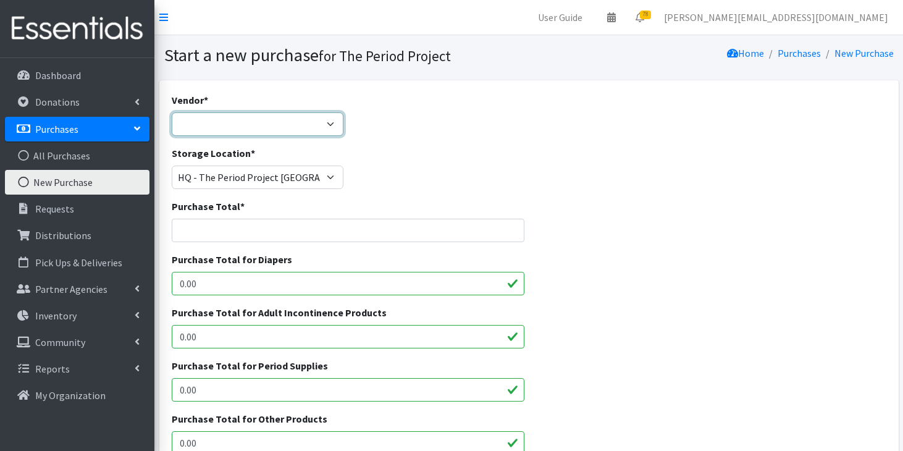
click at [264, 119] on select "ALLIANCE/KOTEX Amazon Costco Dollar Days PEP (Period Education Project) Rhino M…" at bounding box center [258, 123] width 172 height 23
select select "254"
click at [172, 112] on select "ALLIANCE/KOTEX Amazon Costco Dollar Days PEP (Period Education Project) Rhino M…" at bounding box center [258, 123] width 172 height 23
click at [231, 232] on input "Purchase Total *" at bounding box center [348, 230] width 353 height 23
type input "79.43"
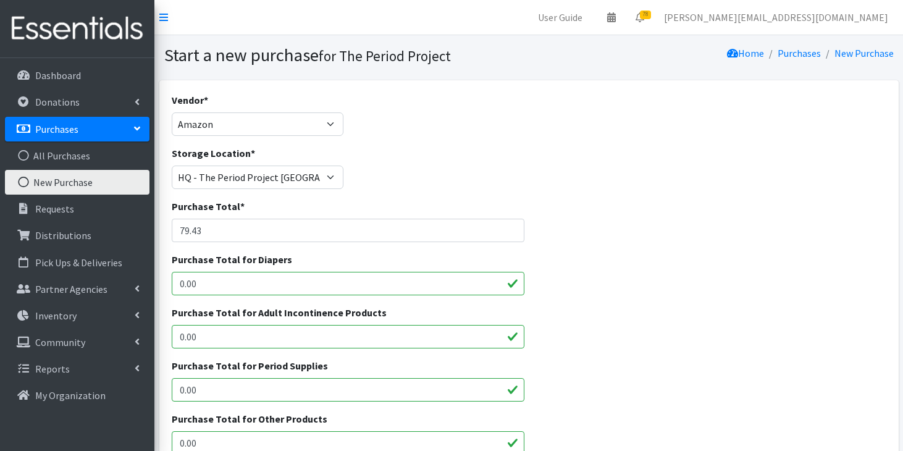
click at [228, 392] on input "0.00" at bounding box center [348, 389] width 353 height 23
type input "0"
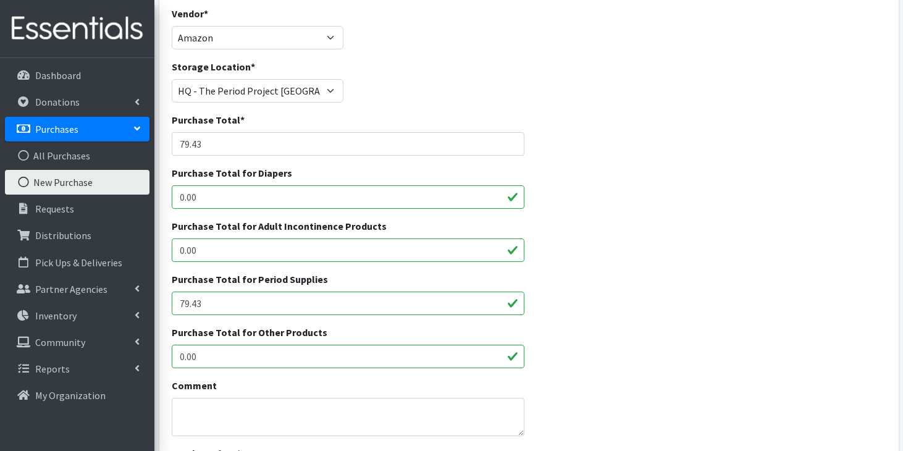
scroll to position [87, 0]
type input "79.43"
click at [283, 410] on textarea "Comment" at bounding box center [348, 416] width 353 height 38
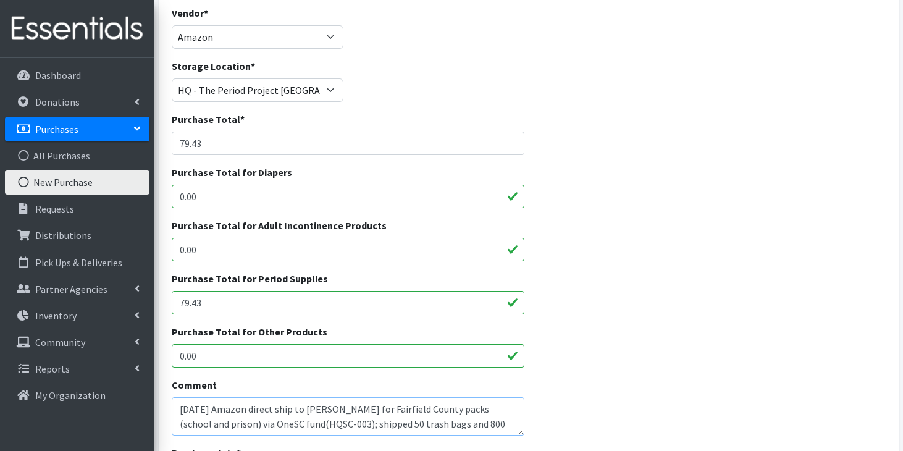
type textarea "[DATE] Amazon direct ship to [PERSON_NAME] for Fairfield County packs (school a…"
click at [206, 303] on input "79.43" at bounding box center [348, 302] width 353 height 23
type input "75.18"
click at [201, 353] on input "0.00" at bounding box center [348, 355] width 353 height 23
type input "0"
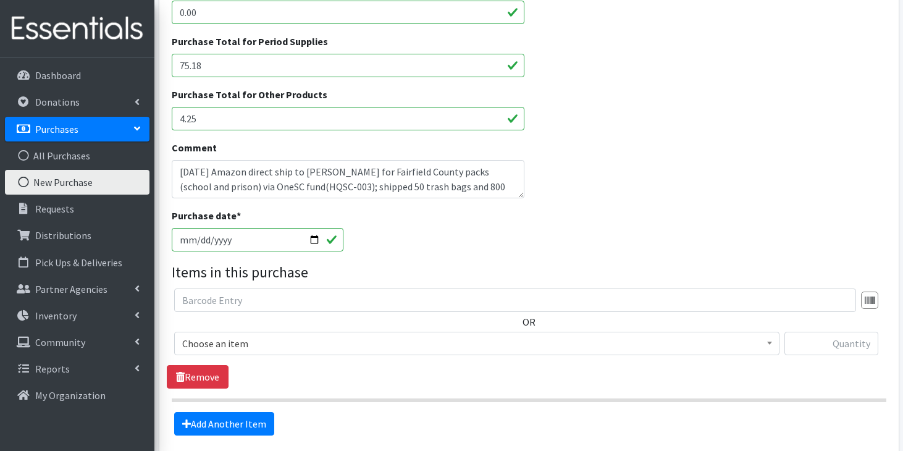
scroll to position [325, 0]
type input "4.25"
click at [320, 302] on input "text" at bounding box center [515, 299] width 682 height 23
click at [304, 345] on span "Choose an item" at bounding box center [476, 342] width 589 height 17
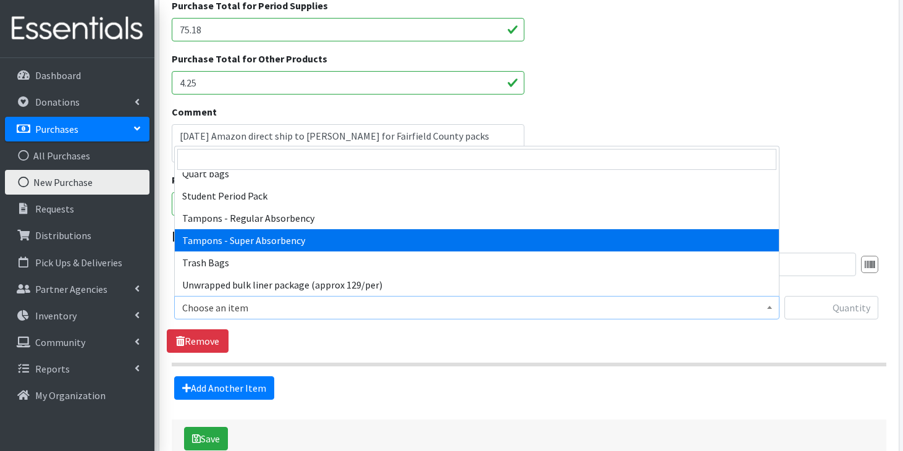
scroll to position [359, 0]
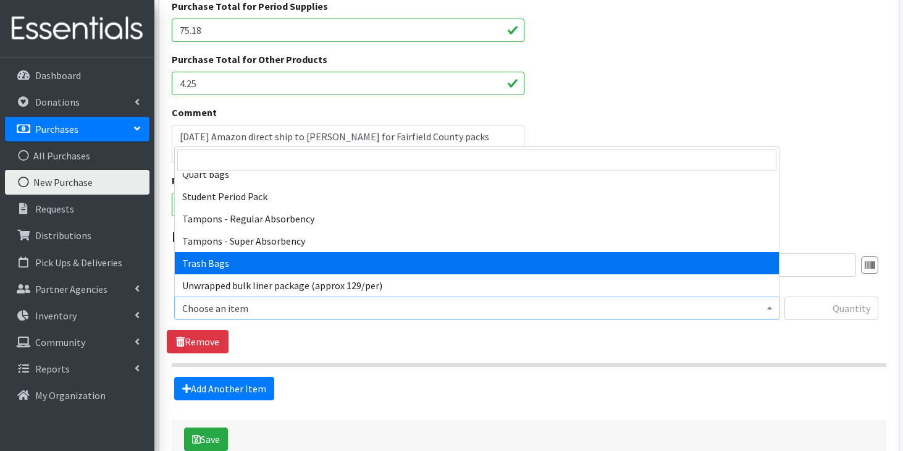
select select "15568"
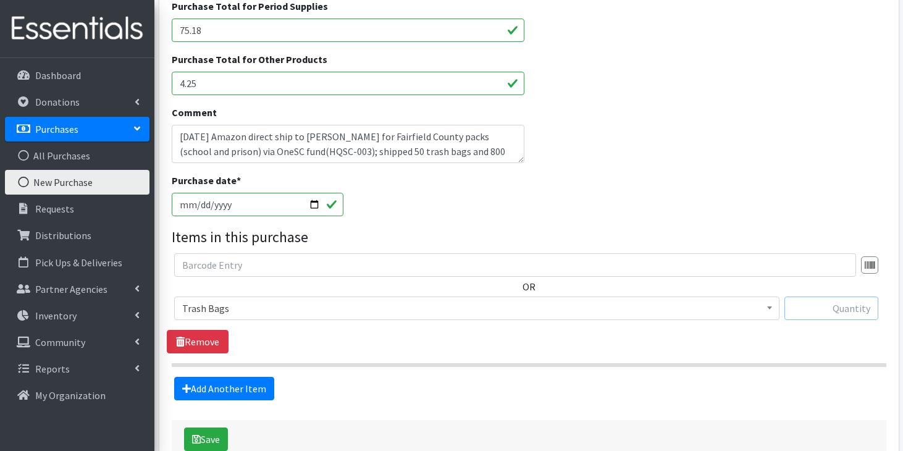
click at [815, 312] on input "text" at bounding box center [831, 307] width 94 height 23
type input "50"
click at [232, 391] on link "Add Another Item" at bounding box center [224, 388] width 100 height 23
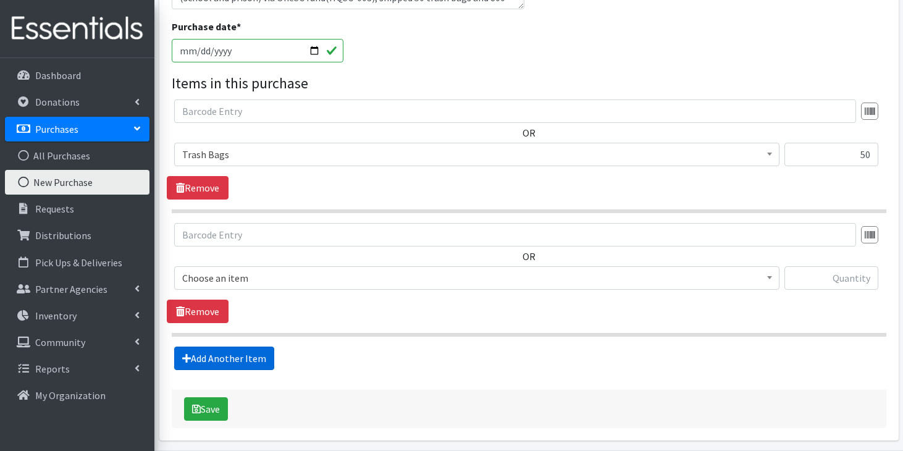
scroll to position [558, 0]
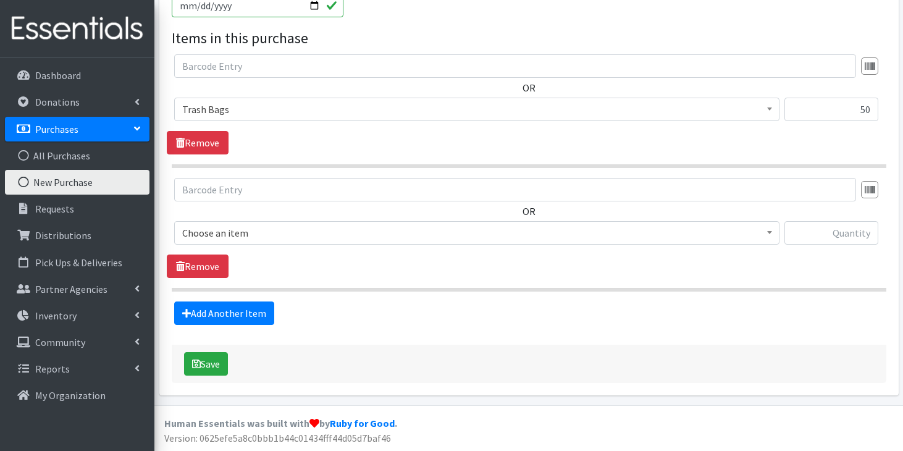
click at [320, 236] on span "Choose an item" at bounding box center [476, 232] width 589 height 17
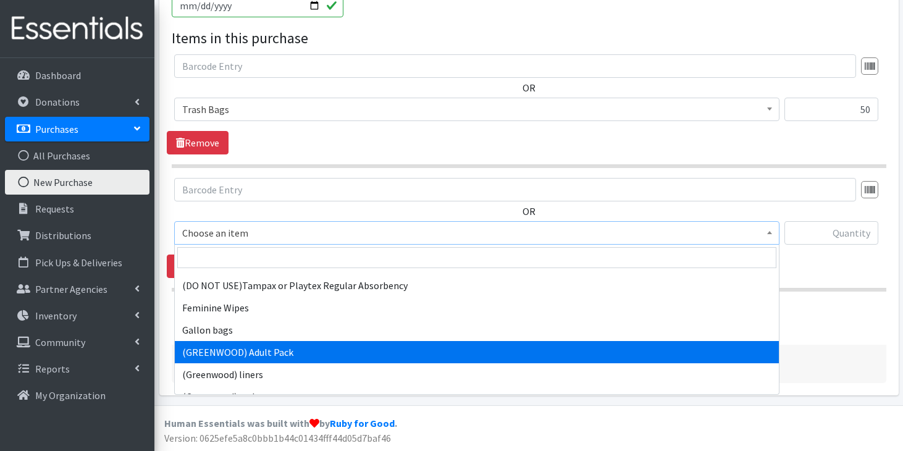
scroll to position [115, 0]
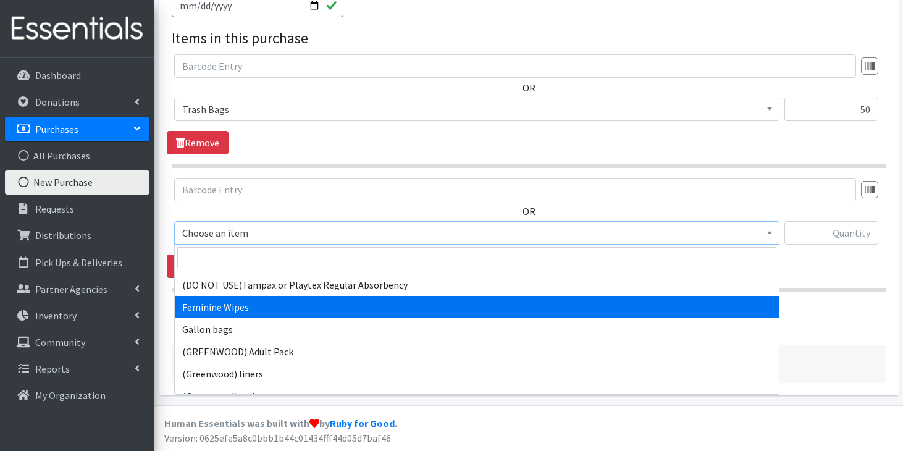
select select "7610"
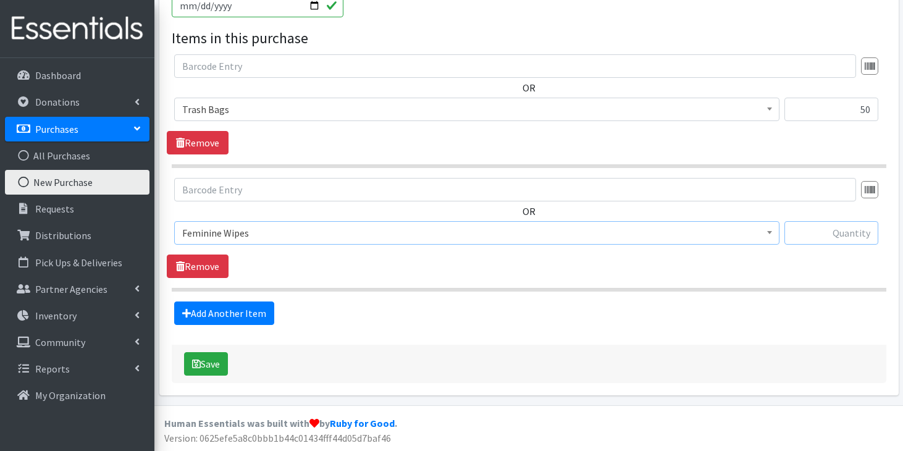
click at [845, 235] on input "text" at bounding box center [831, 232] width 94 height 23
type input "800"
click at [201, 359] on button "Save" at bounding box center [206, 363] width 44 height 23
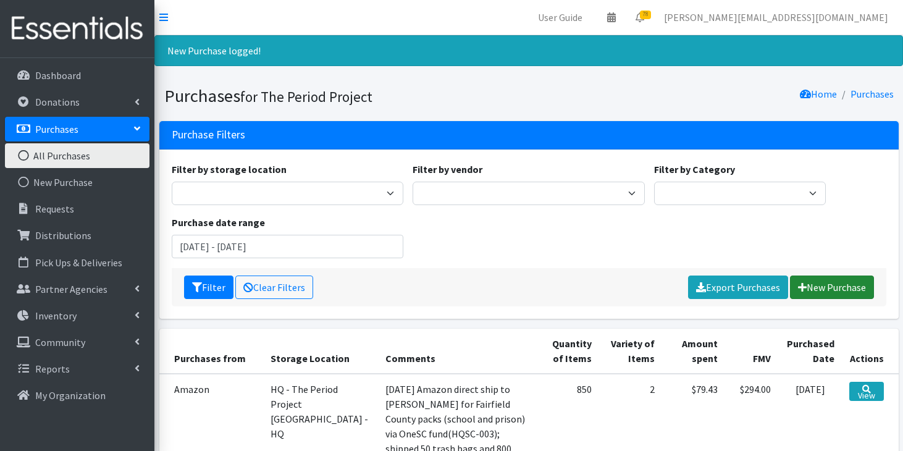
click at [827, 287] on link "New Purchase" at bounding box center [832, 286] width 84 height 23
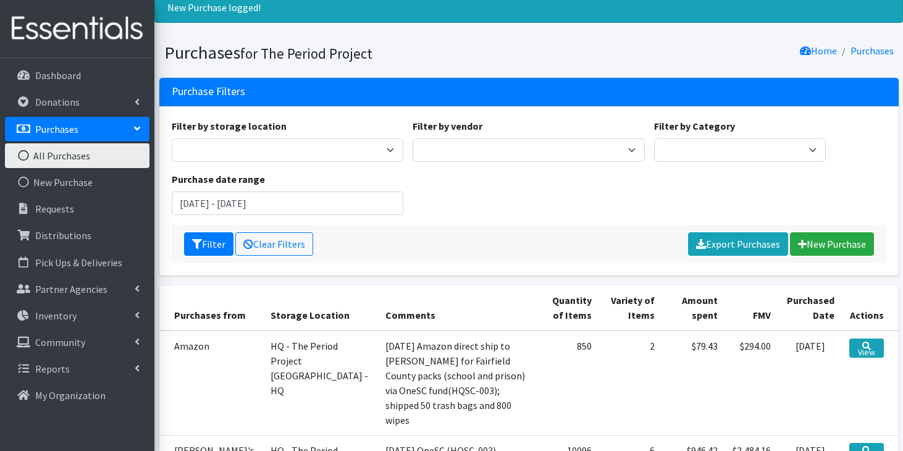
scroll to position [33, 0]
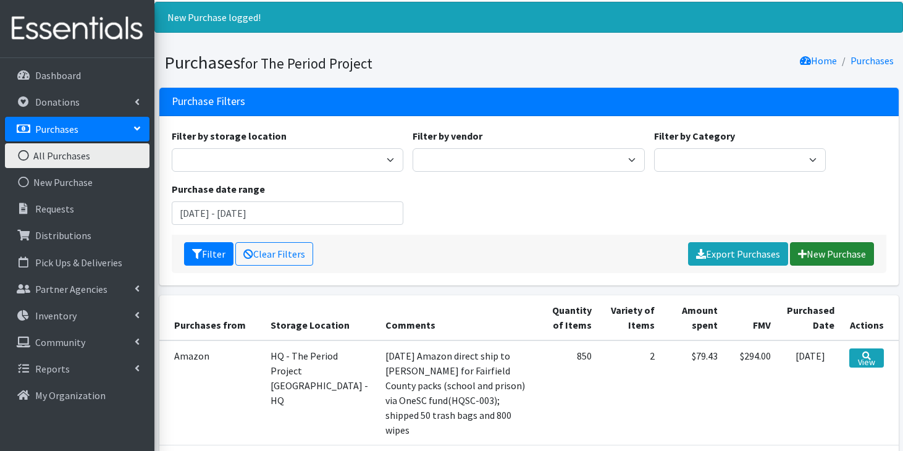
click at [837, 256] on link "New Purchase" at bounding box center [832, 253] width 84 height 23
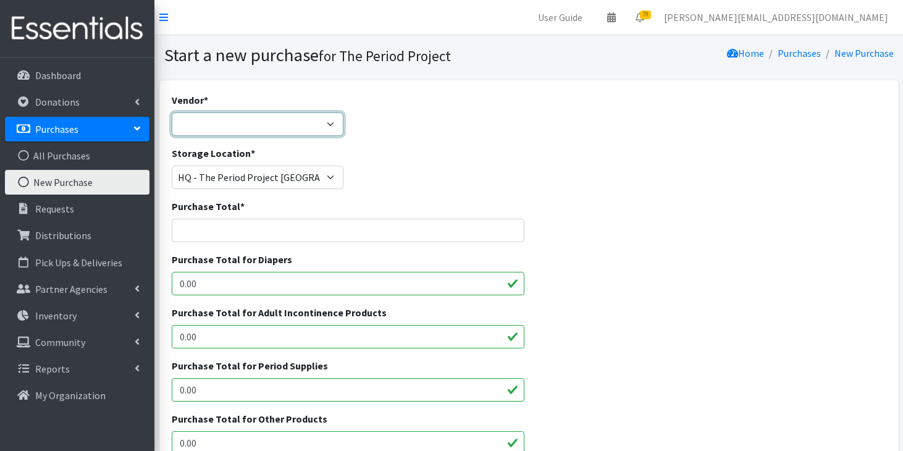
click at [317, 124] on select "ALLIANCE/KOTEX Amazon Costco Dollar Days PEP (Period Education Project) Rhino M…" at bounding box center [258, 123] width 172 height 23
select select "288"
click at [172, 112] on select "ALLIANCE/KOTEX Amazon Costco Dollar Days PEP (Period Education Project) Rhino M…" at bounding box center [258, 123] width 172 height 23
click at [285, 235] on input "Purchase Total *" at bounding box center [348, 230] width 353 height 23
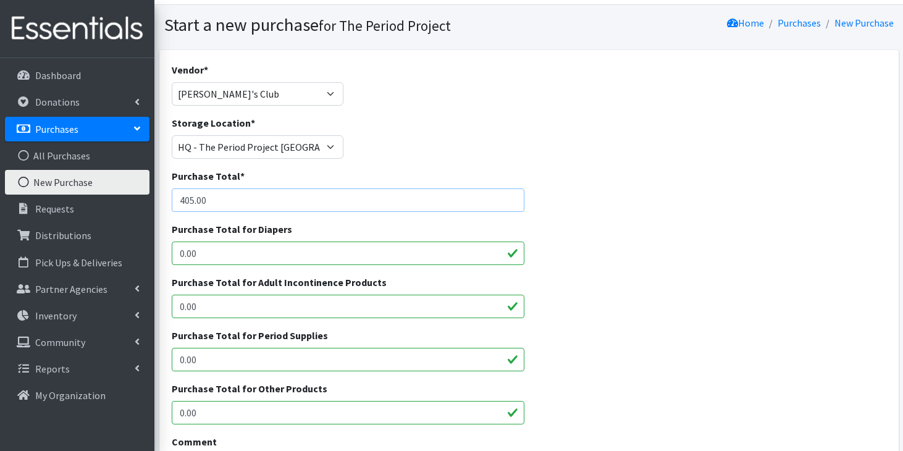
scroll to position [38, 0]
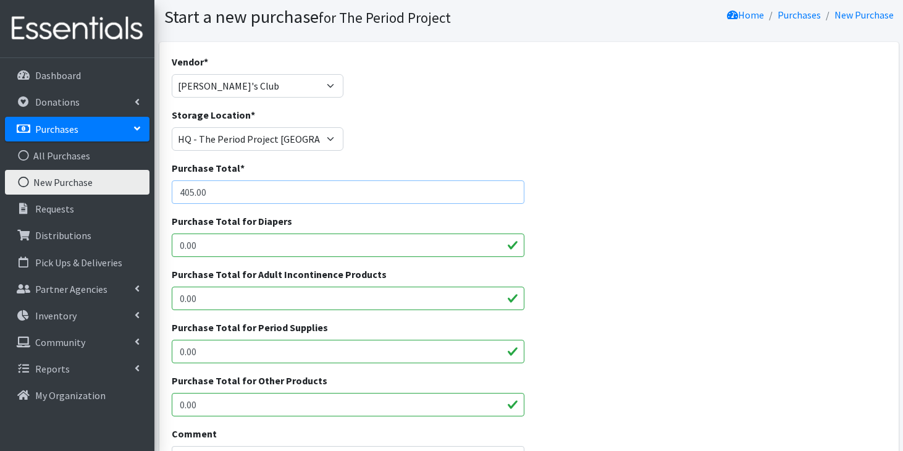
type input "405.00"
click at [268, 354] on input "0.00" at bounding box center [348, 351] width 353 height 23
type input "0"
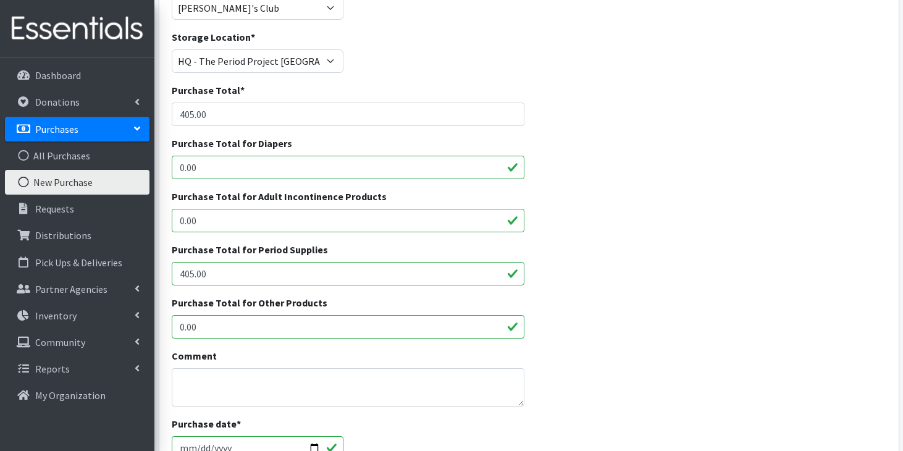
scroll to position [133, 0]
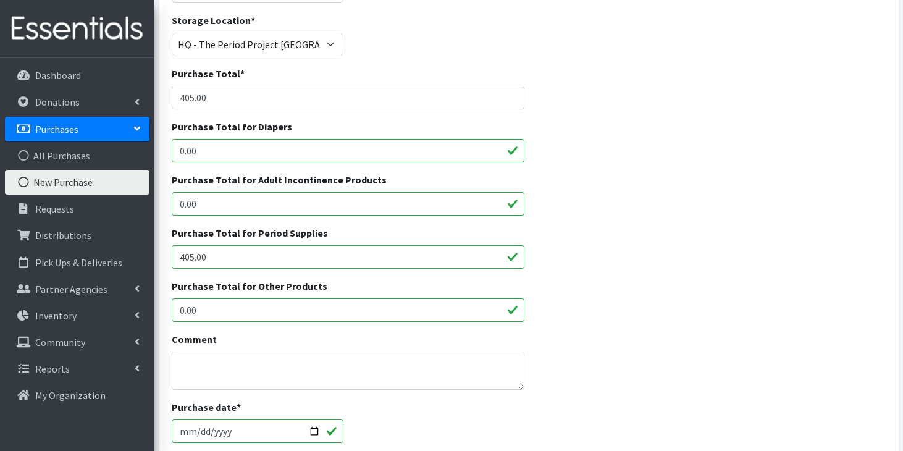
type input "405.00"
click at [335, 361] on textarea "Comment" at bounding box center [348, 370] width 353 height 38
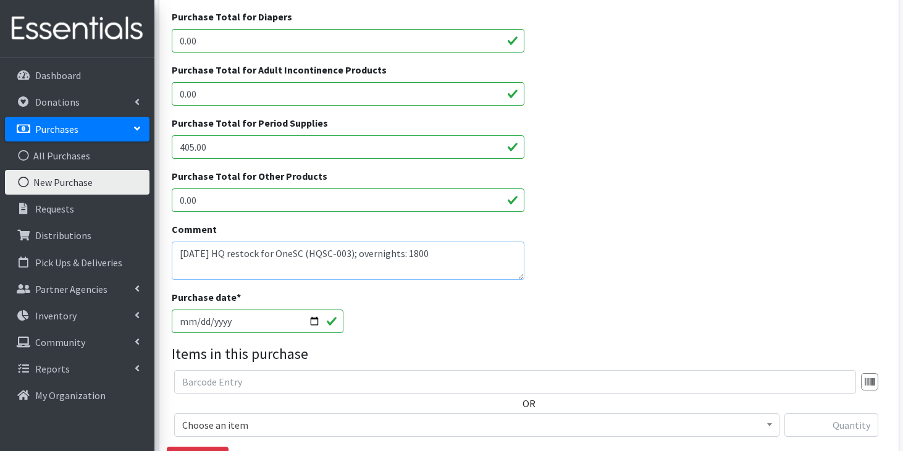
type textarea "9/21/25 HQ restock for OneSC (HQSC-003); overnights: 1800"
click at [188, 317] on input "[DATE]" at bounding box center [258, 320] width 172 height 23
type input "[DATE]"
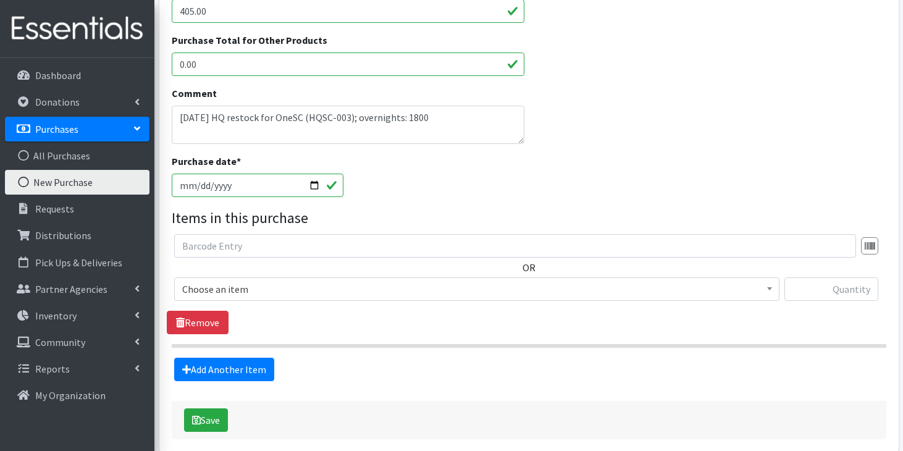
scroll to position [380, 0]
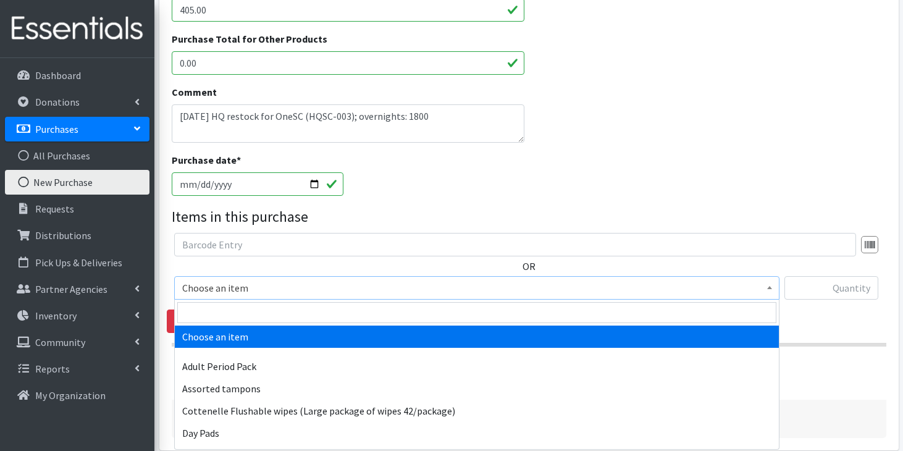
click at [460, 293] on span "Choose an item" at bounding box center [476, 287] width 589 height 17
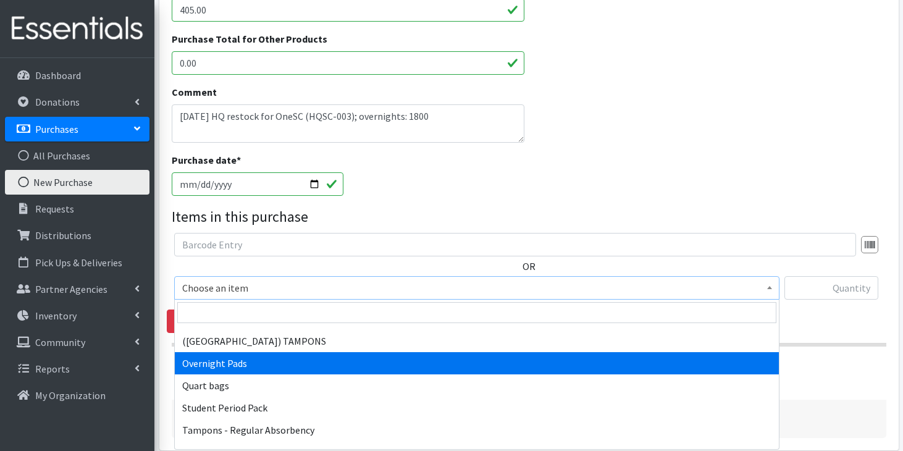
scroll to position [1158, 0]
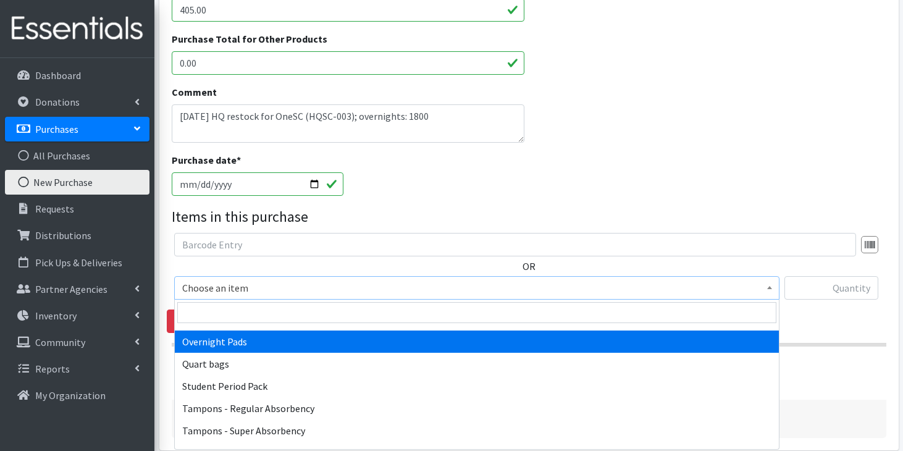
select select "7593"
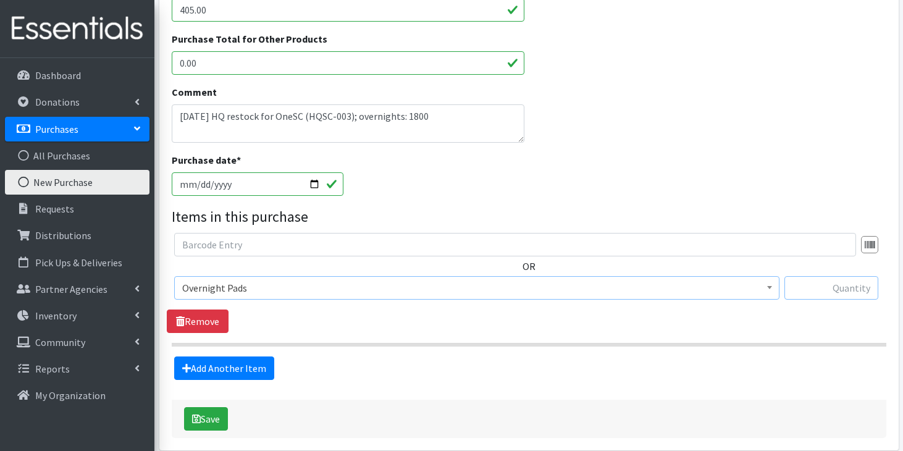
click at [825, 288] on input "text" at bounding box center [831, 287] width 94 height 23
type input "1800"
click at [209, 415] on button "Save" at bounding box center [206, 418] width 44 height 23
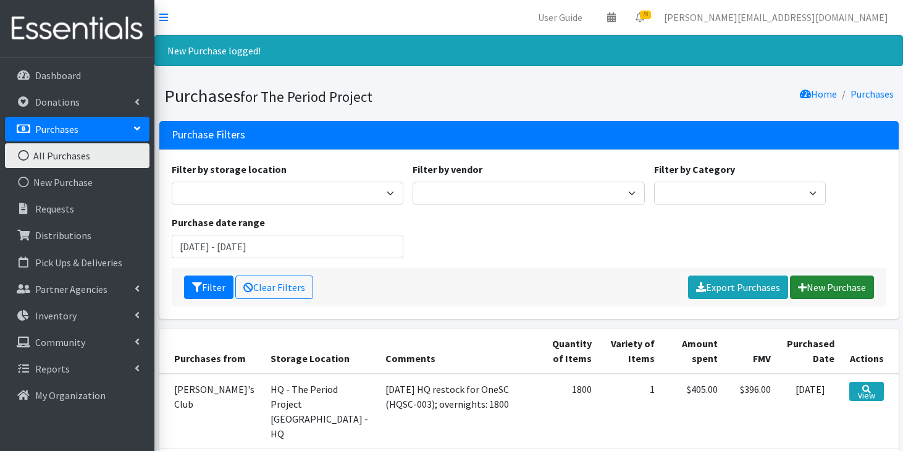
click at [871, 285] on link "New Purchase" at bounding box center [832, 286] width 84 height 23
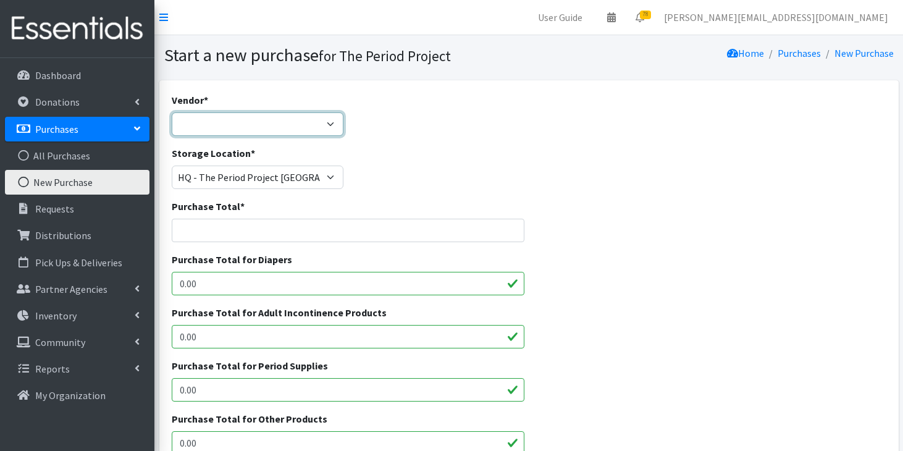
click at [329, 126] on select "ALLIANCE/KOTEX Amazon Costco Dollar Days PEP (Period Education Project) Rhino M…" at bounding box center [258, 123] width 172 height 23
select select "254"
click at [172, 112] on select "ALLIANCE/KOTEX Amazon Costco Dollar Days PEP (Period Education Project) Rhino M…" at bounding box center [258, 123] width 172 height 23
click at [280, 228] on input "Purchase Total *" at bounding box center [348, 230] width 353 height 23
type input "763.00"
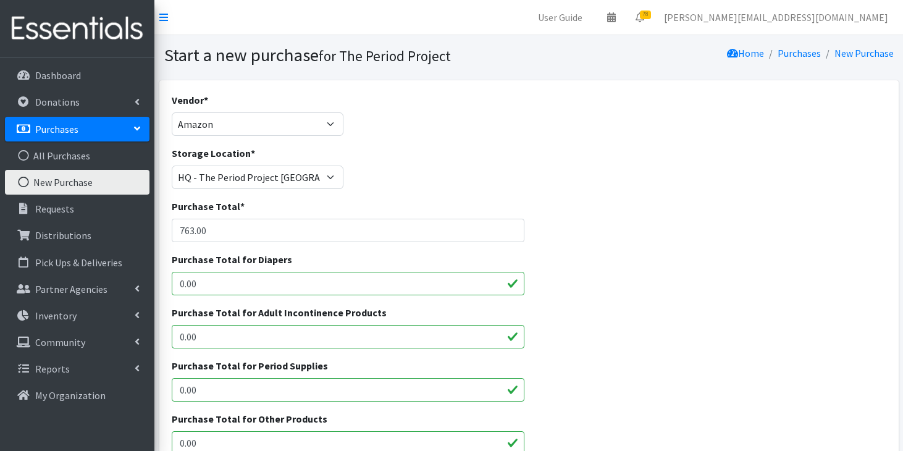
click at [256, 388] on input "0.00" at bounding box center [348, 389] width 353 height 23
type input "0"
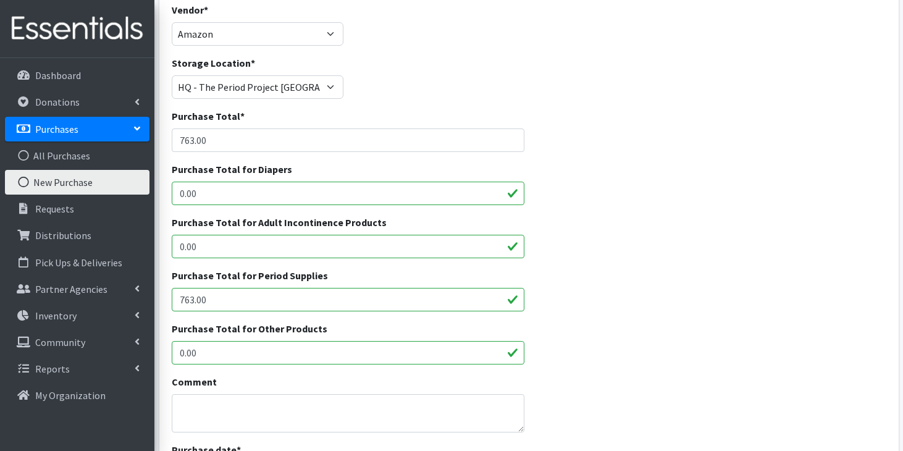
scroll to position [112, 0]
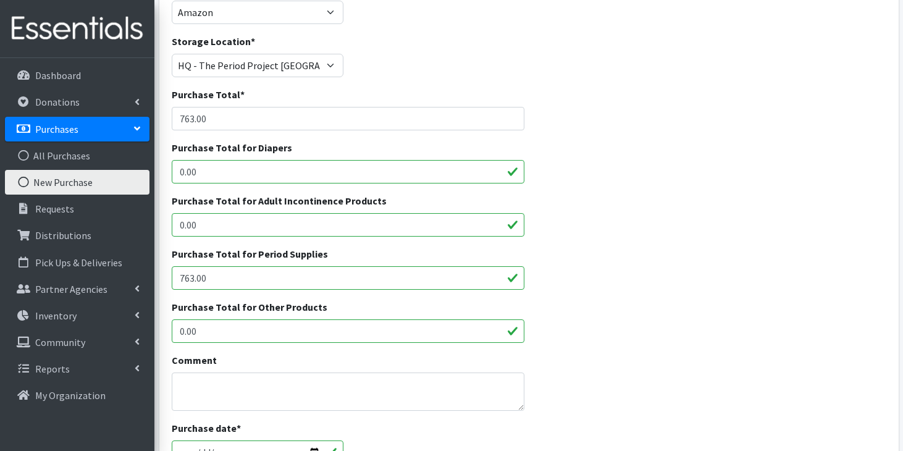
type input "763.00"
click at [332, 371] on div "Comment" at bounding box center [348, 382] width 353 height 58
click at [341, 393] on textarea "Comment" at bounding box center [348, 391] width 353 height 38
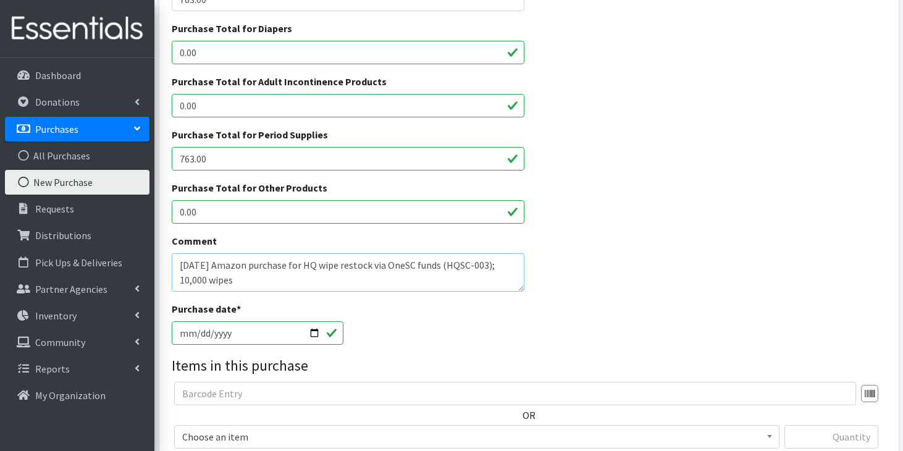
scroll to position [251, 0]
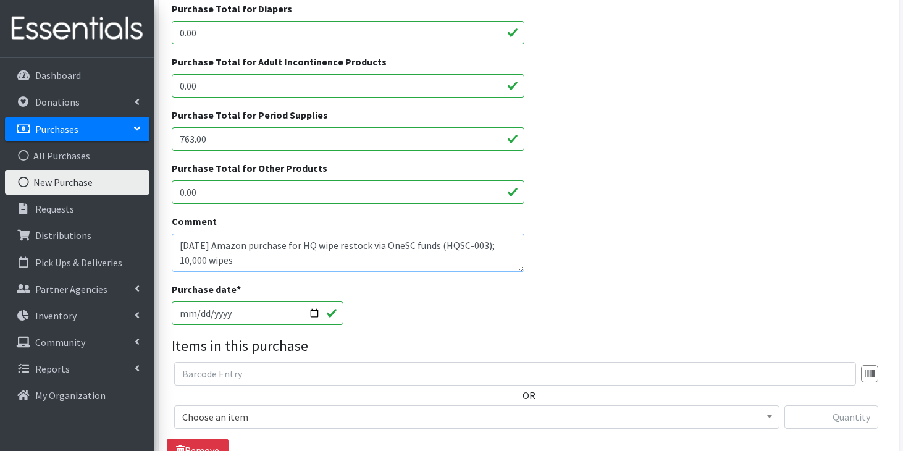
type textarea "[DATE] Amazon purchase for HQ wipe restock via OneSC funds (HQSC-003); 10,000 w…"
click at [182, 311] on input "[DATE]" at bounding box center [258, 312] width 172 height 23
type input "[DATE]"
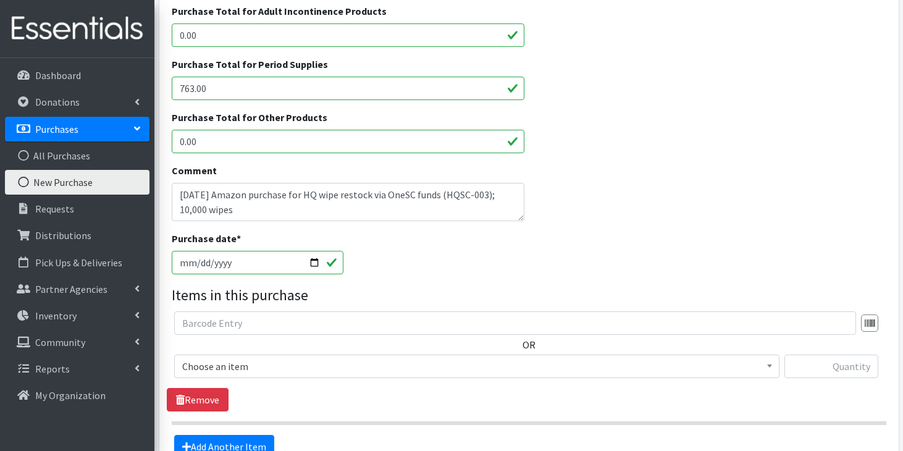
scroll to position [309, 0]
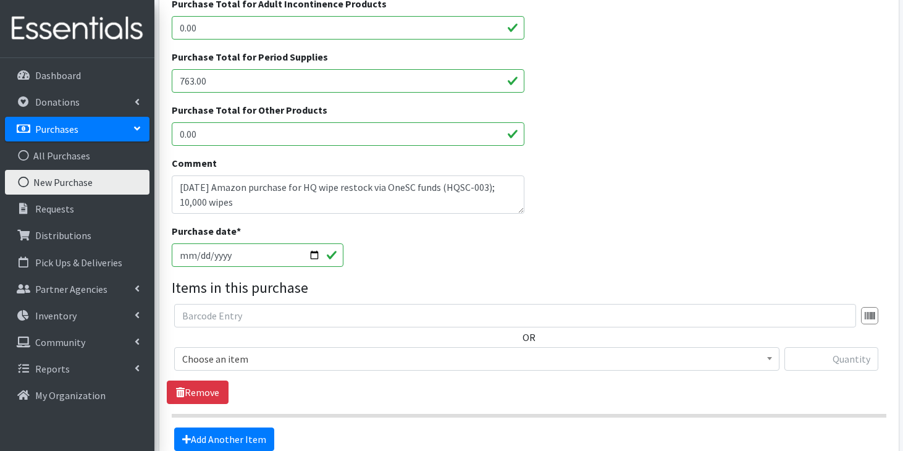
click at [373, 354] on span "Choose an item" at bounding box center [476, 358] width 589 height 17
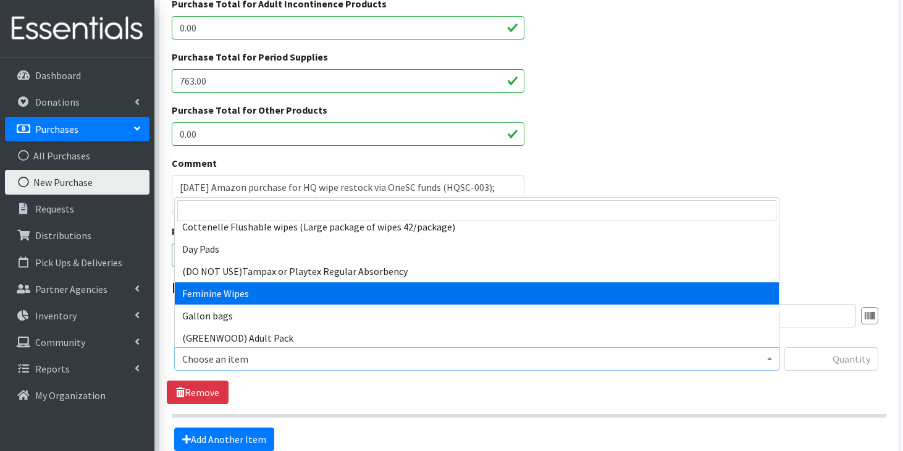
scroll to position [85, 0]
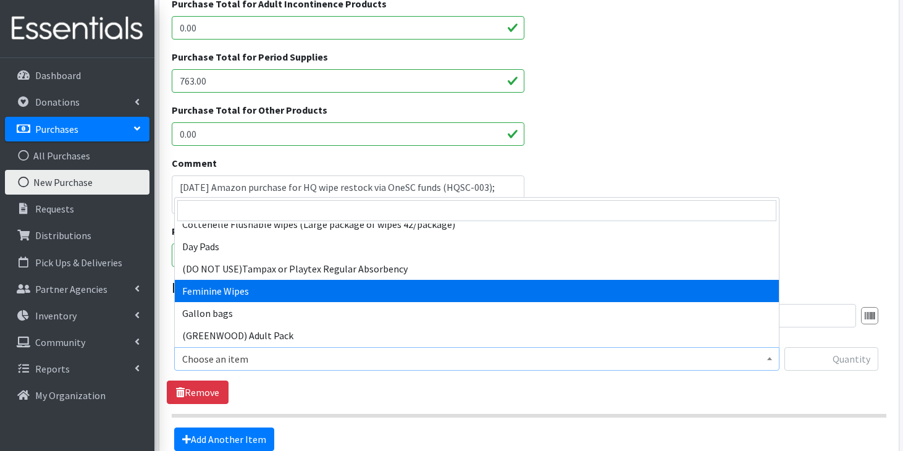
select select "7610"
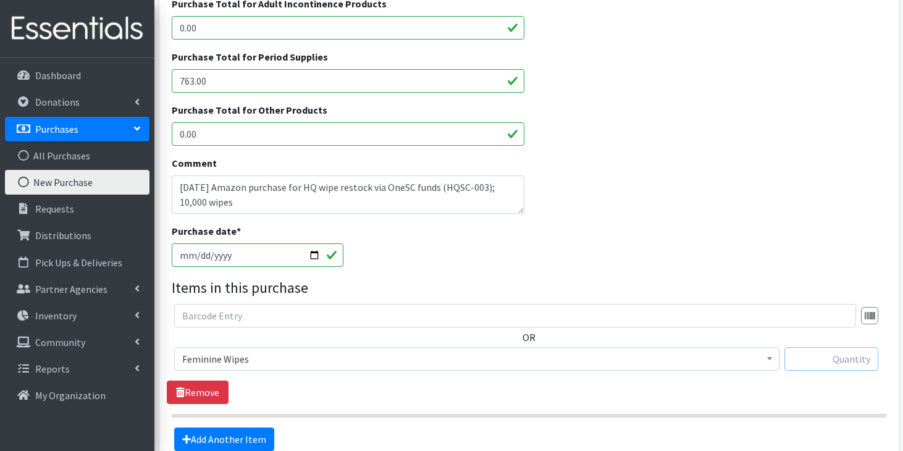
click at [824, 355] on input "text" at bounding box center [831, 358] width 94 height 23
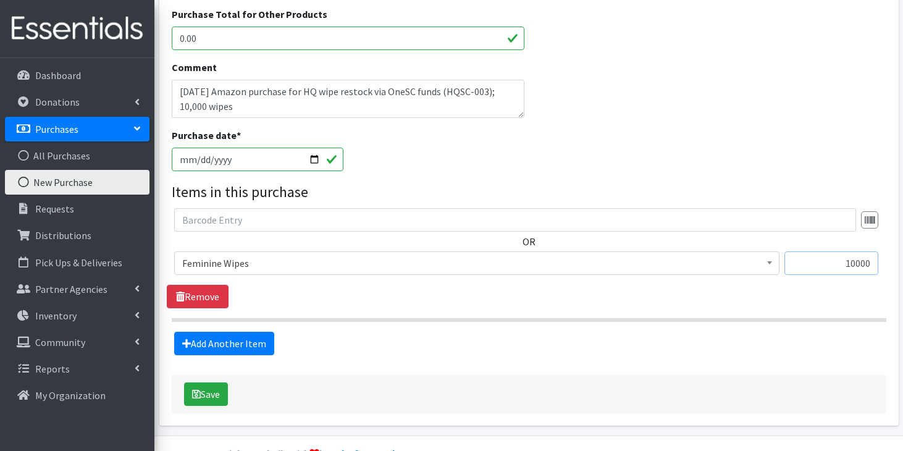
scroll to position [423, 0]
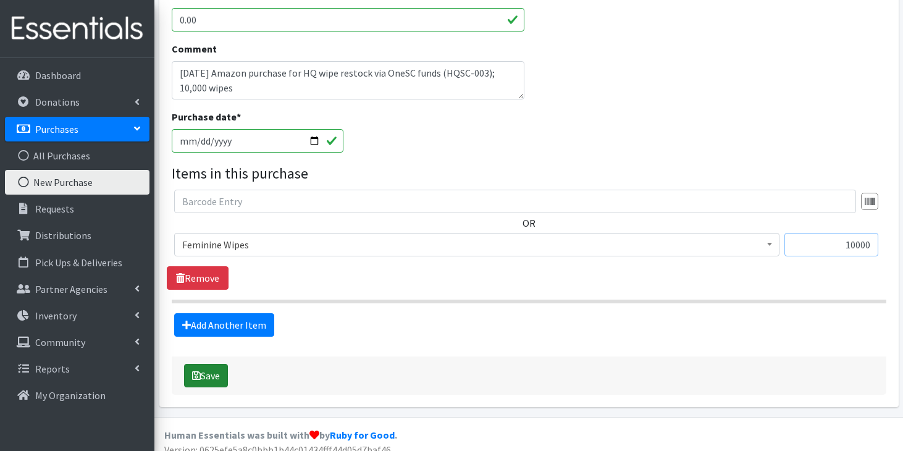
type input "10000"
click at [216, 373] on button "Save" at bounding box center [206, 375] width 44 height 23
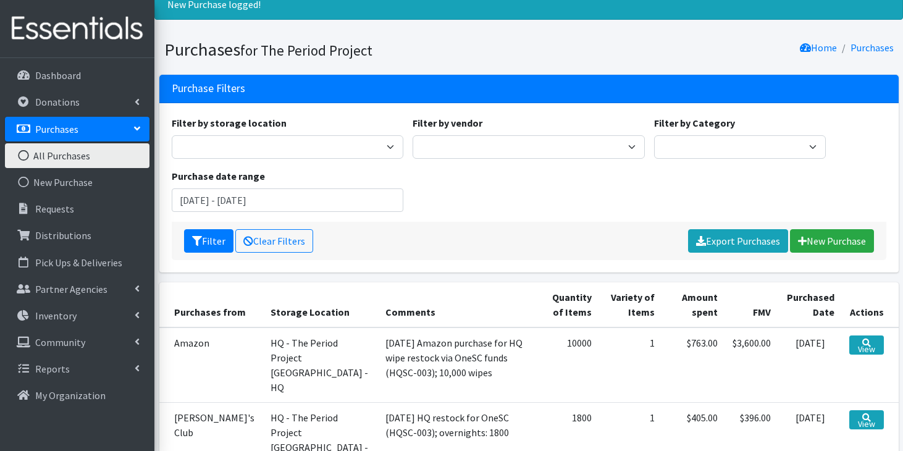
scroll to position [60, 0]
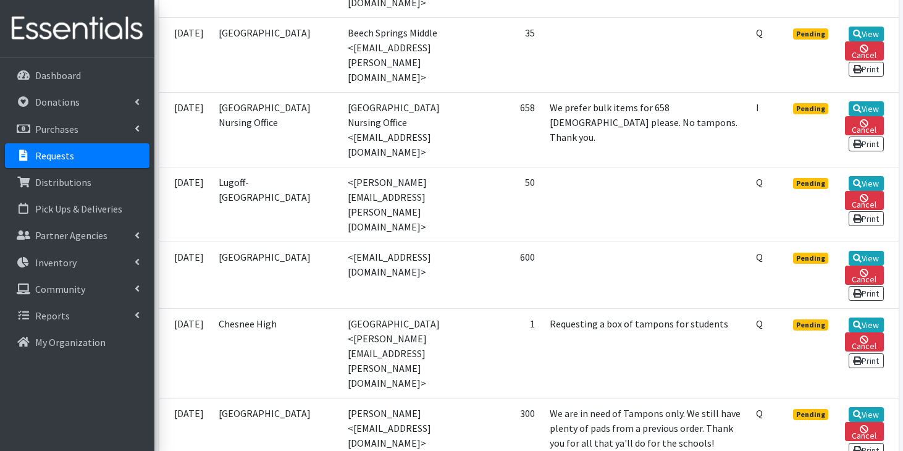
scroll to position [790, 0]
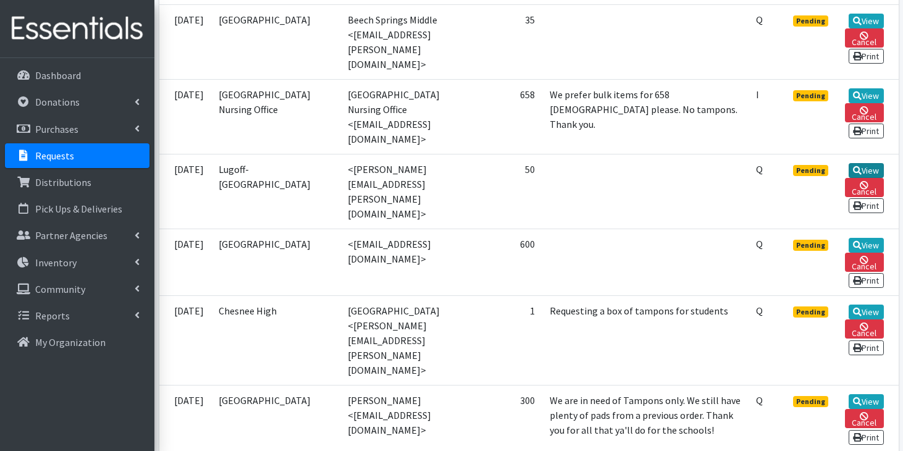
click at [879, 163] on link "View" at bounding box center [865, 170] width 35 height 15
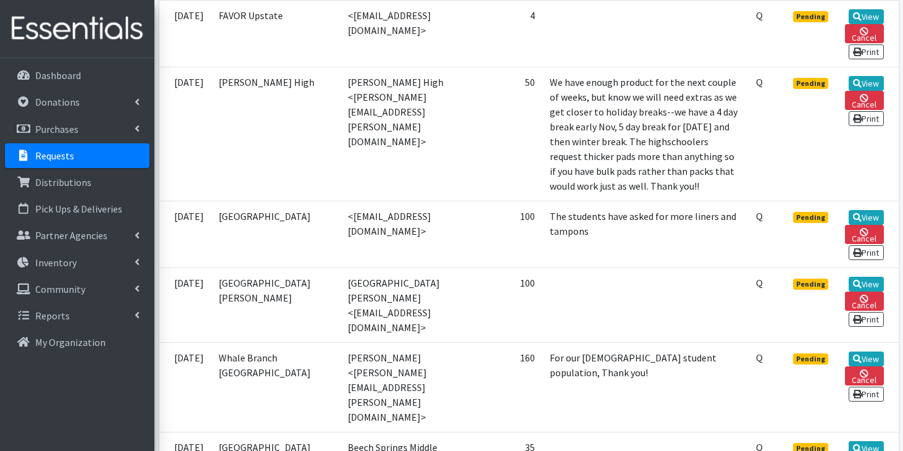
scroll to position [363, 0]
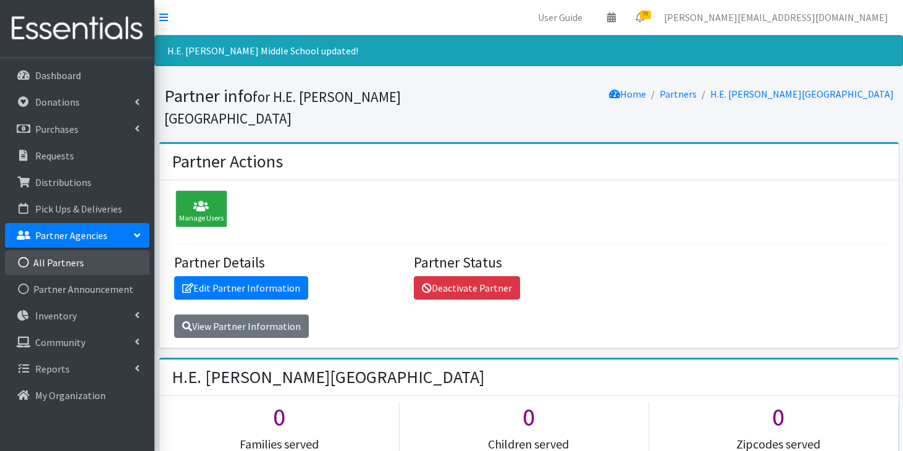
click at [60, 251] on link "All Partners" at bounding box center [77, 262] width 144 height 25
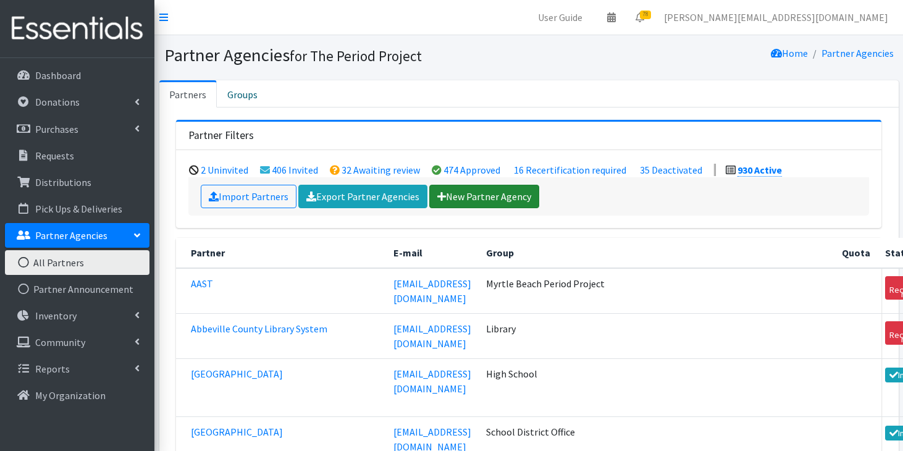
click at [465, 194] on link "New Partner Agency" at bounding box center [484, 196] width 110 height 23
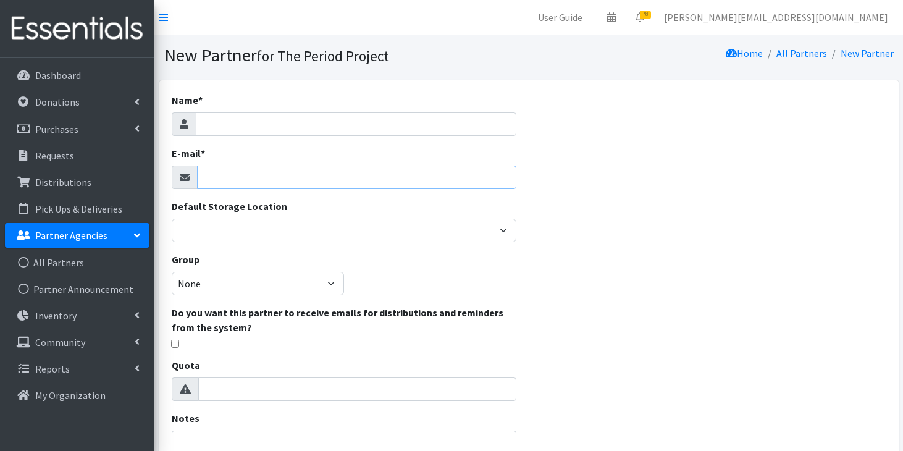
click at [266, 183] on input "E-mail *" at bounding box center [357, 176] width 320 height 23
paste input "obennon0820@gmail.com <obennon0820@gmail.com>"
drag, startPoint x: 319, startPoint y: 178, endPoint x: 175, endPoint y: 179, distance: 143.9
click at [175, 179] on div "obennon0820@gmail.com <obennon0820@gmail.com>" at bounding box center [344, 176] width 345 height 23
click at [329, 176] on input "obennon0820@gmail.com>" at bounding box center [357, 176] width 320 height 23
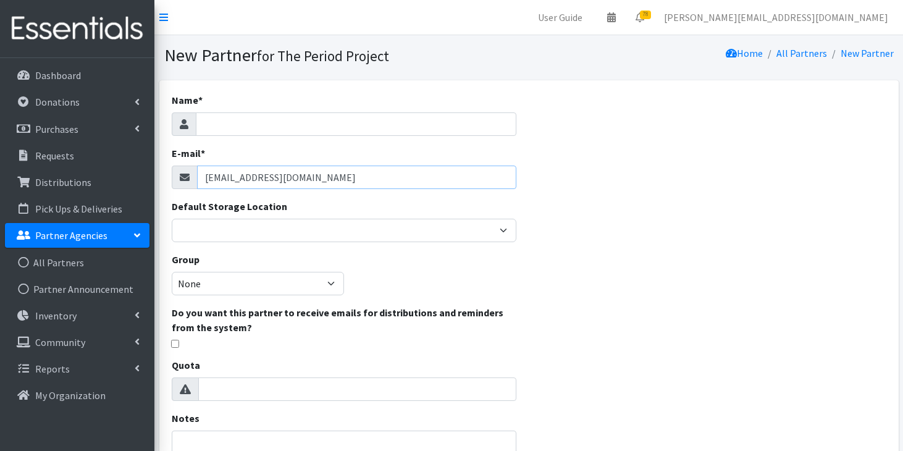
type input "obennon0820@gmail.com"
click at [388, 120] on input "Name *" at bounding box center [356, 123] width 321 height 23
paste input "New Zion Love Center FBH Church"
type input "New Zion Love Center FBH [DEMOGRAPHIC_DATA] Pantry"
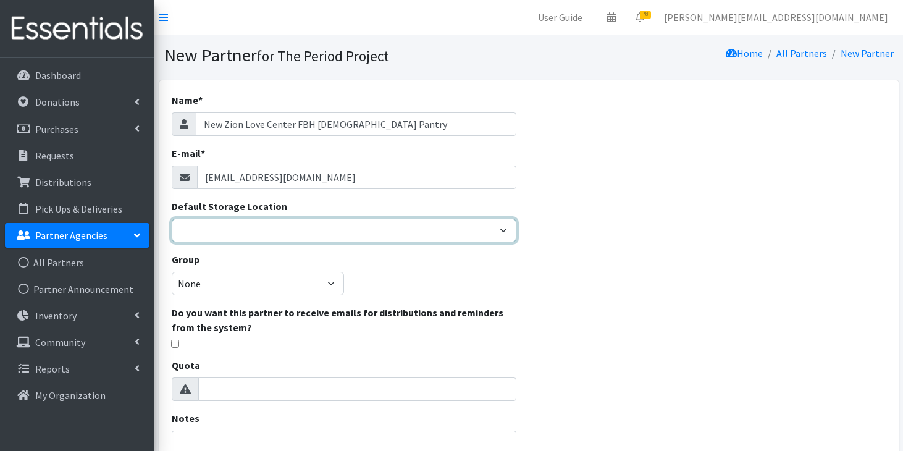
click at [369, 225] on select "Anderson HPP Atlanta, GA Charleston Charlotte Clemson University Columbia chapt…" at bounding box center [344, 230] width 345 height 23
select select "230"
click at [172, 219] on select "Anderson HPP Atlanta, GA Charleston Charlotte Clemson University Columbia chapt…" at bounding box center [344, 230] width 345 height 23
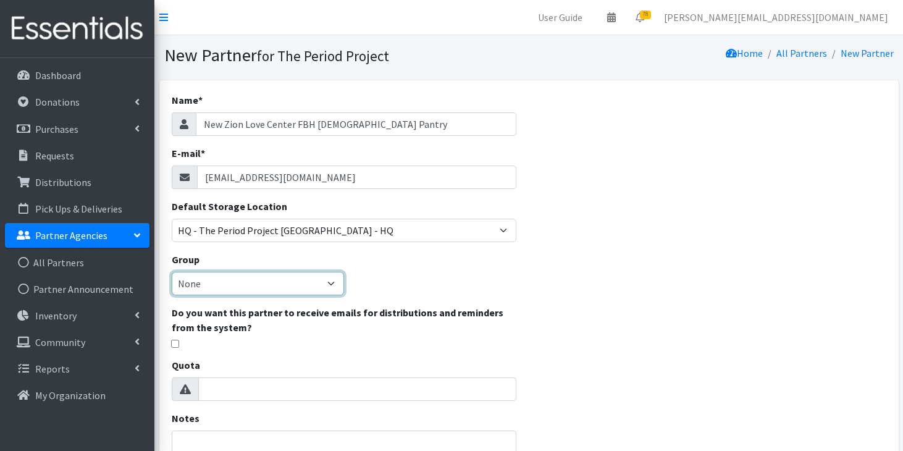
click at [330, 287] on select "None Middle School High School Elementary School Unsheltered Support Head Start…" at bounding box center [258, 283] width 172 height 23
select select "203"
click at [172, 272] on select "None Middle School High School Elementary School Unsheltered Support Head Start…" at bounding box center [258, 283] width 172 height 23
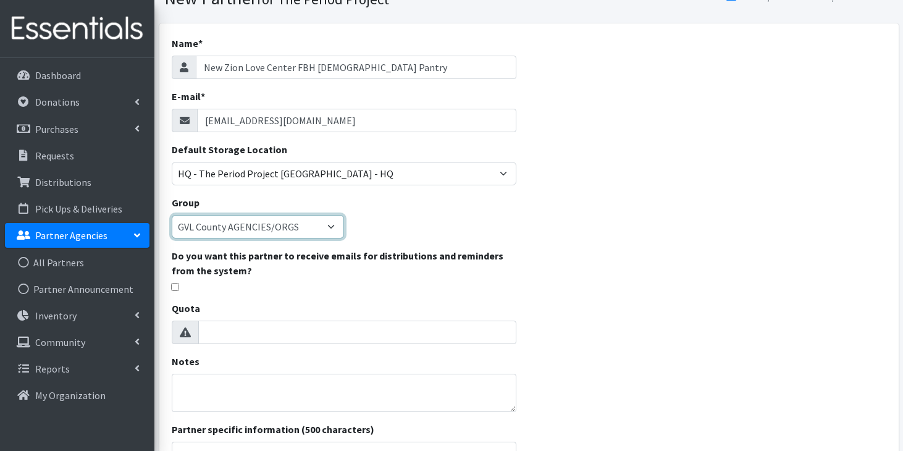
scroll to position [71, 0]
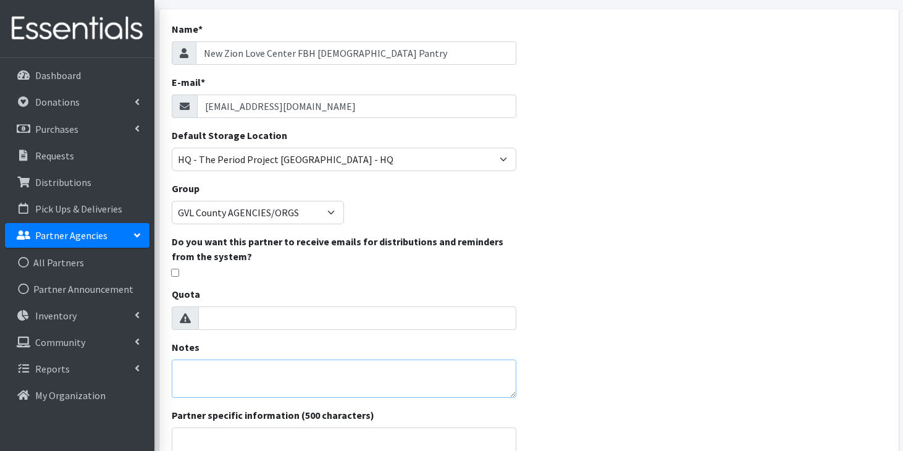
click at [419, 388] on textarea "Notes" at bounding box center [344, 378] width 345 height 38
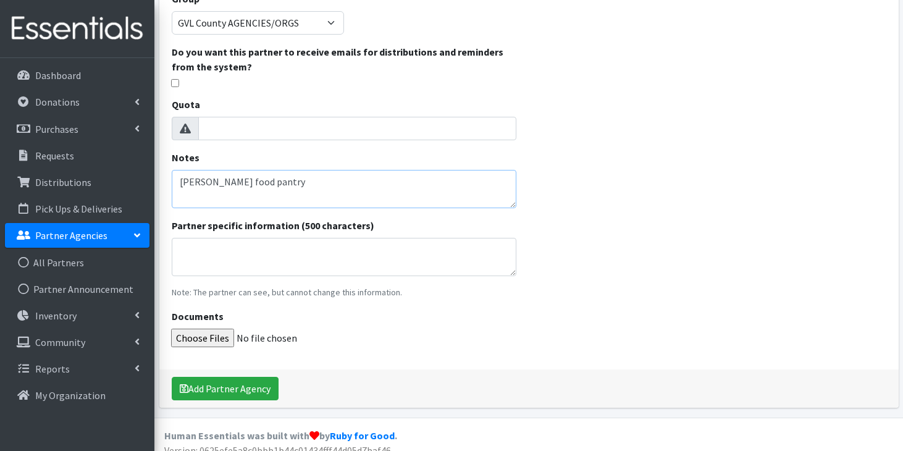
scroll to position [264, 0]
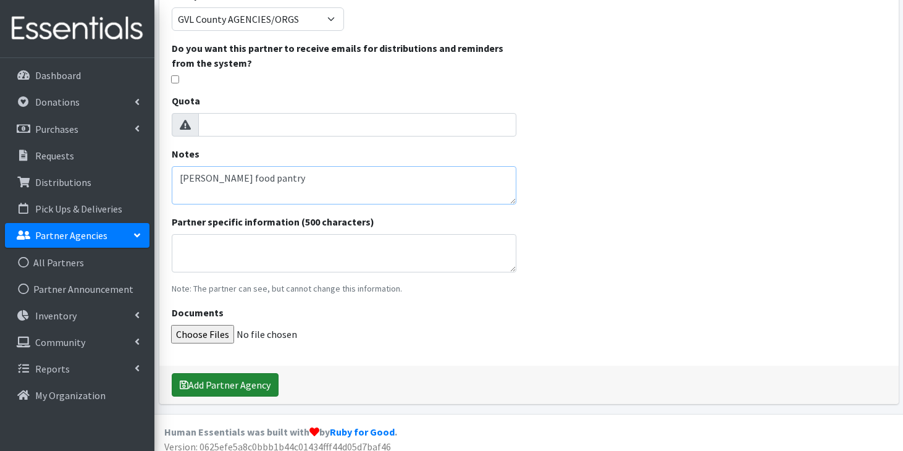
type textarea "Anderson Rd food pantry"
click at [248, 383] on button "Add Partner Agency" at bounding box center [225, 384] width 107 height 23
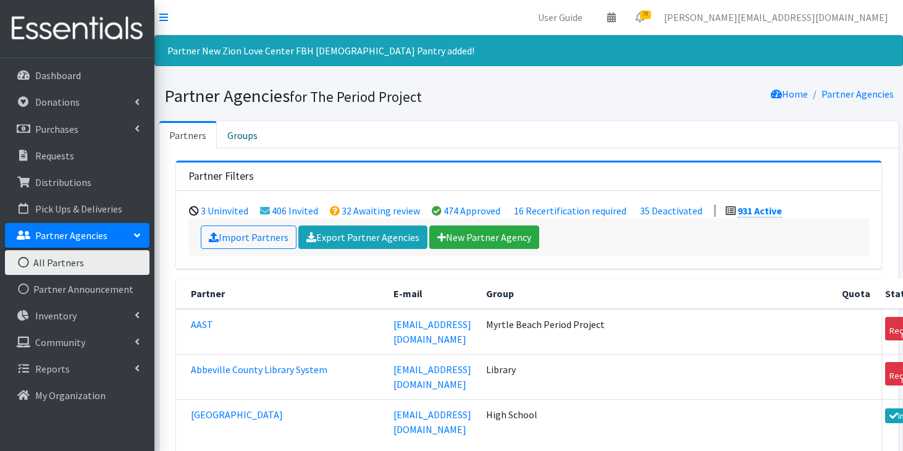
scroll to position [30599, 0]
